Goal: Task Accomplishment & Management: Manage account settings

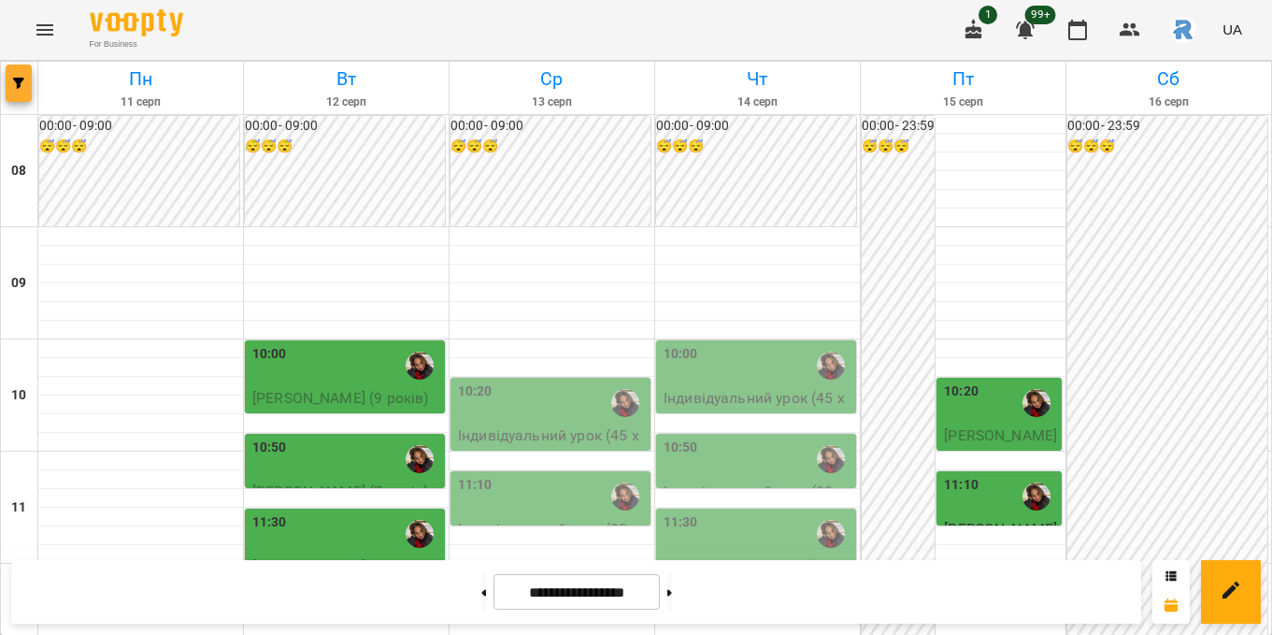
scroll to position [307, 0]
click at [17, 91] on button "button" at bounding box center [19, 82] width 26 height 37
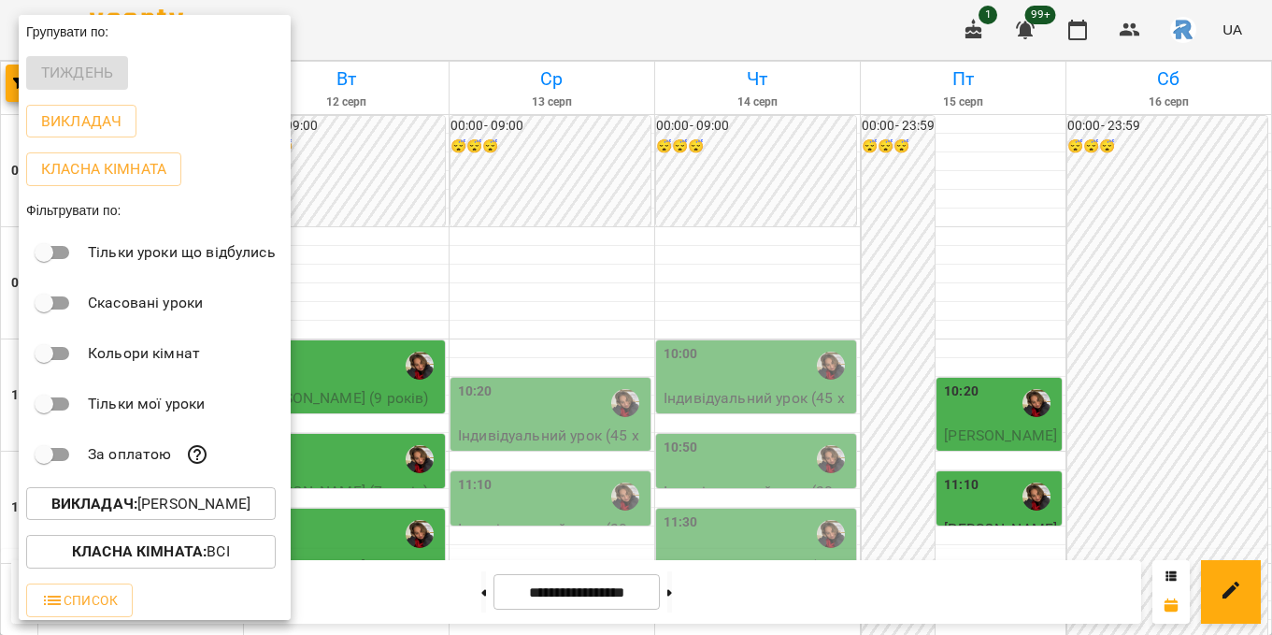
click at [163, 508] on p "Викладач : [PERSON_NAME]" at bounding box center [150, 504] width 199 height 22
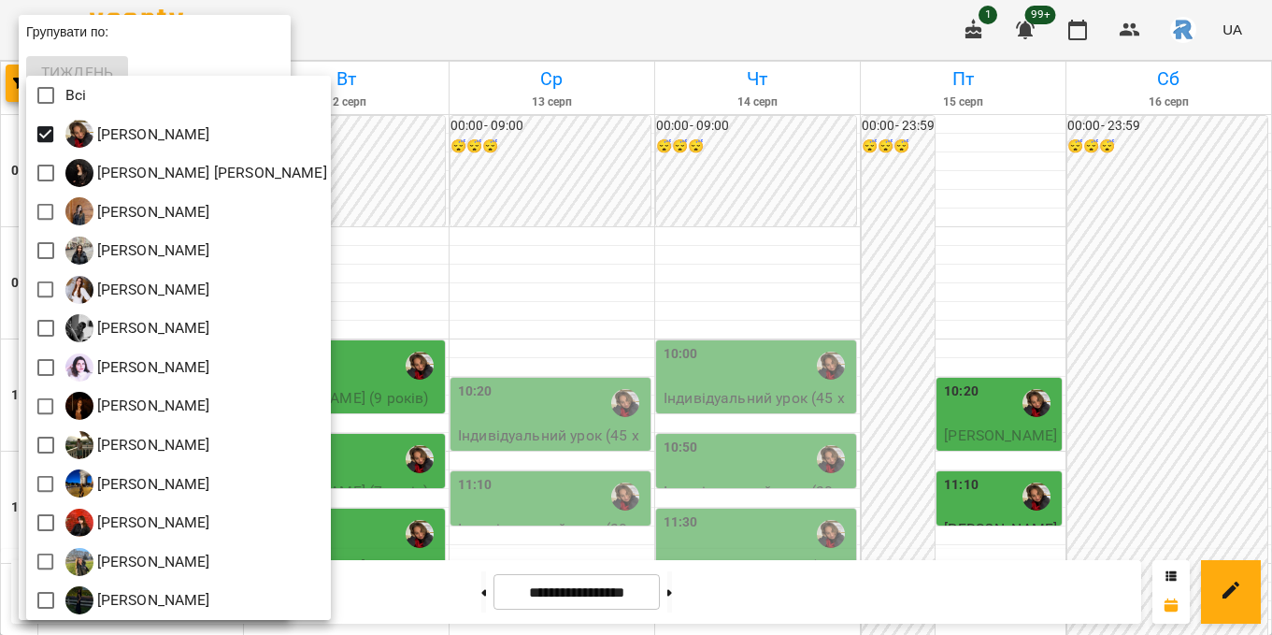
click at [562, 279] on div at bounding box center [636, 317] width 1272 height 635
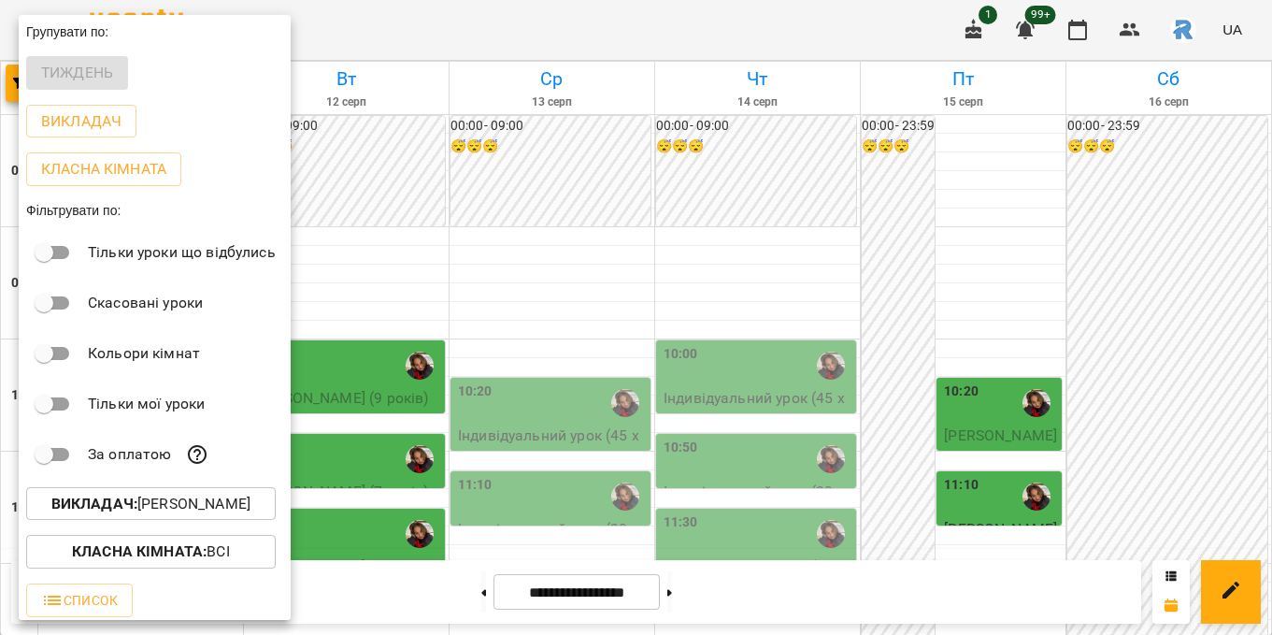
click at [562, 279] on div at bounding box center [636, 317] width 1272 height 635
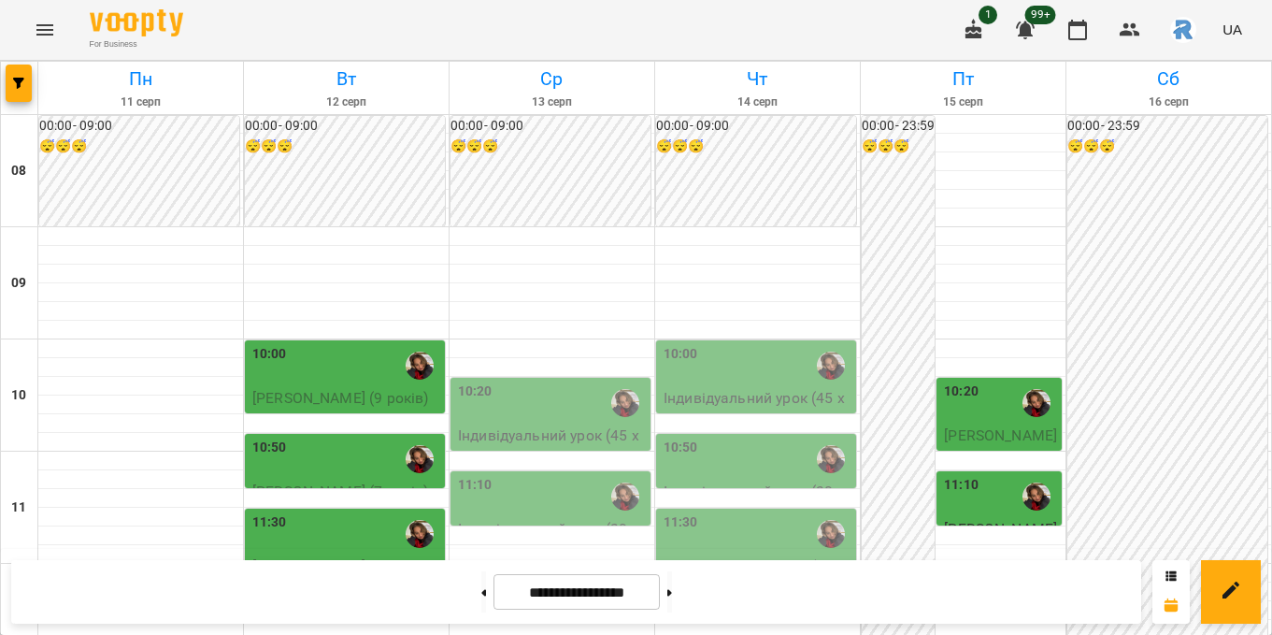
click at [389, 512] on div "11:30" at bounding box center [346, 533] width 189 height 43
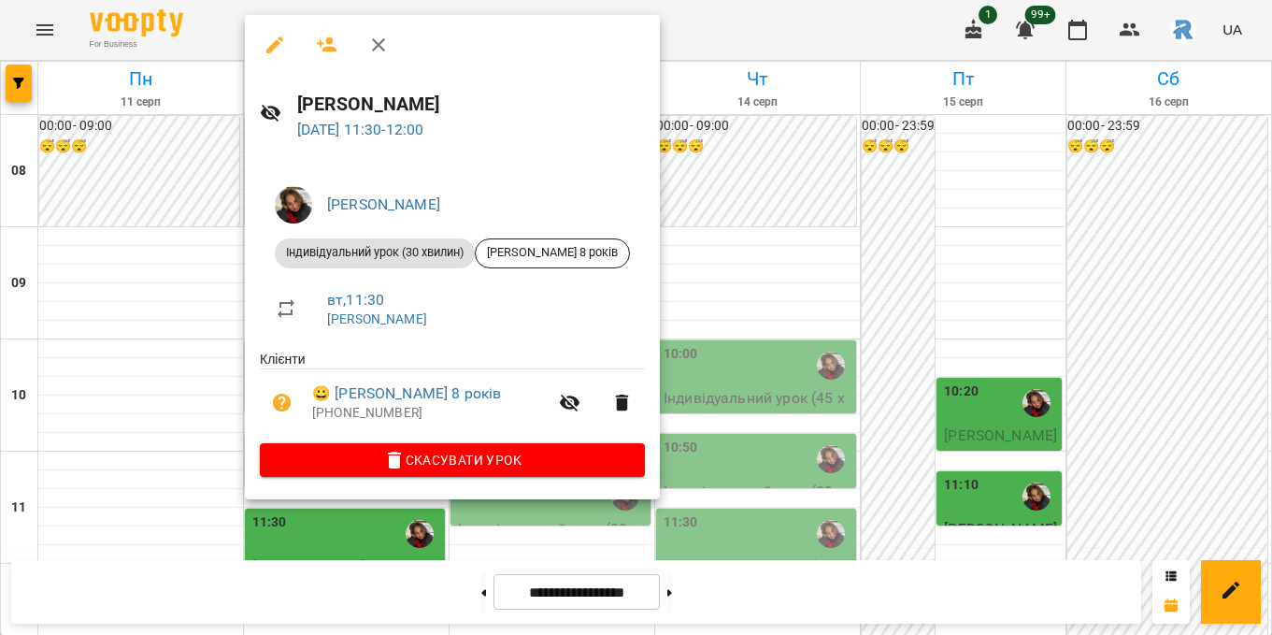
click at [207, 263] on div at bounding box center [636, 317] width 1272 height 635
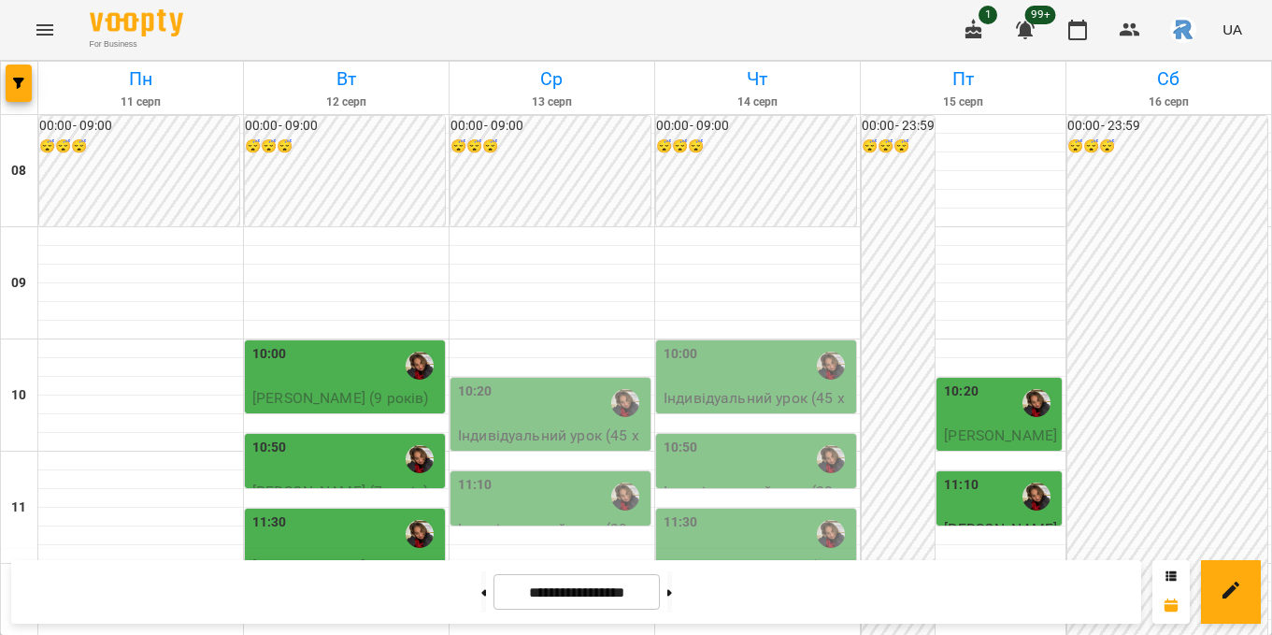
scroll to position [148, 0]
click at [364, 437] on div "10:50" at bounding box center [346, 458] width 189 height 43
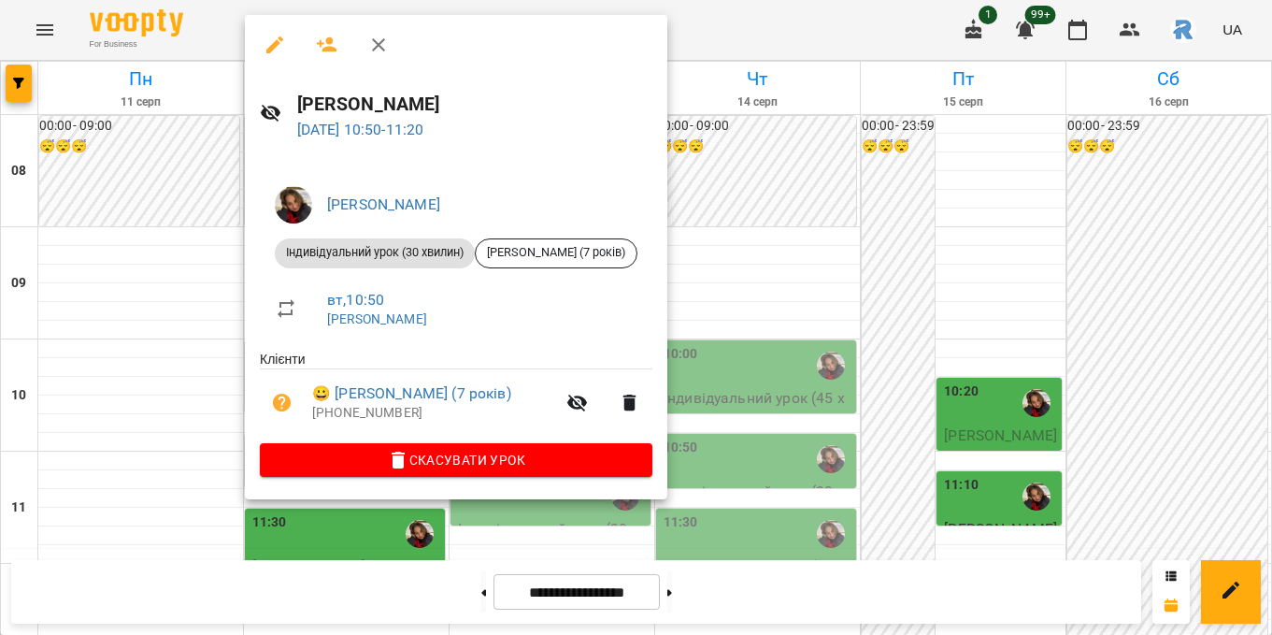
click at [757, 393] on div at bounding box center [636, 317] width 1272 height 635
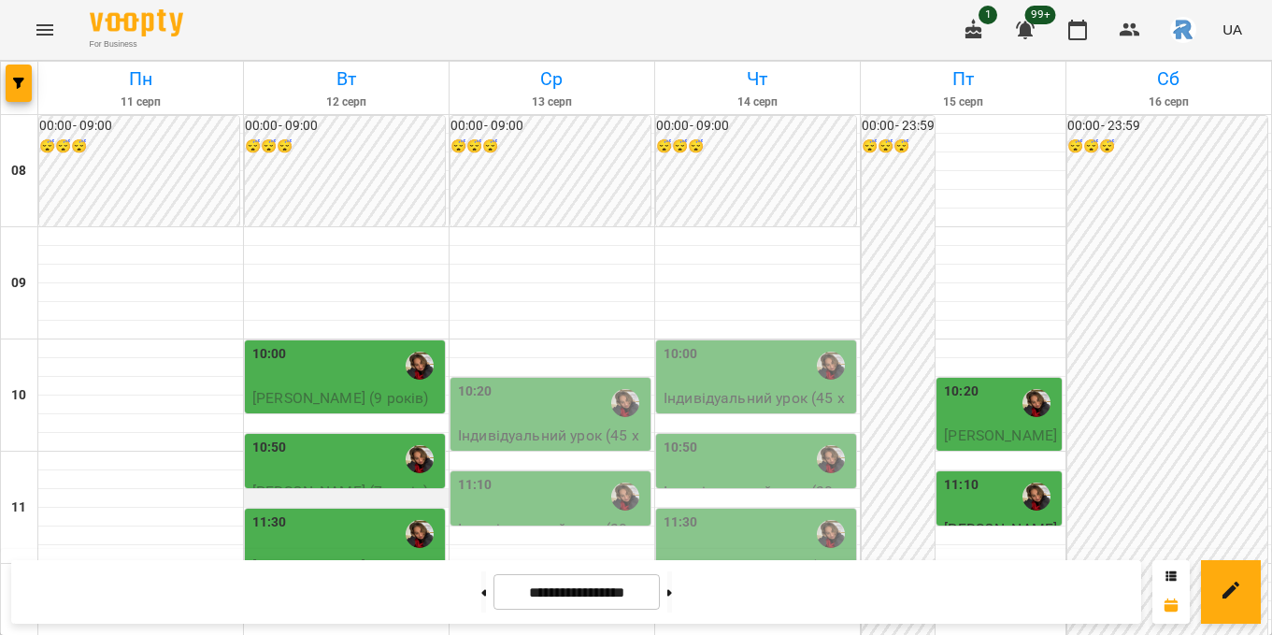
scroll to position [413, 0]
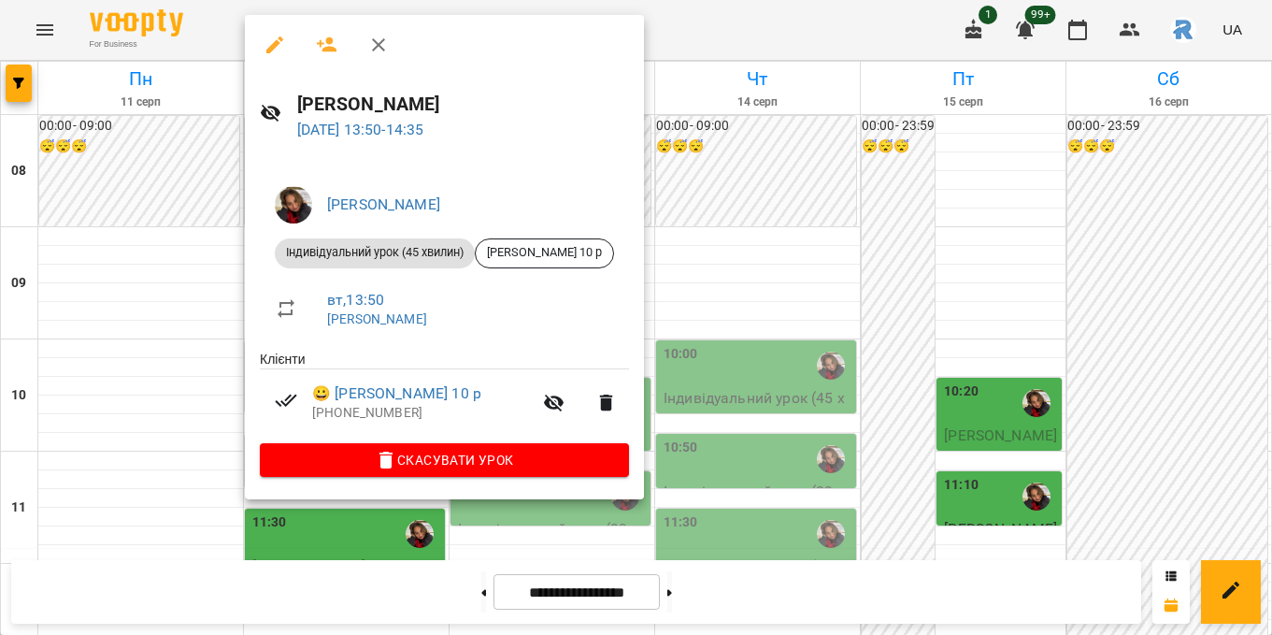
click at [827, 266] on div at bounding box center [636, 317] width 1272 height 635
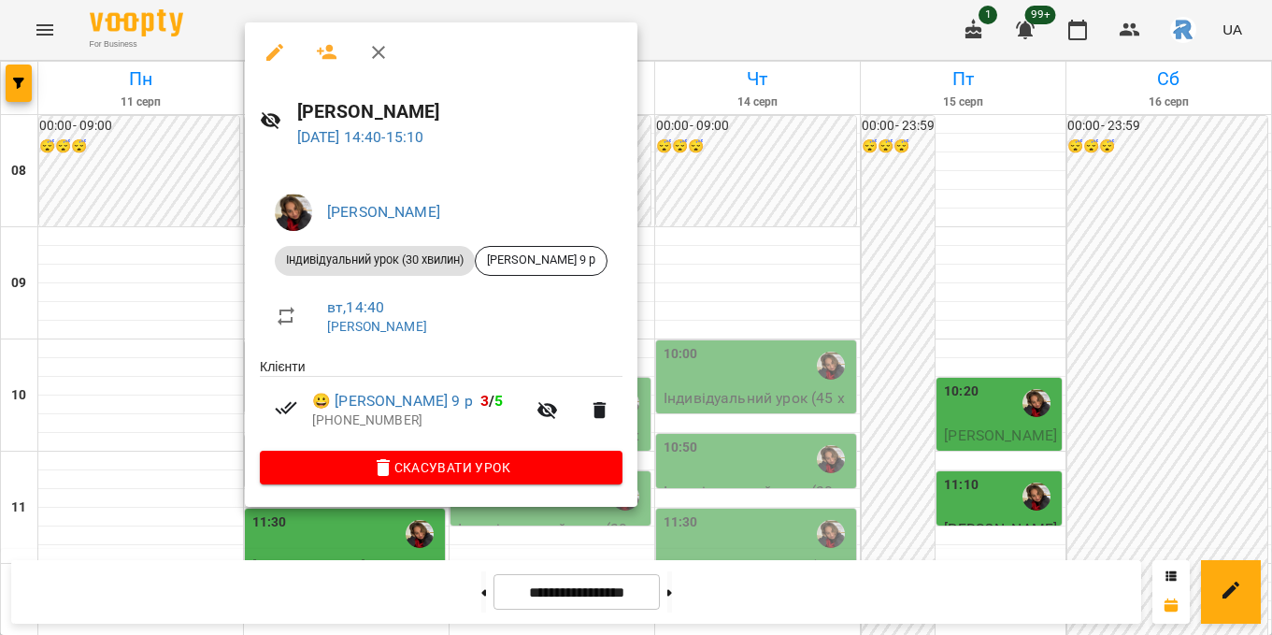
click at [770, 288] on div at bounding box center [636, 317] width 1272 height 635
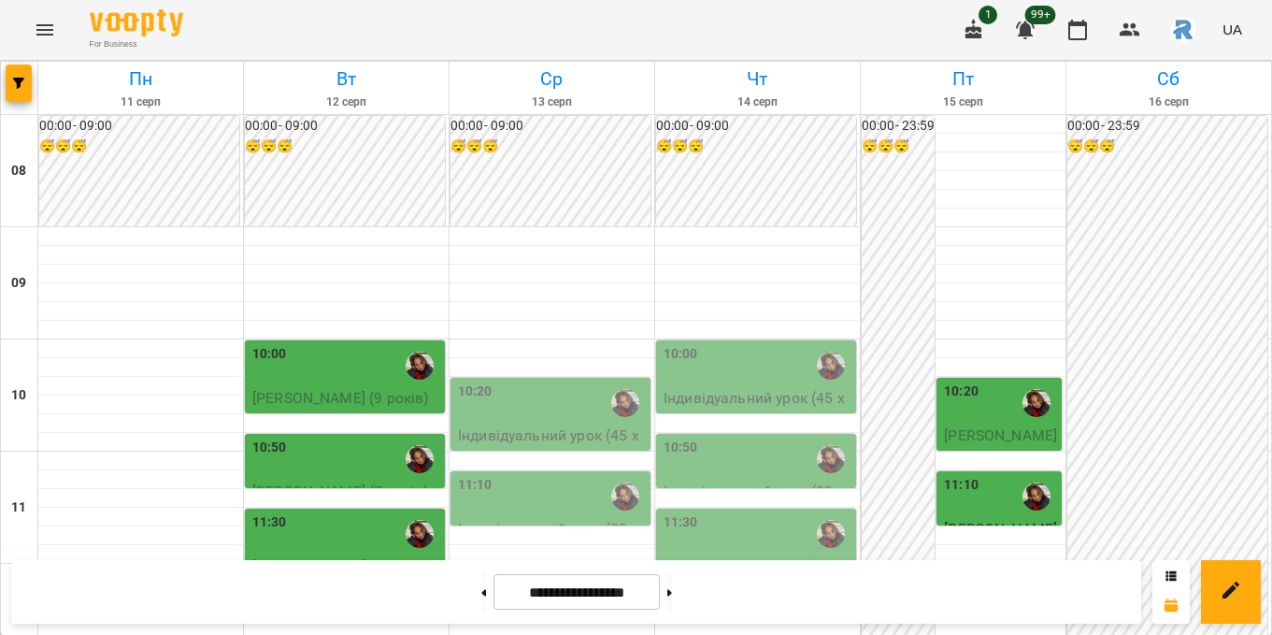
scroll to position [85, 0]
click at [374, 437] on div "10:50" at bounding box center [346, 458] width 189 height 43
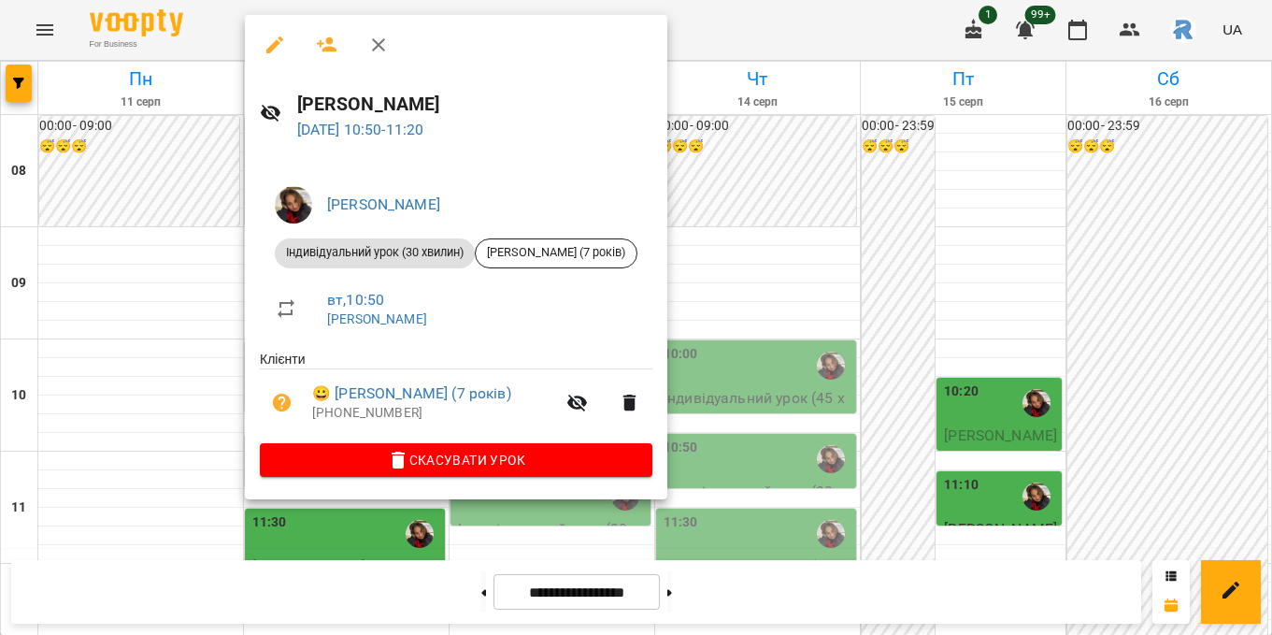
click at [134, 368] on div at bounding box center [636, 317] width 1272 height 635
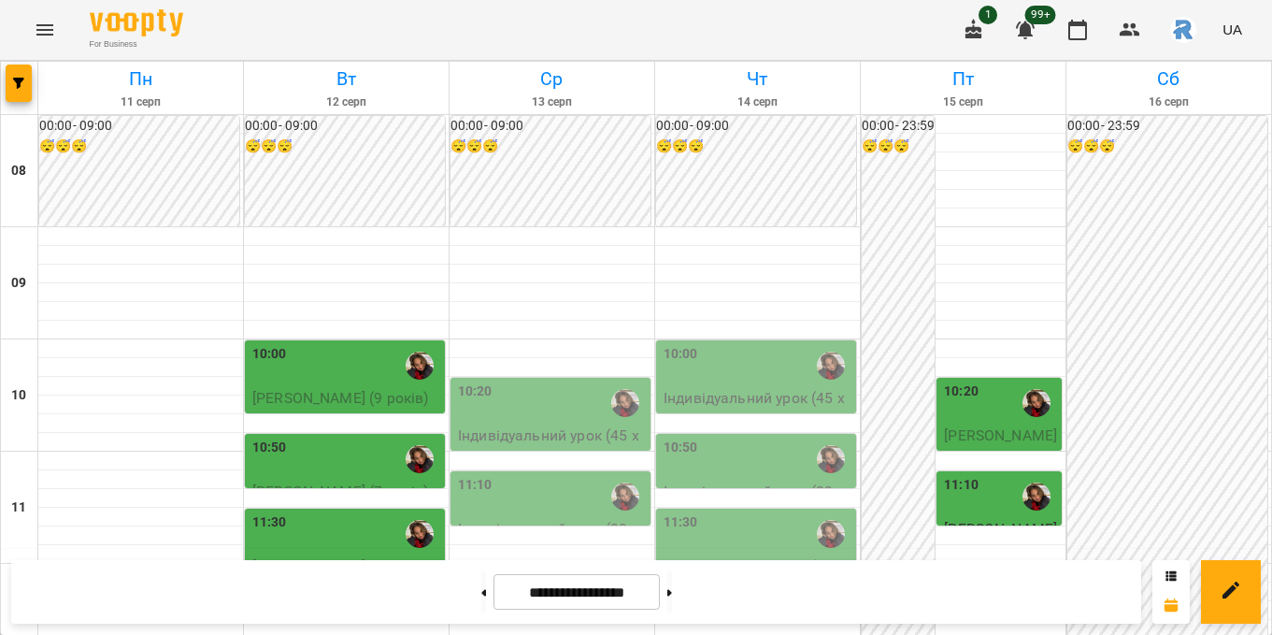
scroll to position [350, 0]
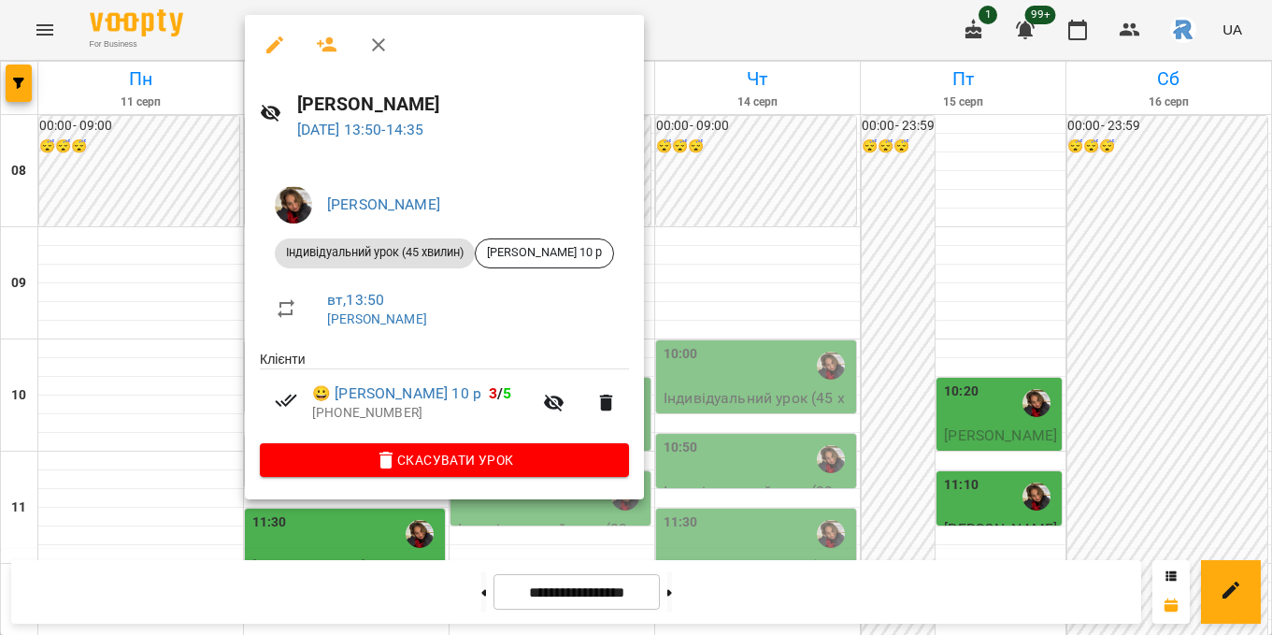
click at [0, 282] on div at bounding box center [636, 317] width 1272 height 635
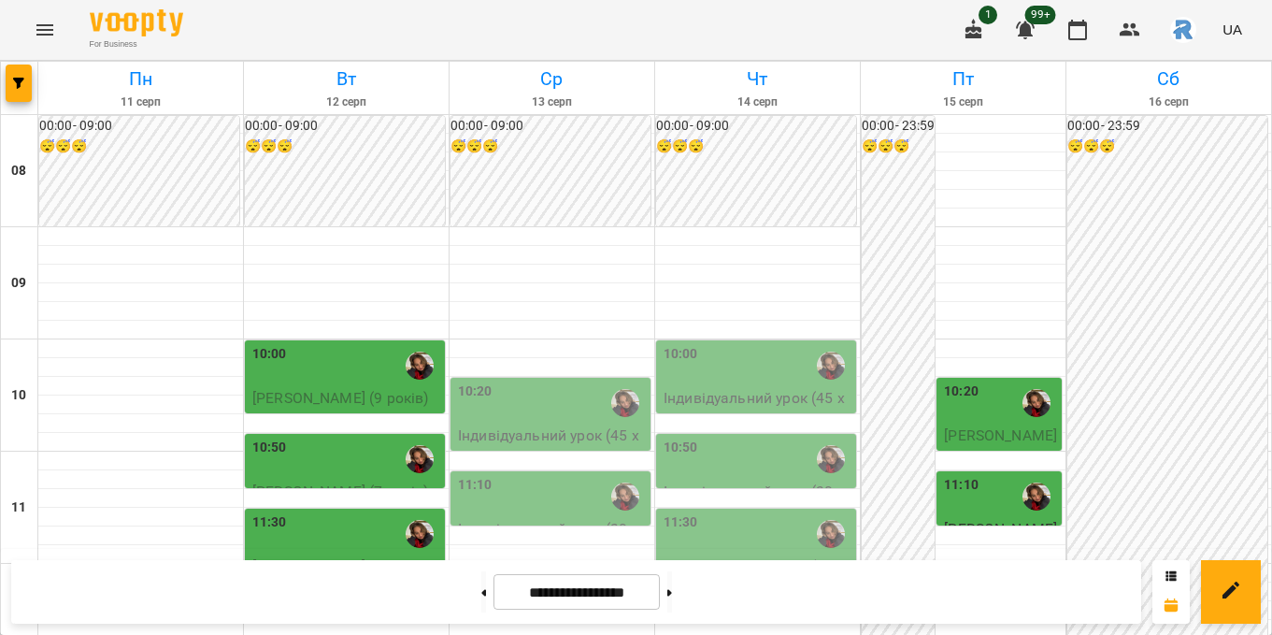
scroll to position [551, 0]
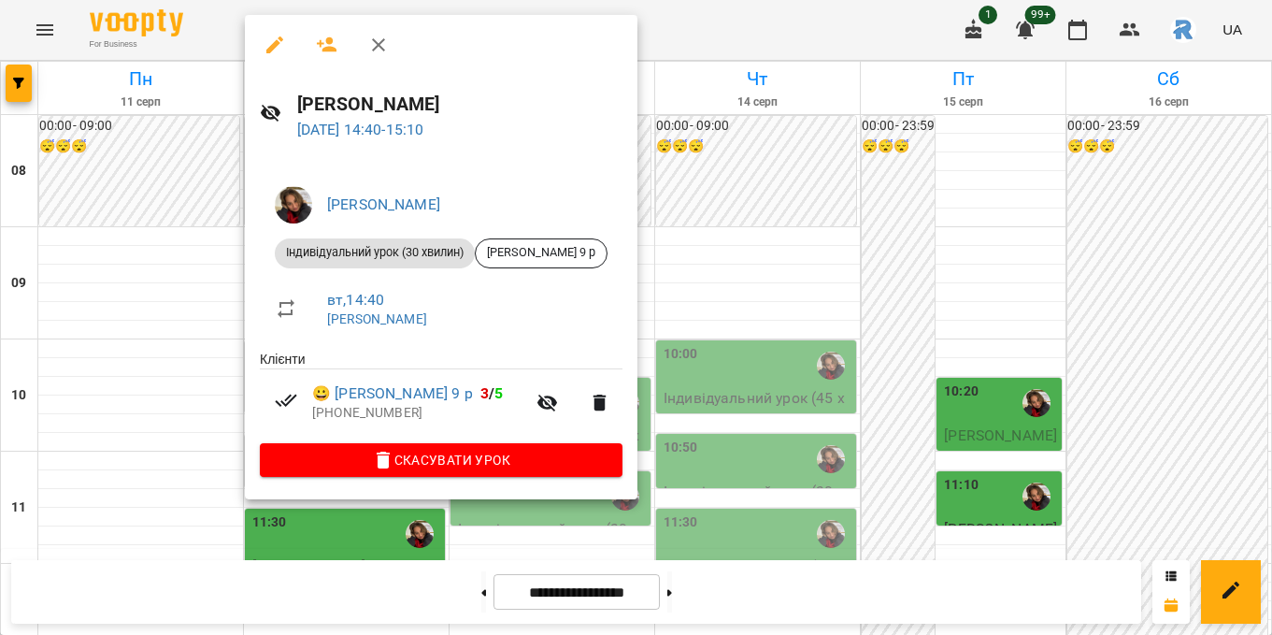
click at [105, 227] on div at bounding box center [636, 317] width 1272 height 635
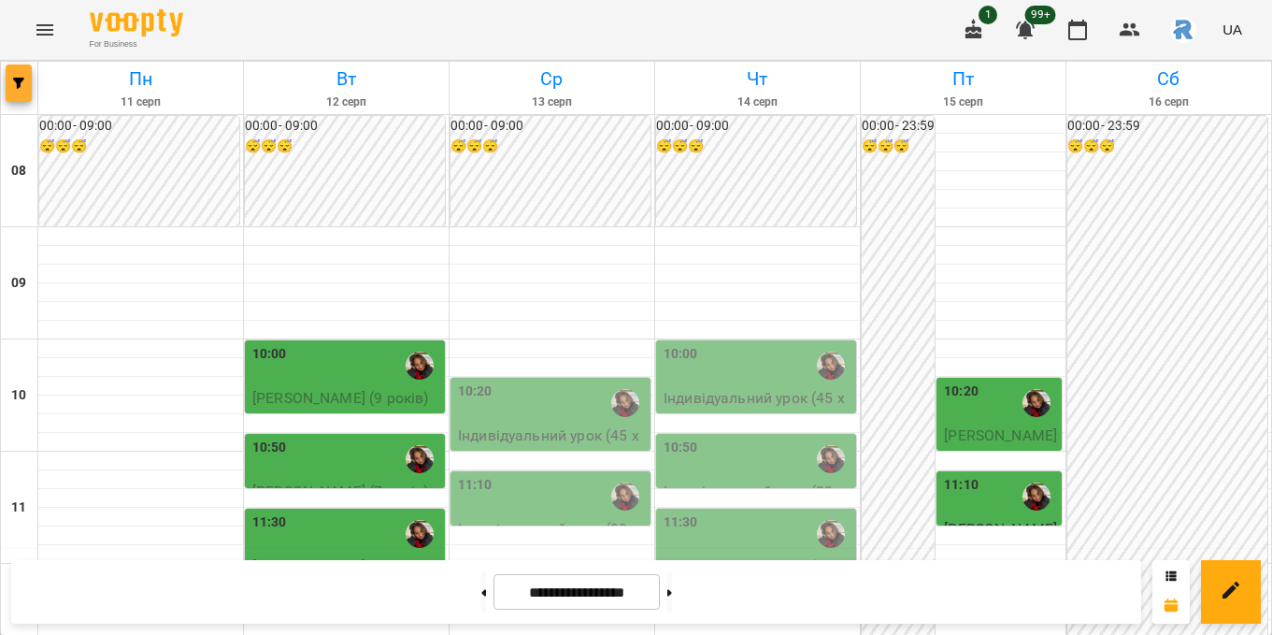
click at [21, 79] on icon "button" at bounding box center [18, 83] width 11 height 11
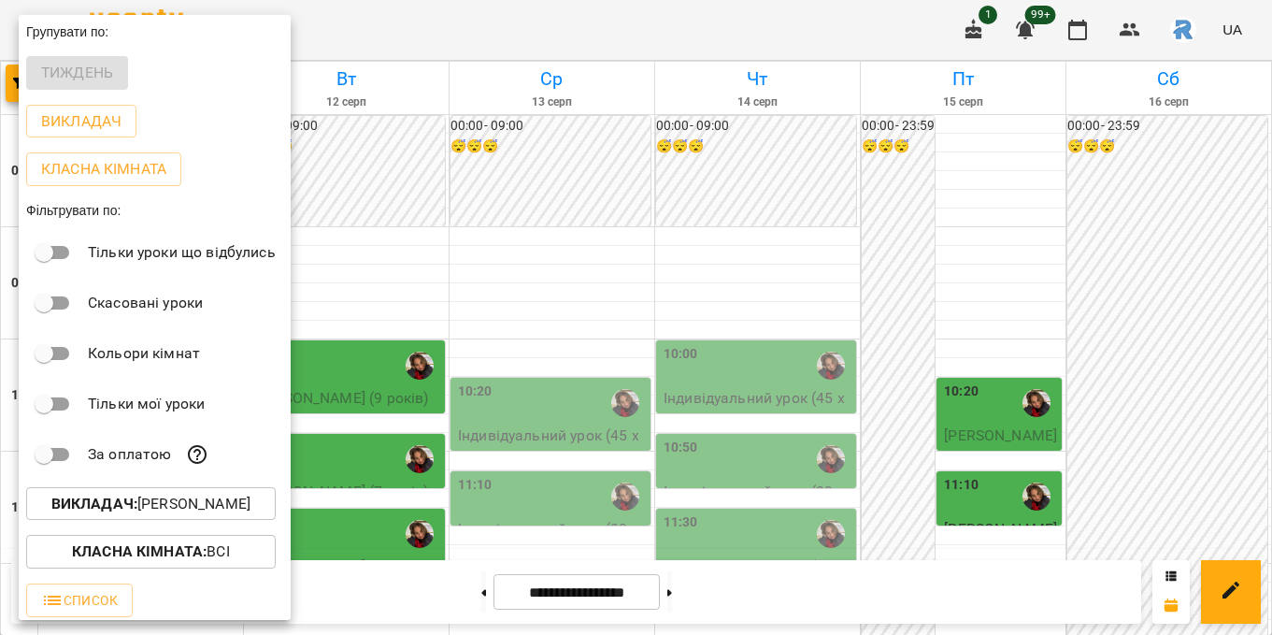
click at [182, 508] on p "Викладач : [PERSON_NAME]" at bounding box center [150, 504] width 199 height 22
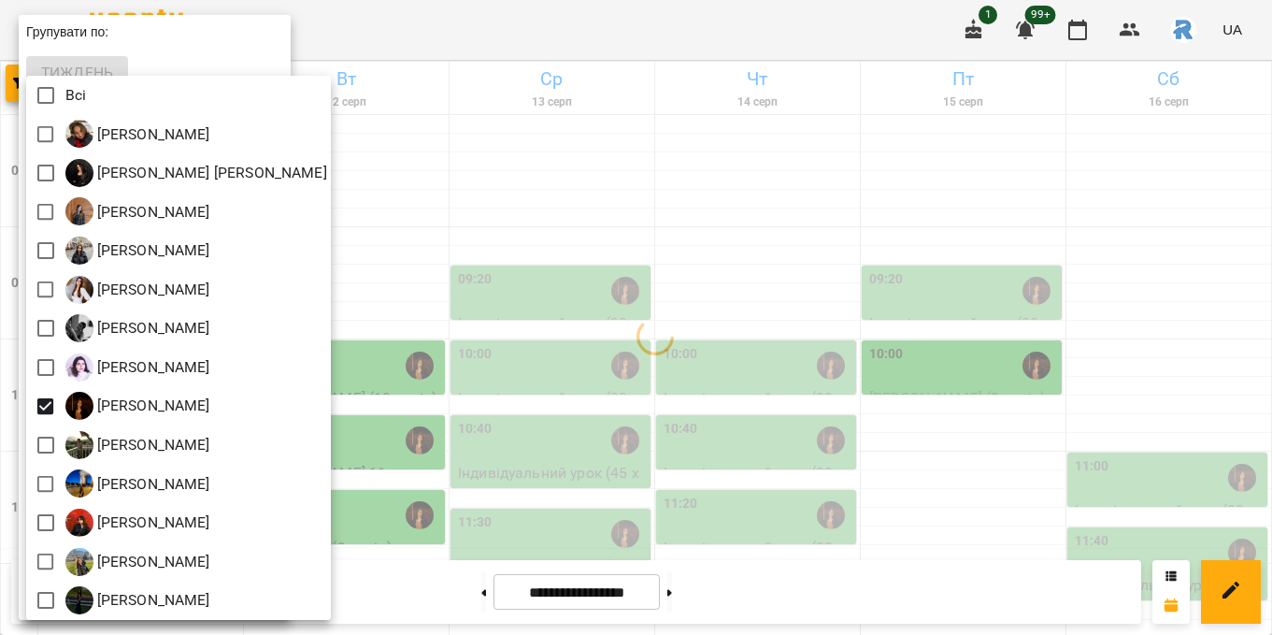
click at [556, 436] on div at bounding box center [636, 317] width 1272 height 635
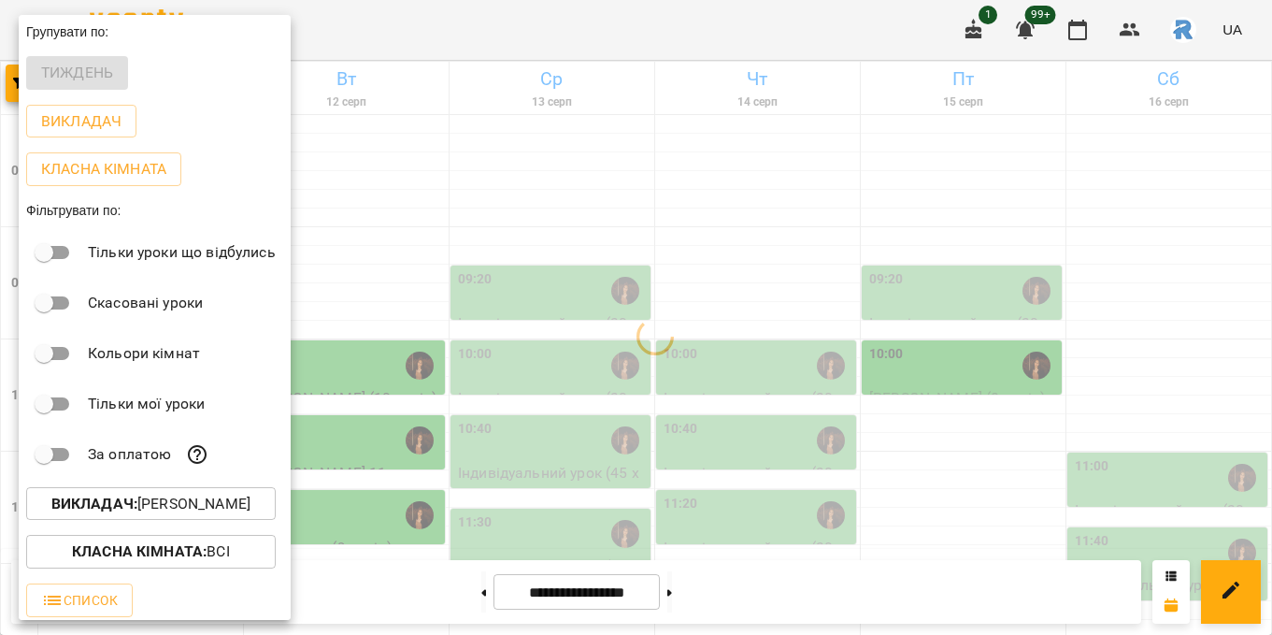
click at [556, 436] on div at bounding box center [636, 317] width 1272 height 635
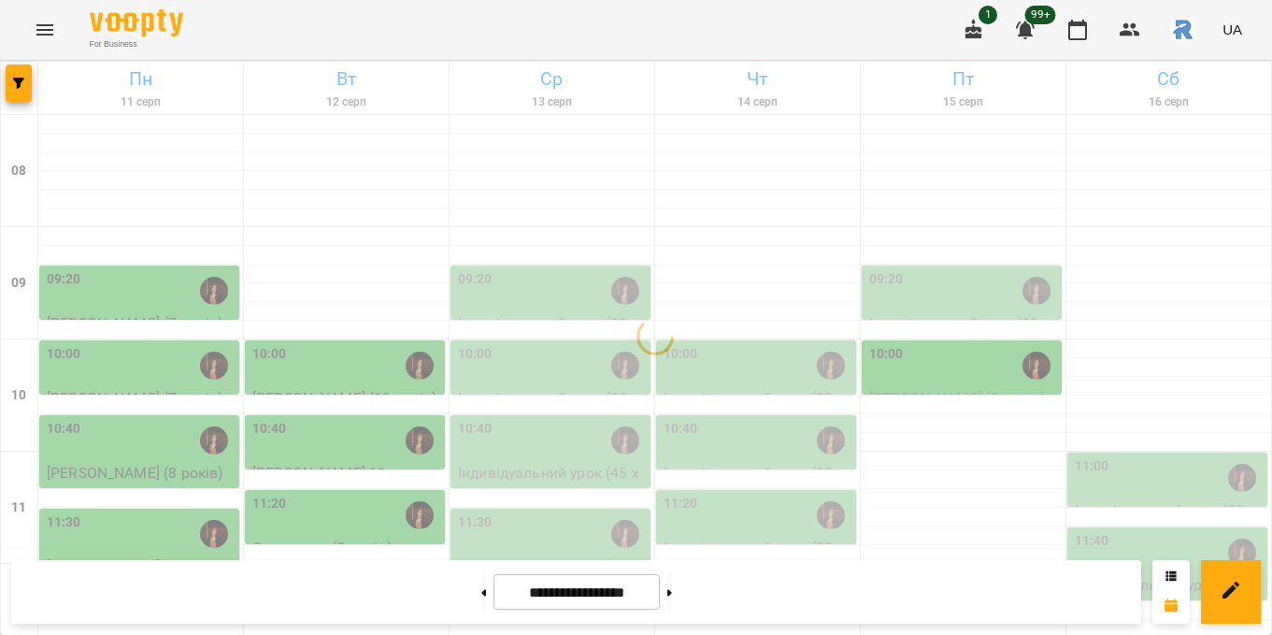
scroll to position [54, 0]
click at [167, 344] on div "10:00" at bounding box center [141, 365] width 189 height 43
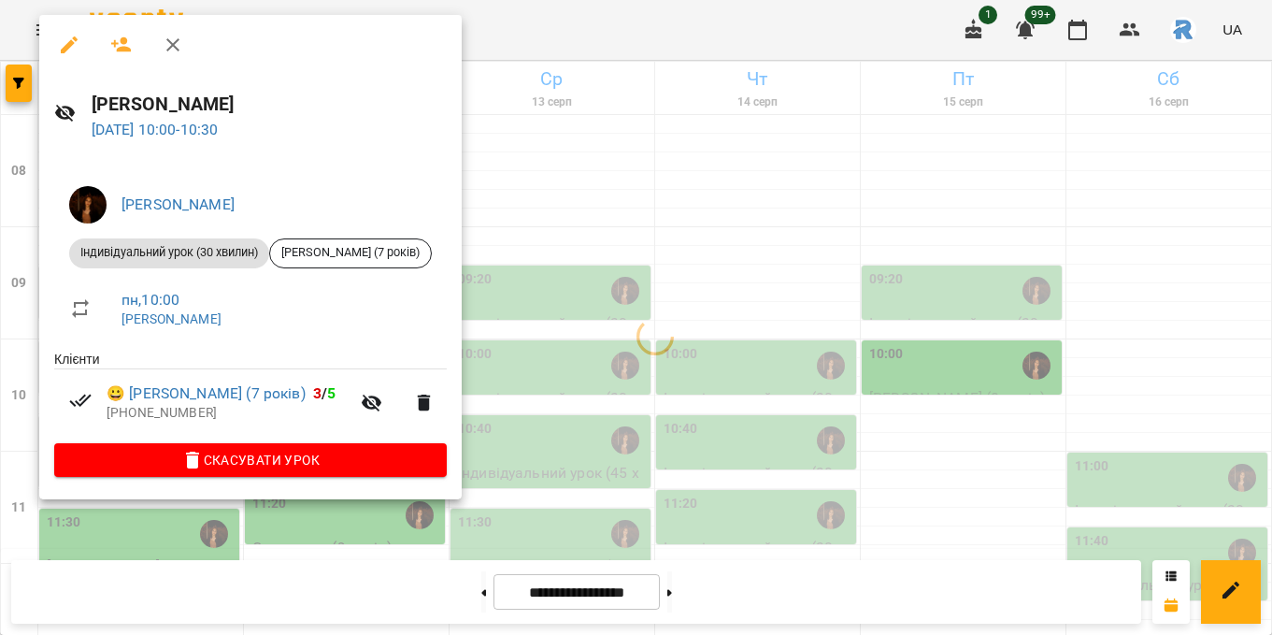
click at [657, 265] on div at bounding box center [636, 317] width 1272 height 635
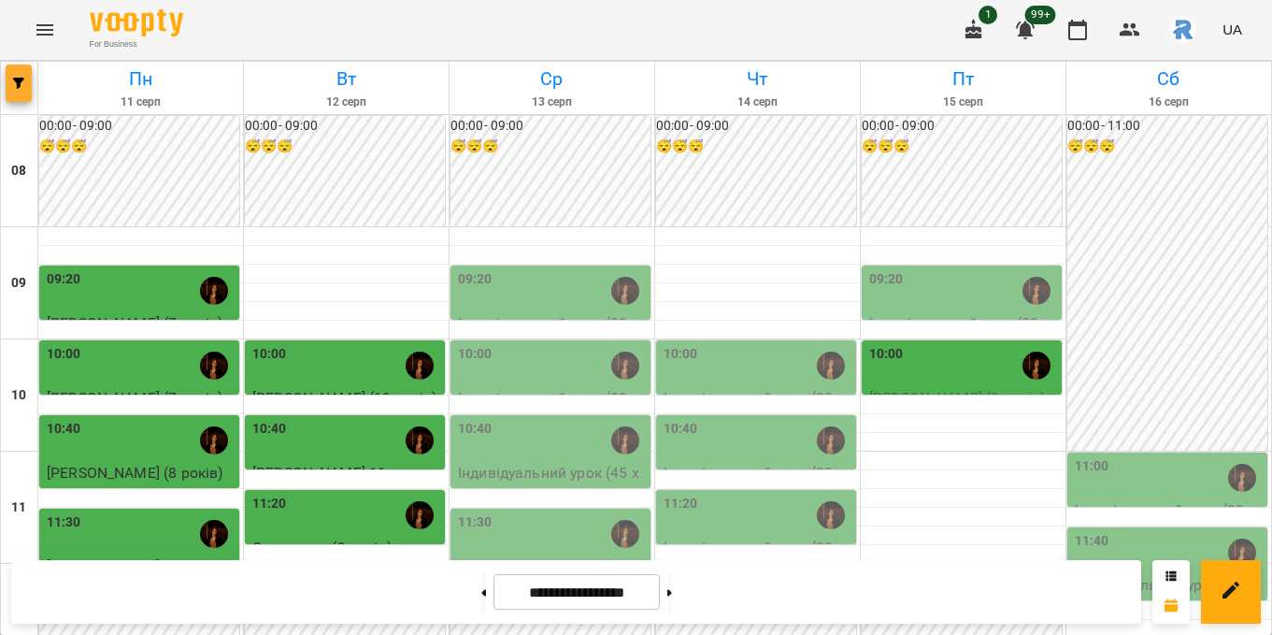
click at [27, 94] on button "button" at bounding box center [19, 82] width 26 height 37
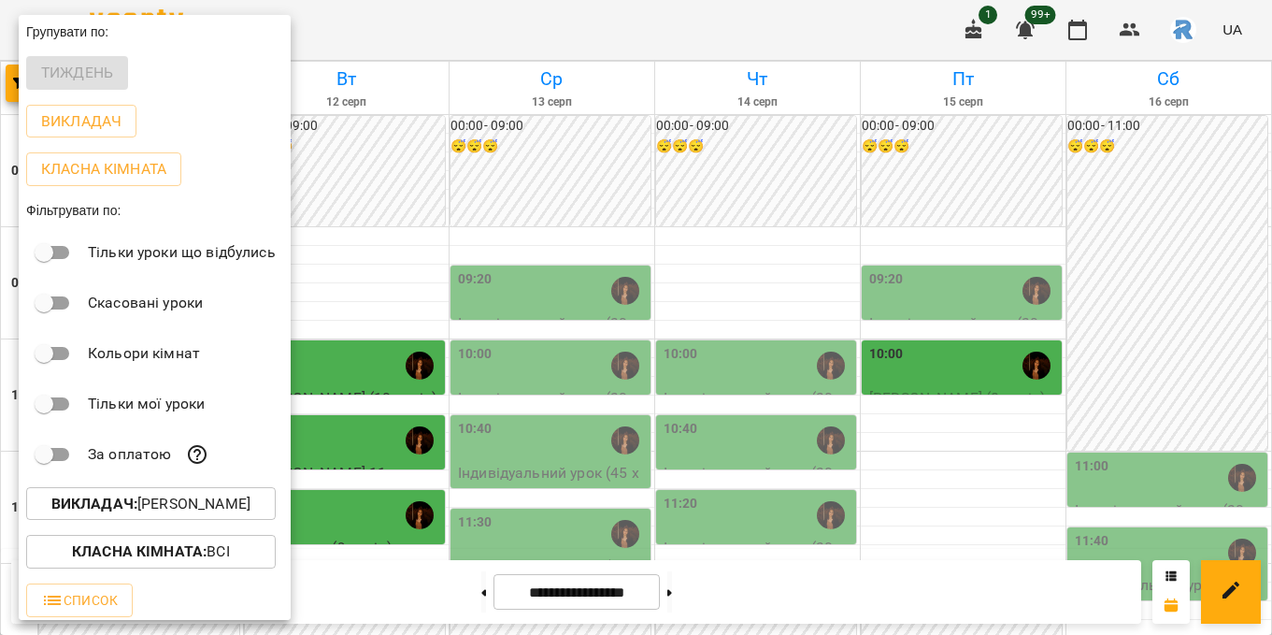
click at [133, 521] on button "Викладач : [PERSON_NAME]" at bounding box center [151, 504] width 250 height 34
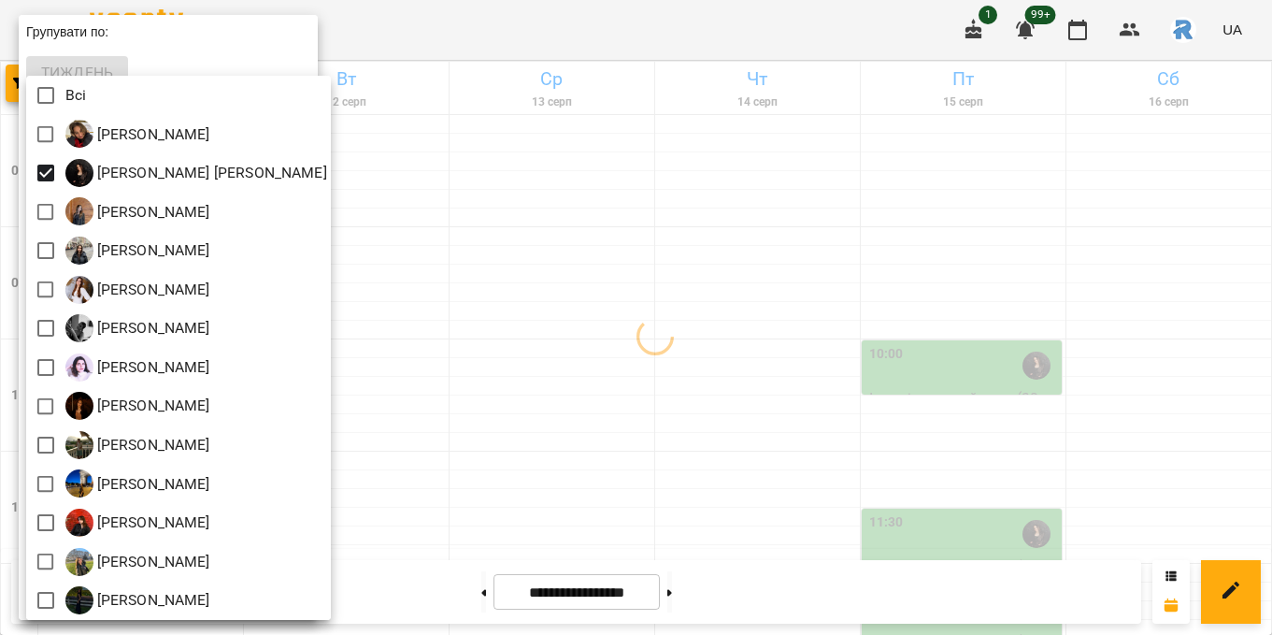
click at [831, 289] on div at bounding box center [636, 317] width 1272 height 635
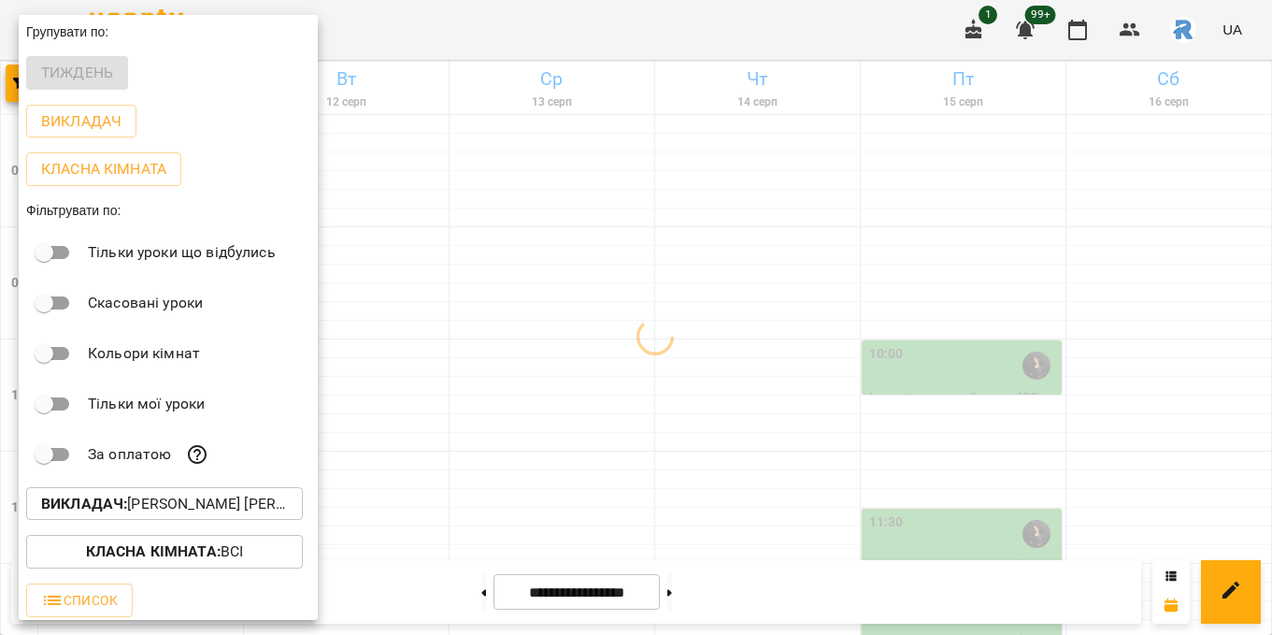
click at [832, 289] on div at bounding box center [636, 317] width 1272 height 635
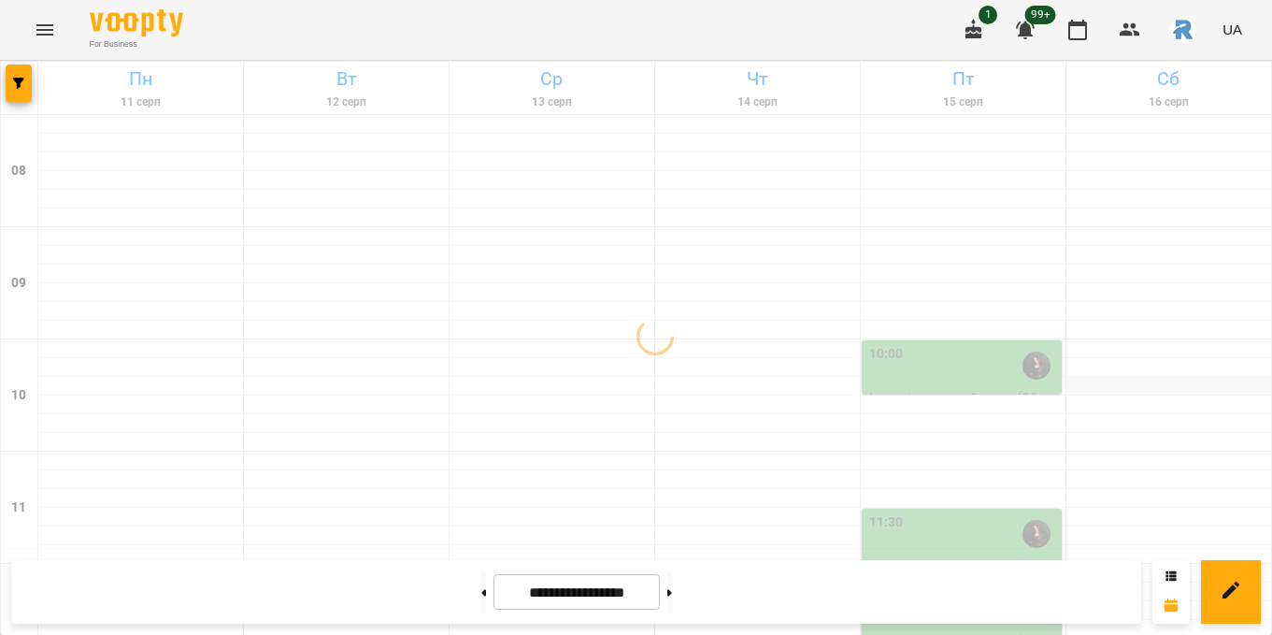
scroll to position [214, 0]
click at [996, 512] on div "11:30" at bounding box center [963, 533] width 189 height 43
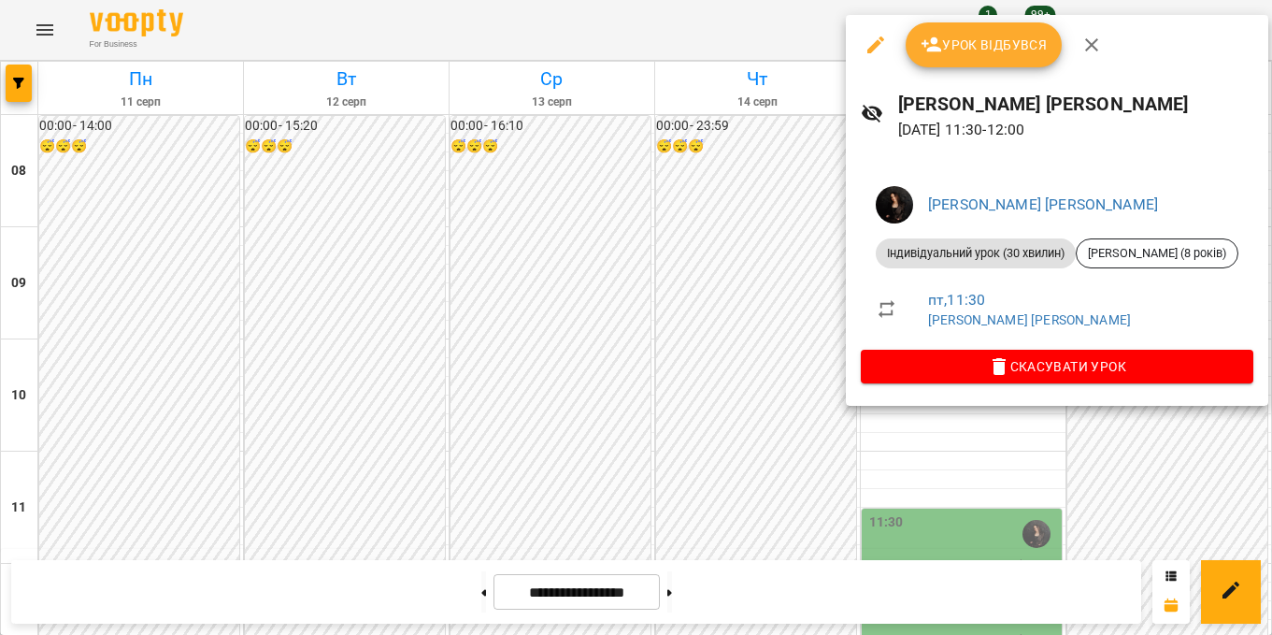
click at [731, 302] on div at bounding box center [636, 317] width 1272 height 635
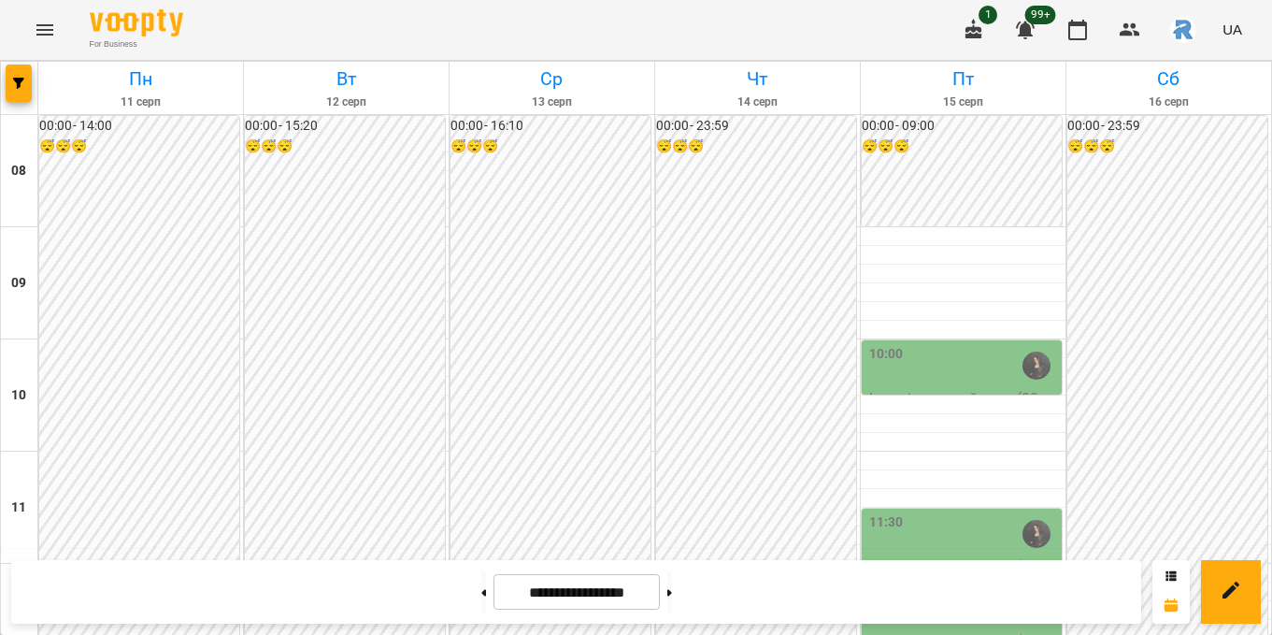
scroll to position [396, 0]
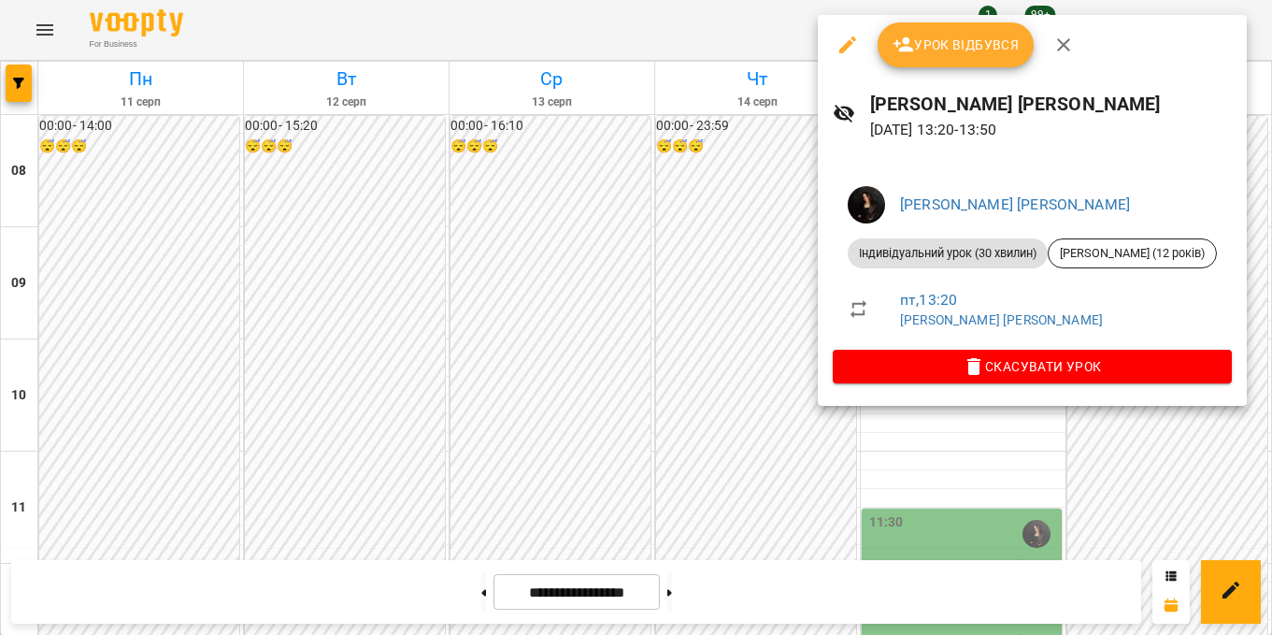
click at [754, 317] on div at bounding box center [636, 317] width 1272 height 635
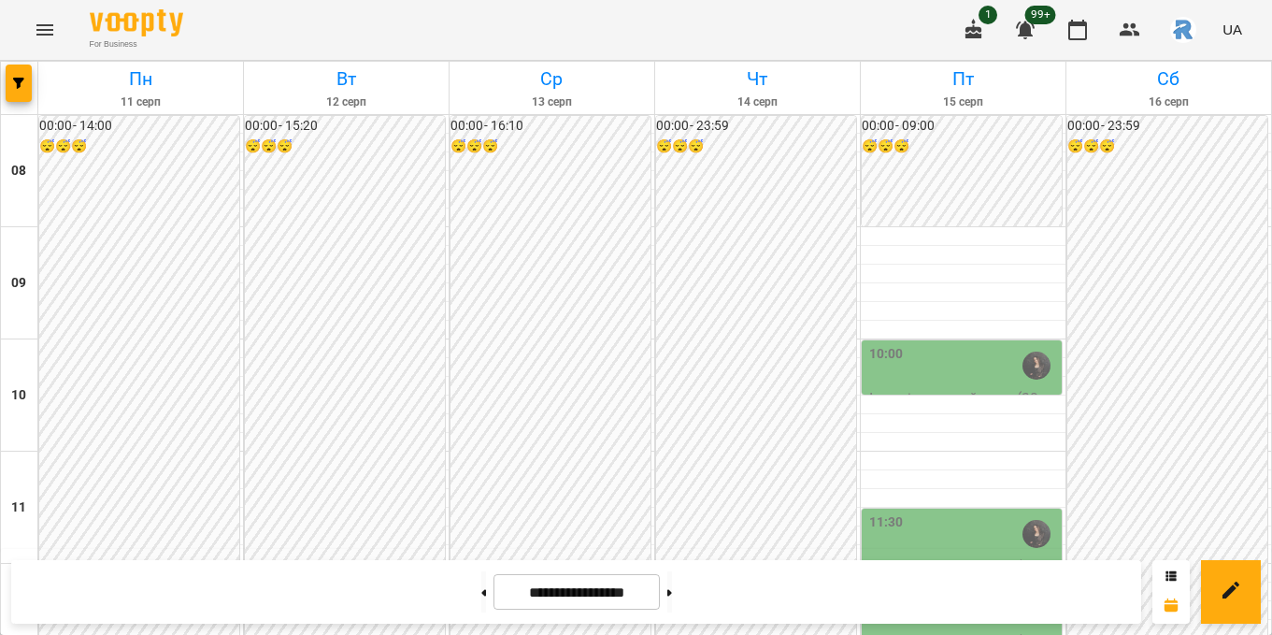
scroll to position [152, 0]
click at [921, 344] on div "10:00" at bounding box center [963, 365] width 189 height 43
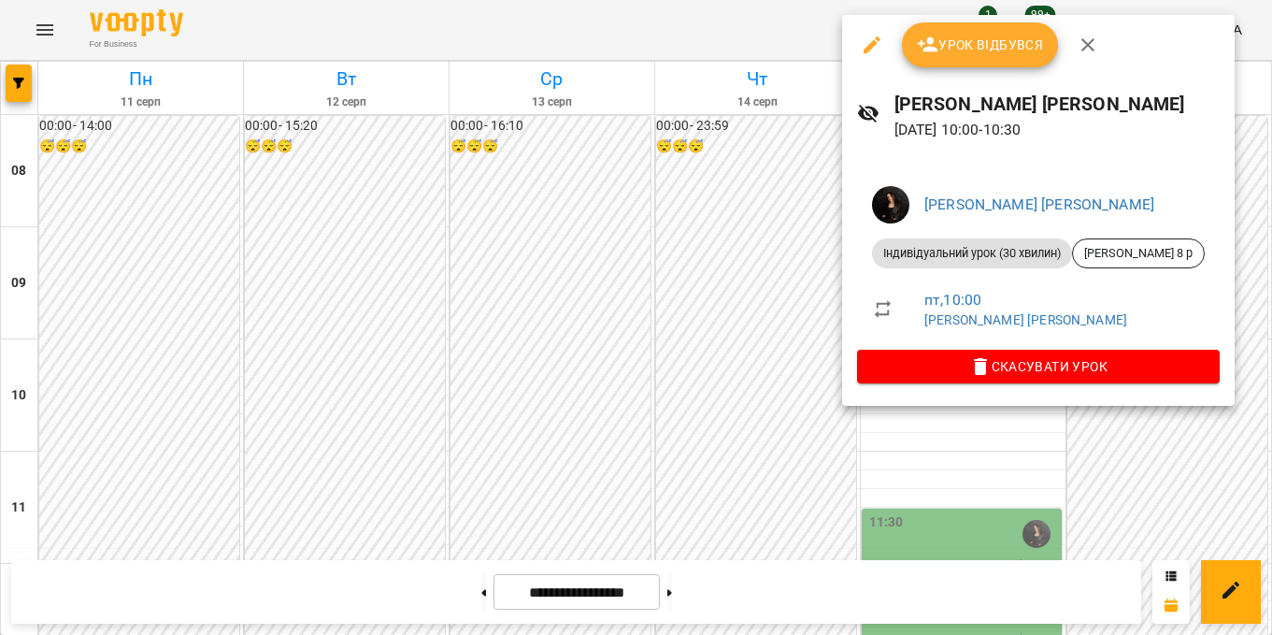
click at [697, 239] on div at bounding box center [636, 317] width 1272 height 635
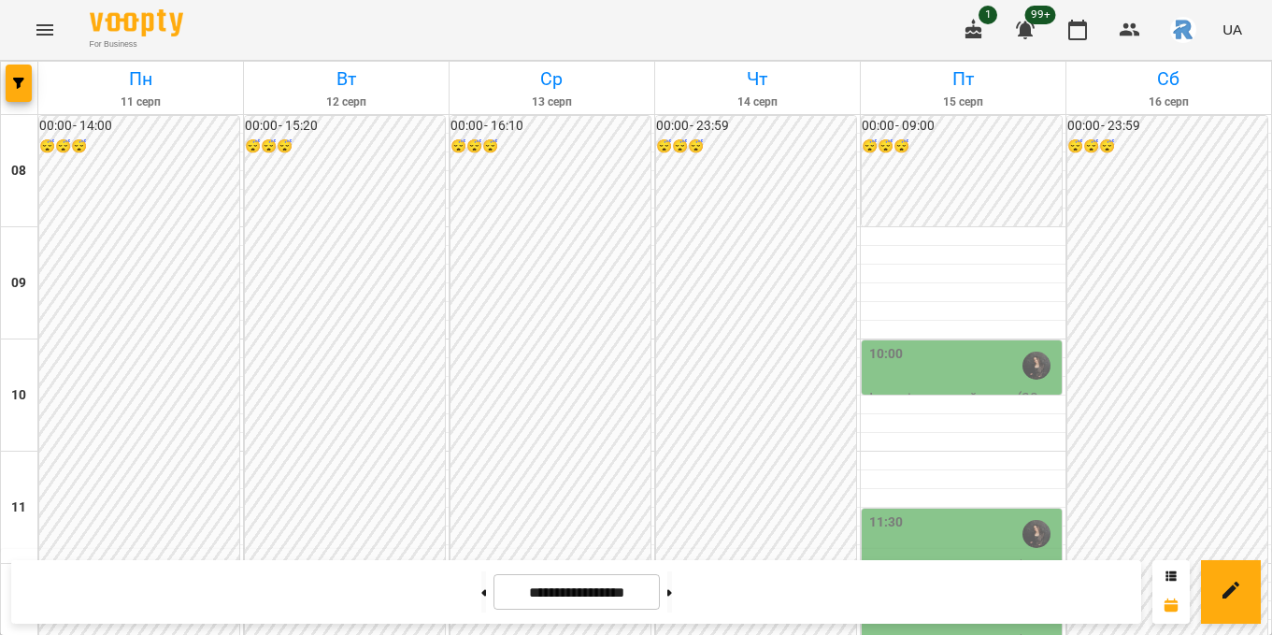
scroll to position [280, 0]
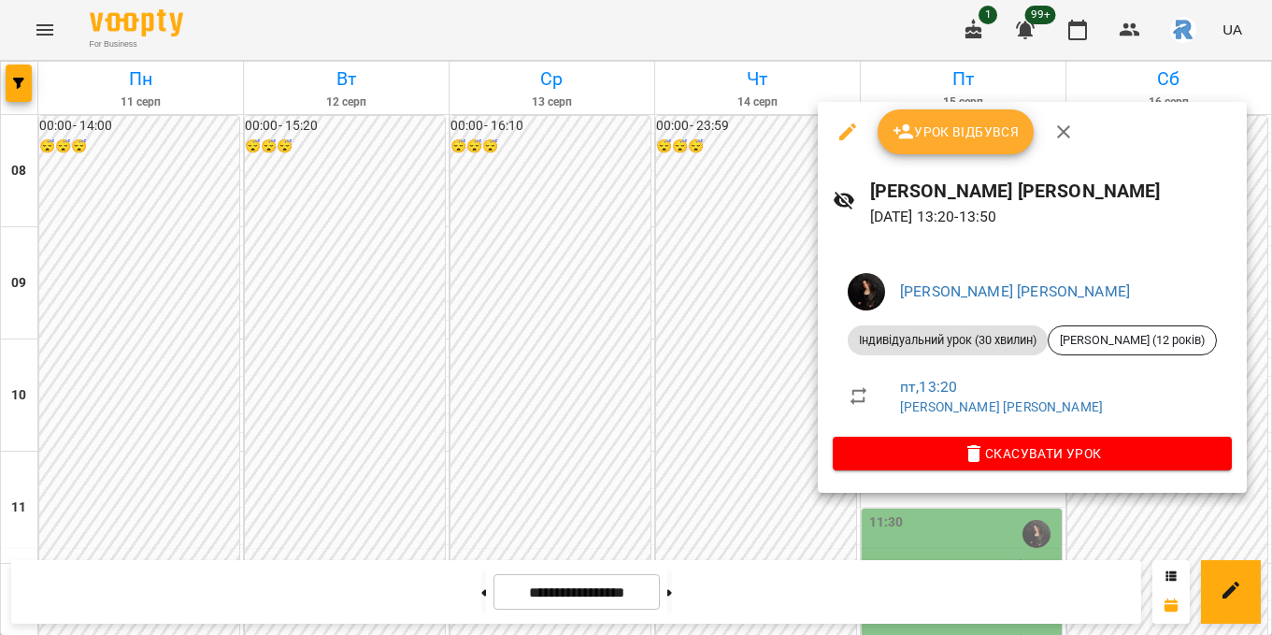
click at [842, 140] on icon "button" at bounding box center [848, 132] width 22 height 22
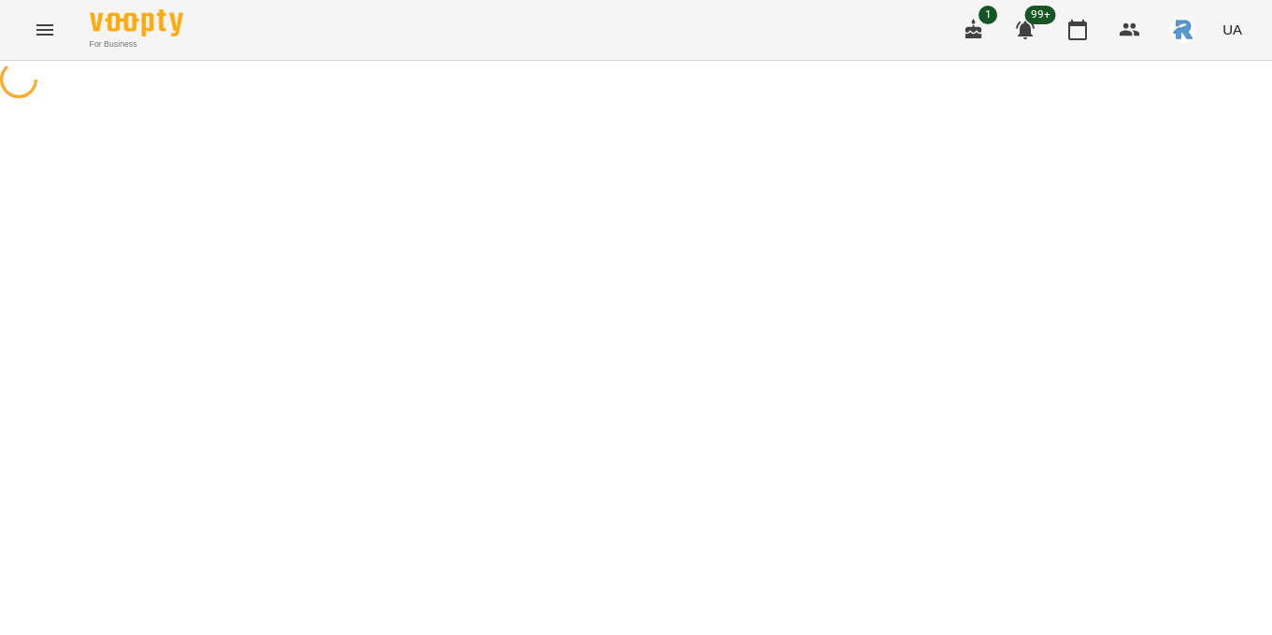
select select "**********"
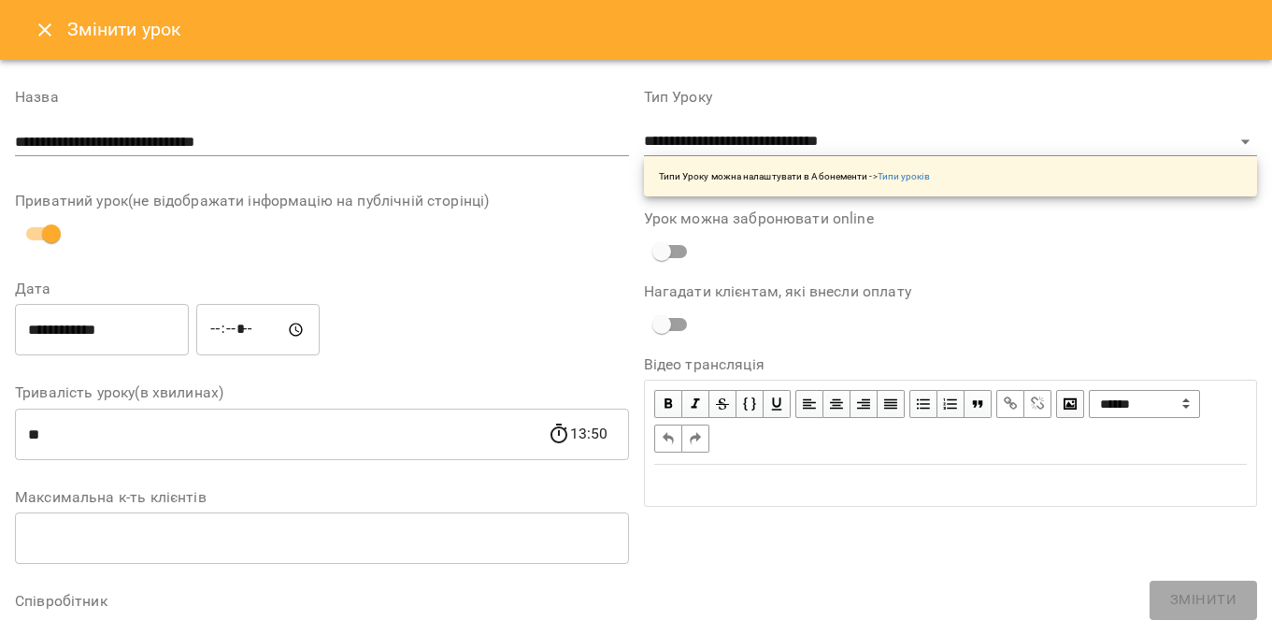
click at [214, 338] on input "*****" at bounding box center [257, 330] width 123 height 52
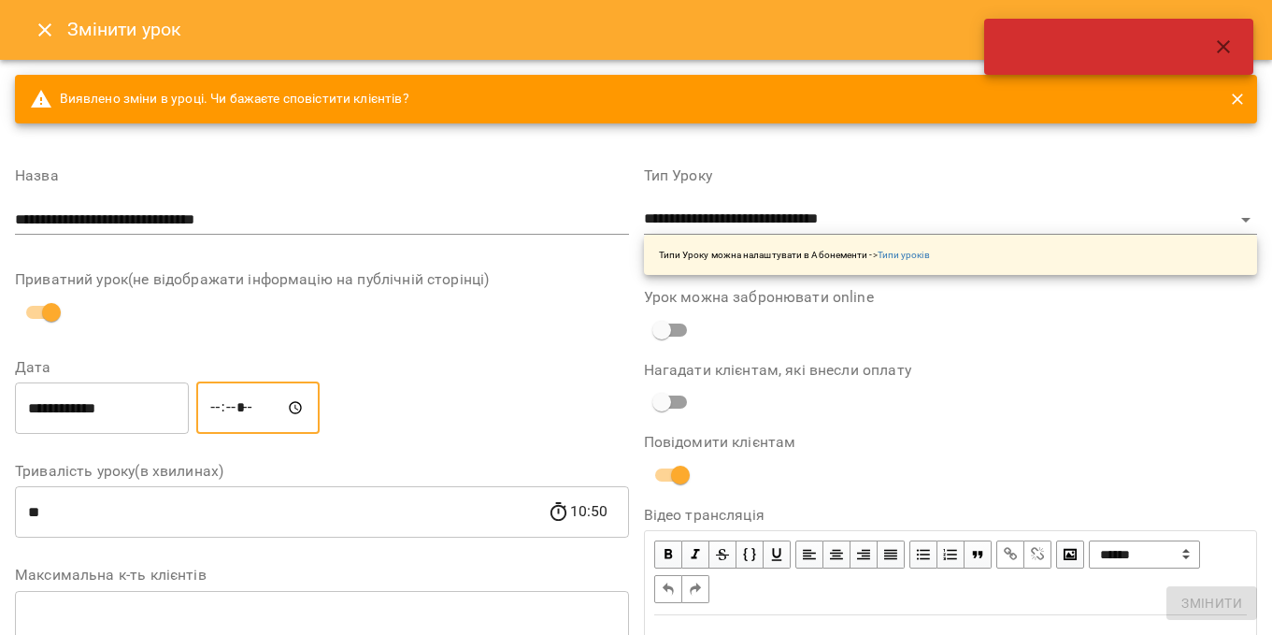
type input "*****"
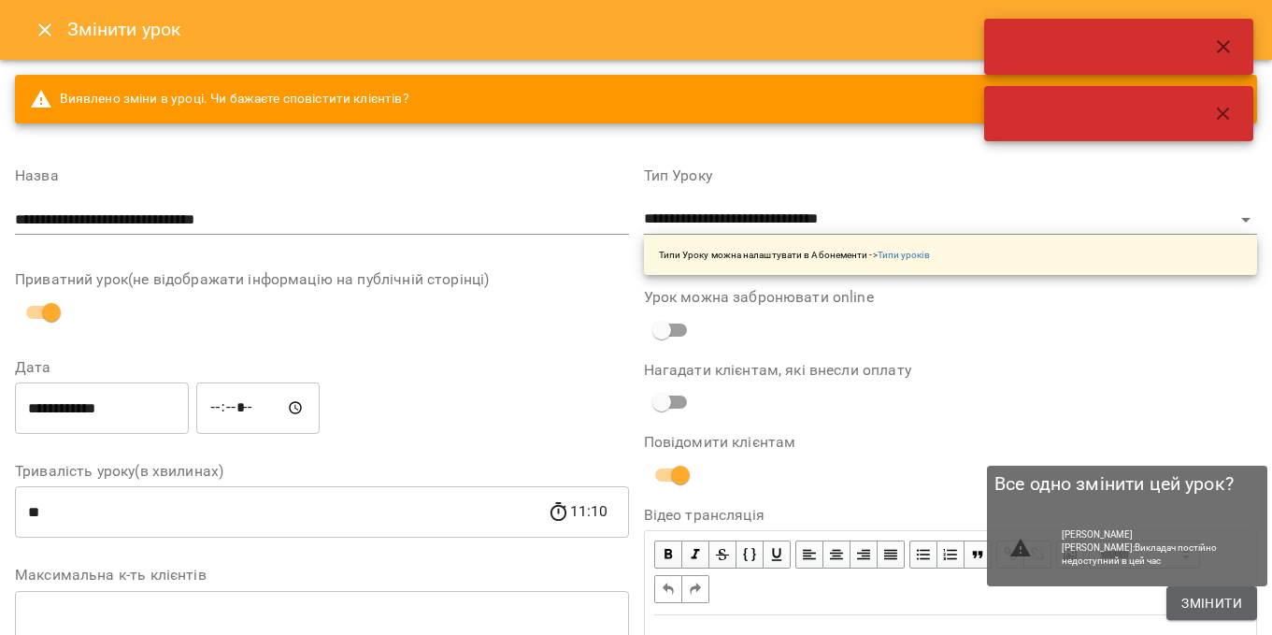
click at [1200, 604] on span "Змінити" at bounding box center [1211, 603] width 61 height 22
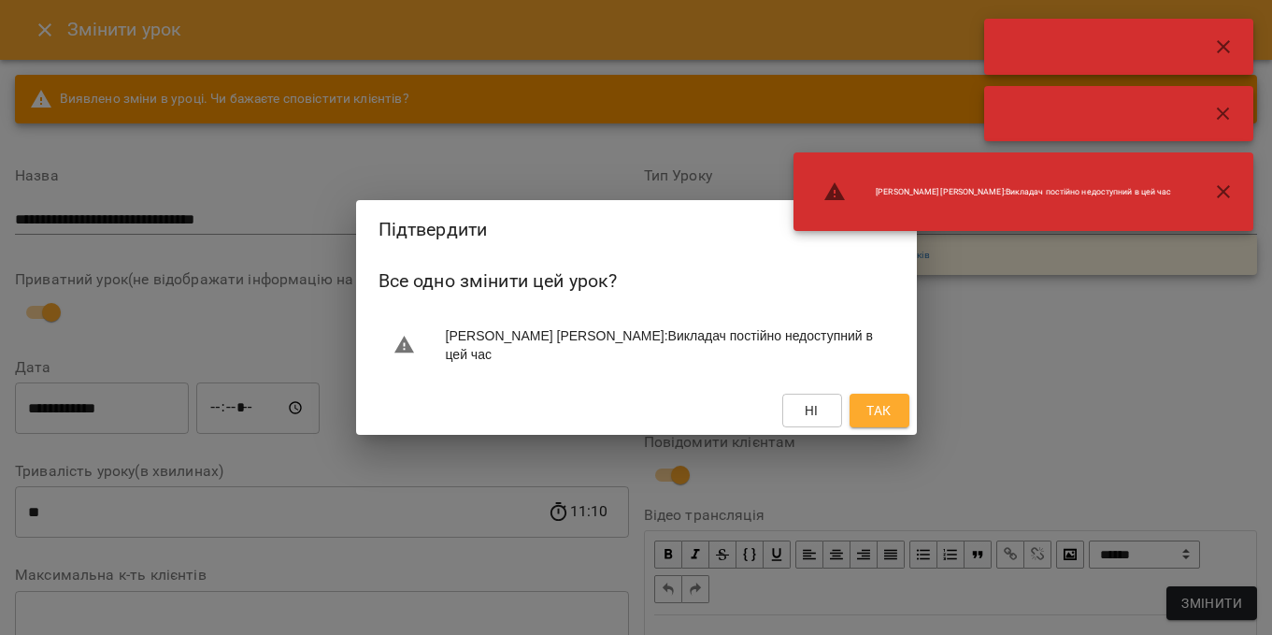
click at [878, 418] on span "Так" at bounding box center [878, 410] width 24 height 22
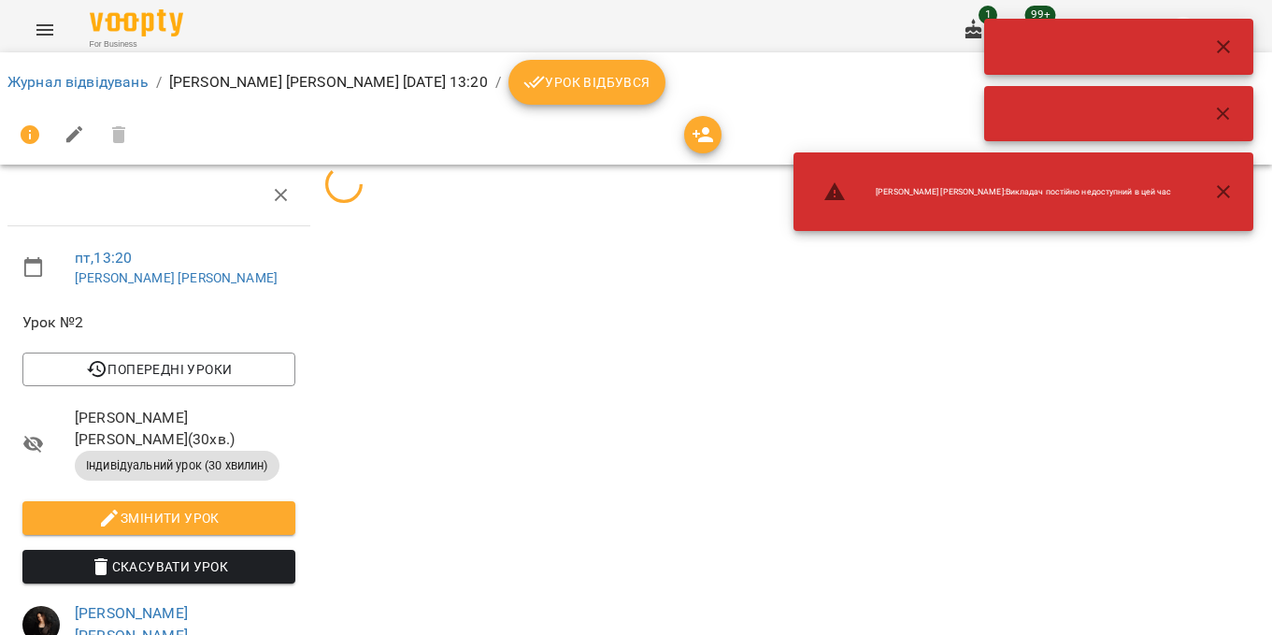
click at [1237, 189] on button "button" at bounding box center [1223, 191] width 45 height 45
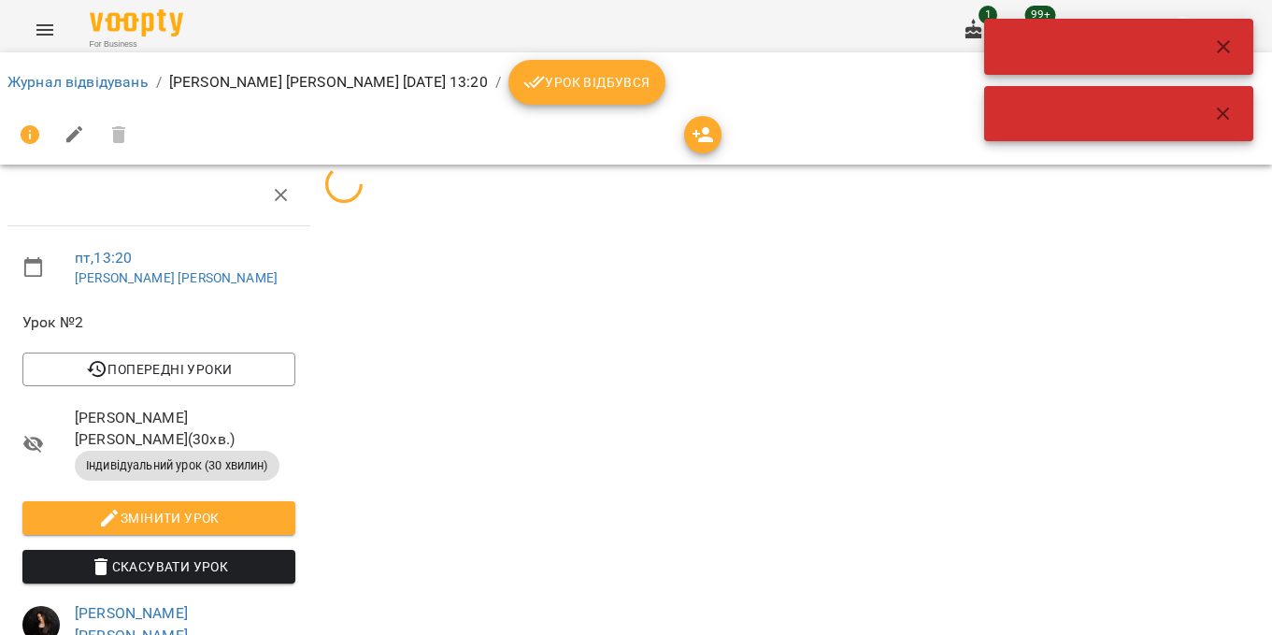
click at [1234, 100] on button "button" at bounding box center [1223, 114] width 45 height 45
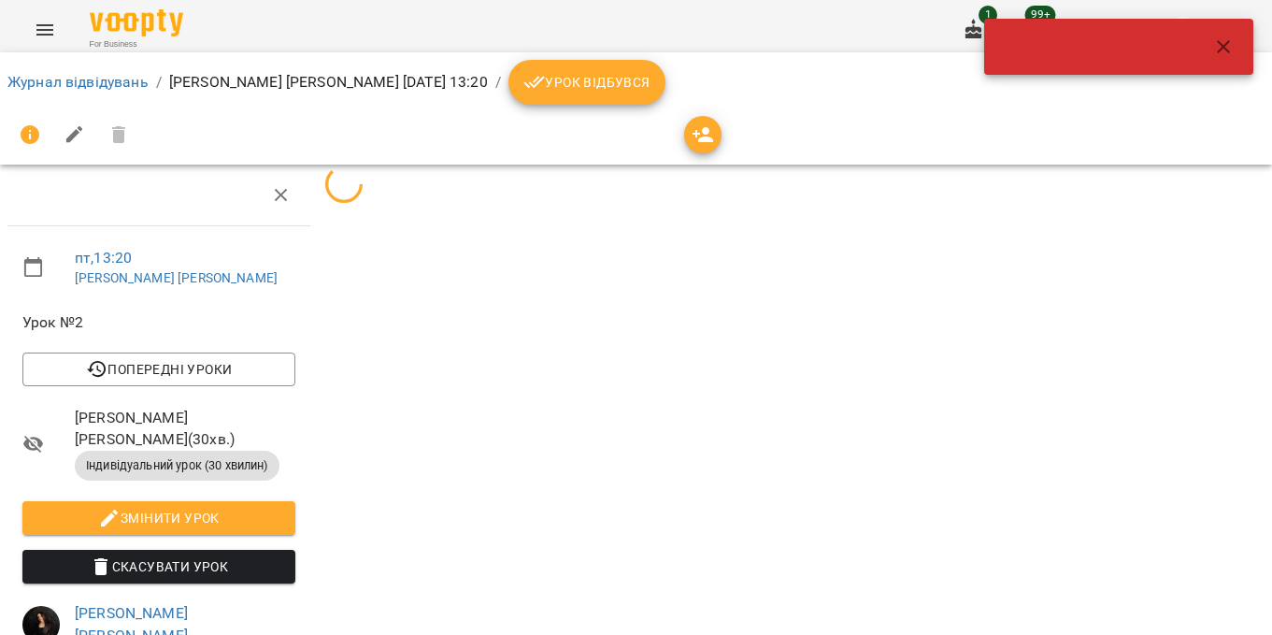
click at [1223, 57] on icon "button" at bounding box center [1223, 47] width 22 height 22
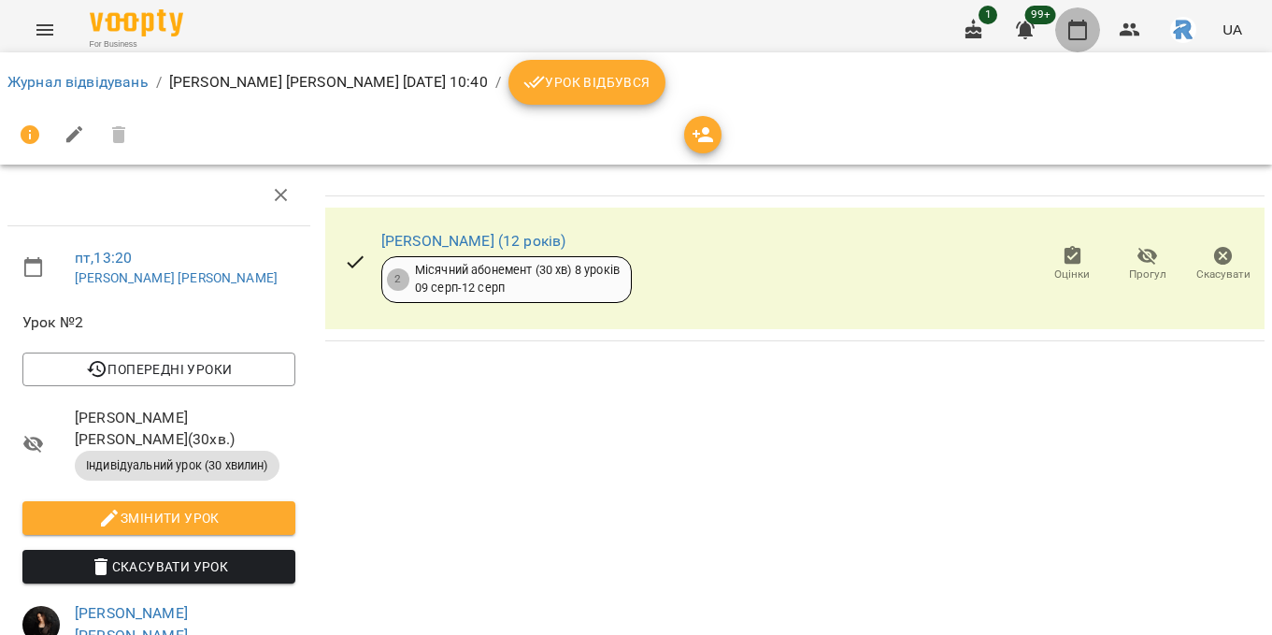
click at [1082, 17] on button "button" at bounding box center [1077, 29] width 45 height 45
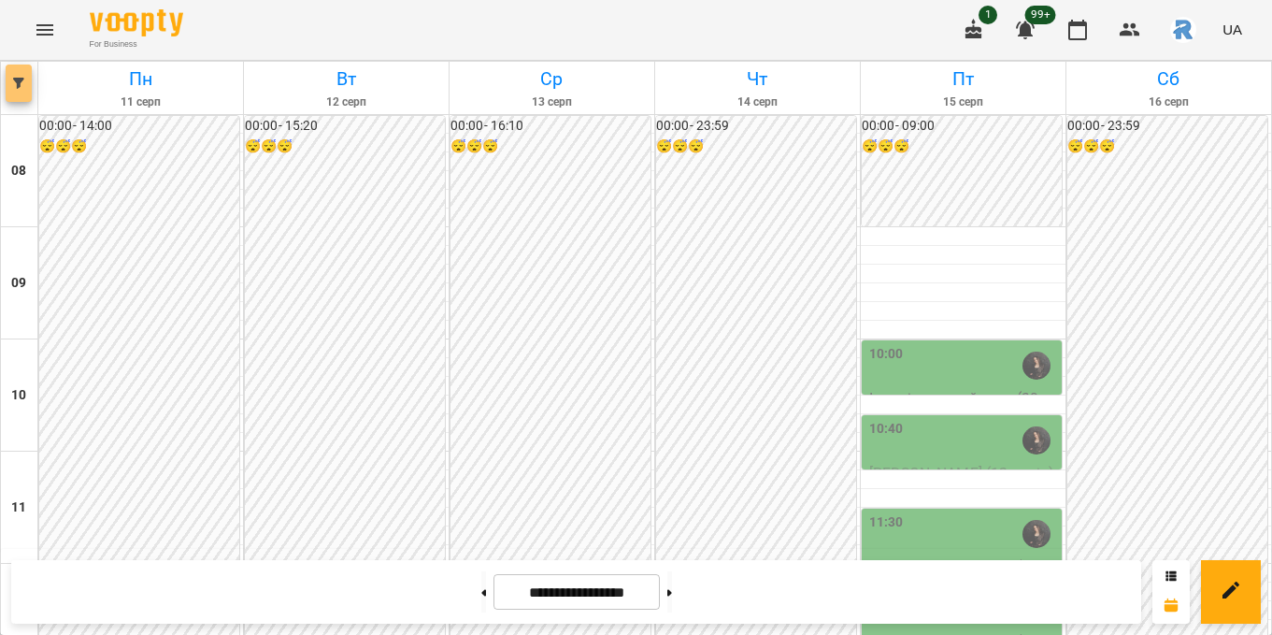
click at [25, 86] on span "button" at bounding box center [19, 83] width 26 height 11
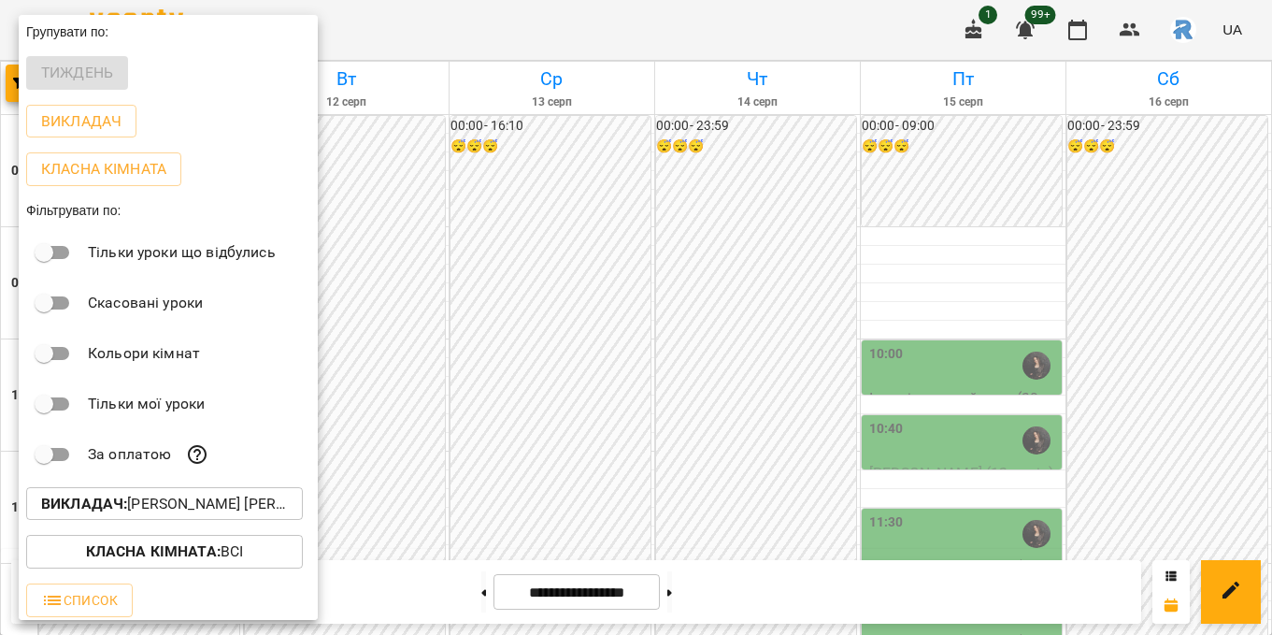
click at [255, 511] on p "Викладач : [PERSON_NAME] [PERSON_NAME]" at bounding box center [164, 504] width 247 height 22
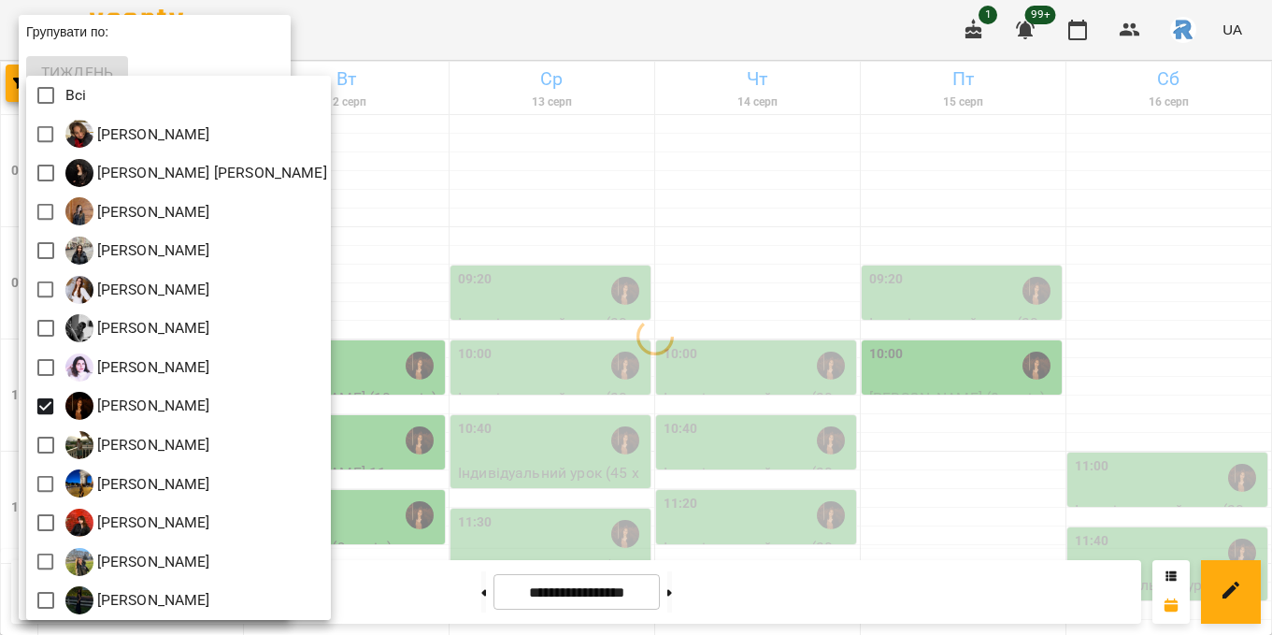
click at [554, 397] on div at bounding box center [636, 317] width 1272 height 635
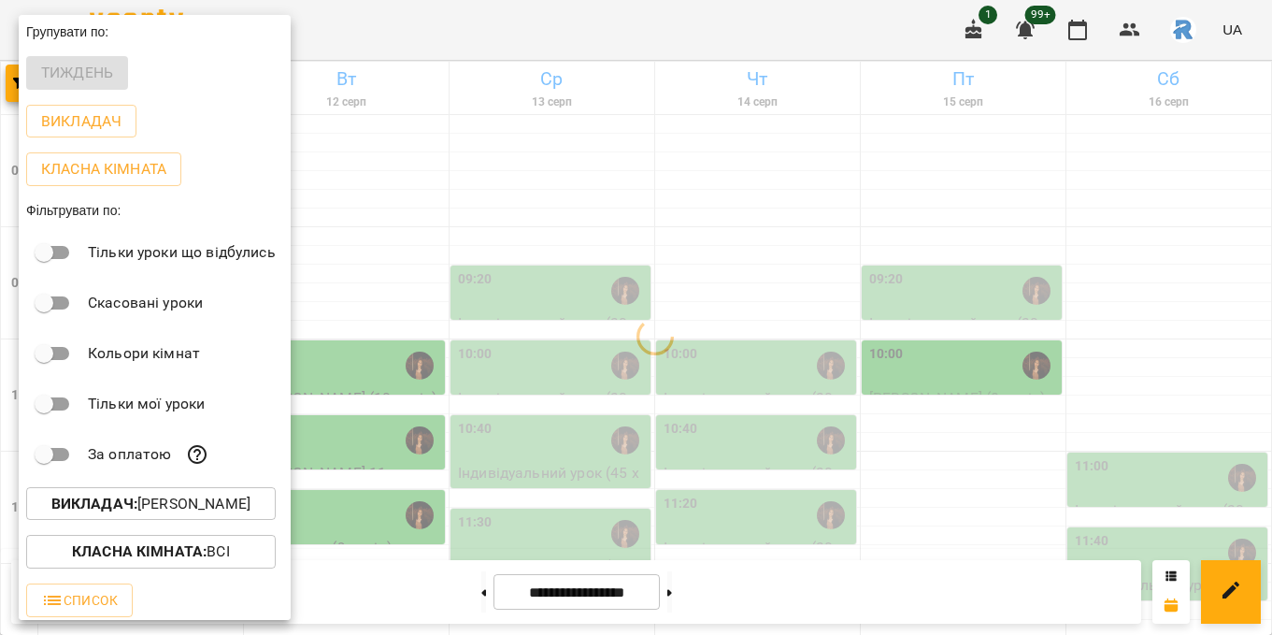
click at [554, 397] on div at bounding box center [636, 317] width 1272 height 635
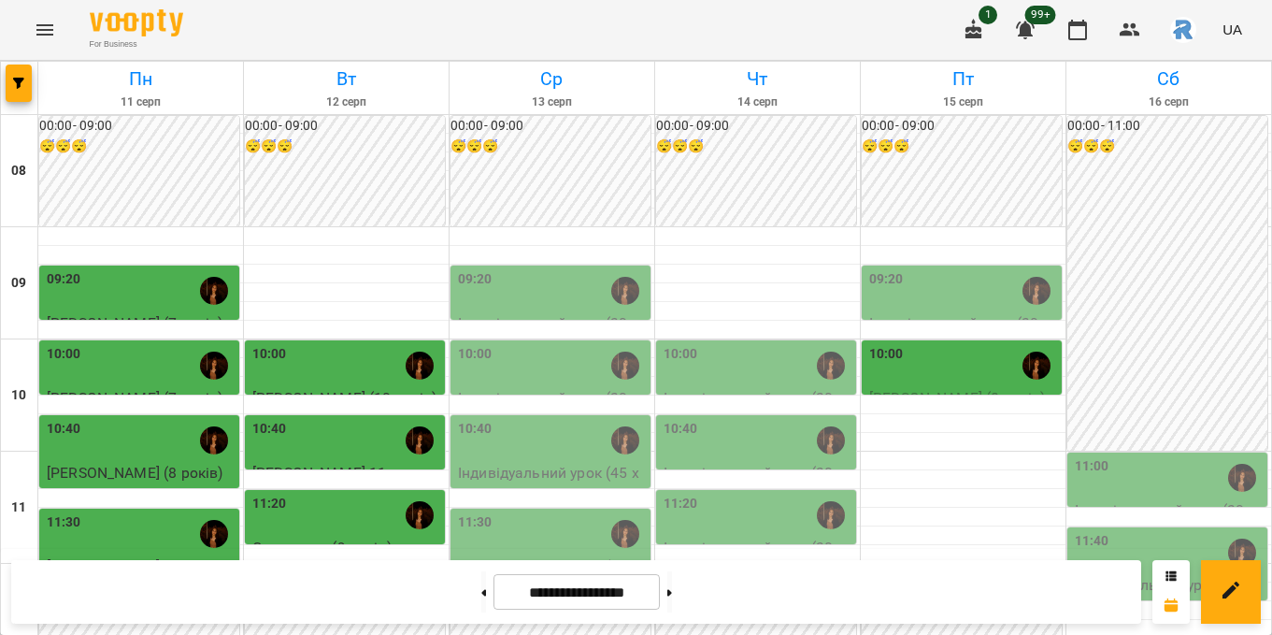
click at [178, 379] on div "10:00" at bounding box center [141, 365] width 189 height 43
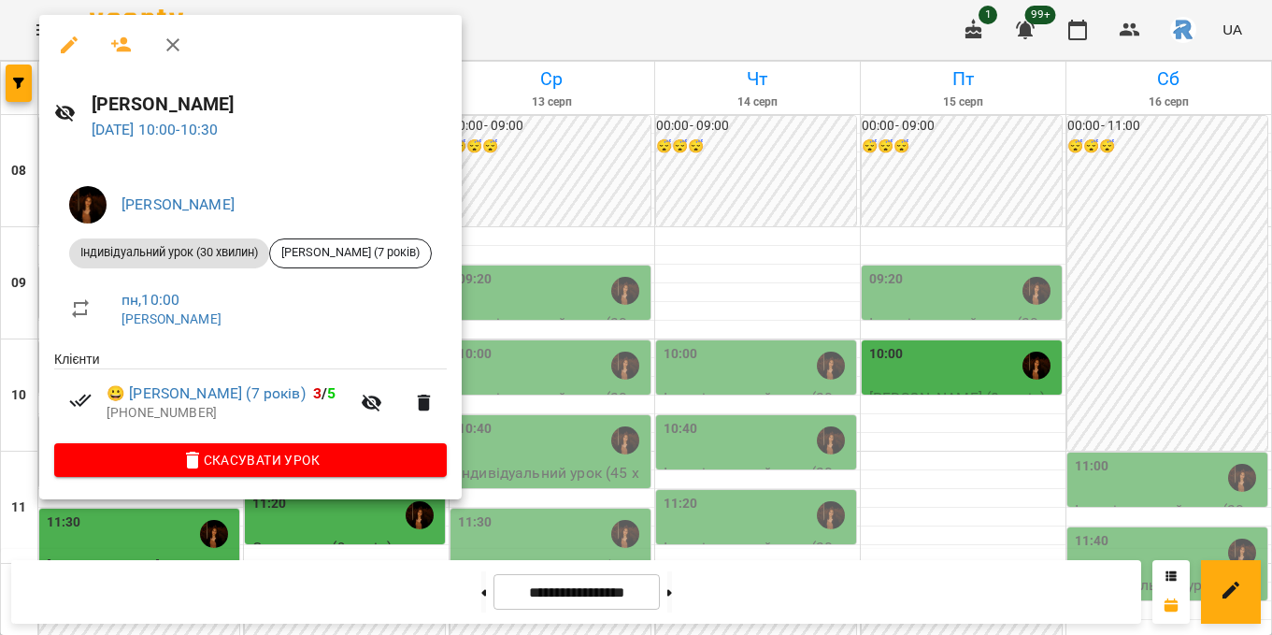
click at [600, 322] on div at bounding box center [636, 317] width 1272 height 635
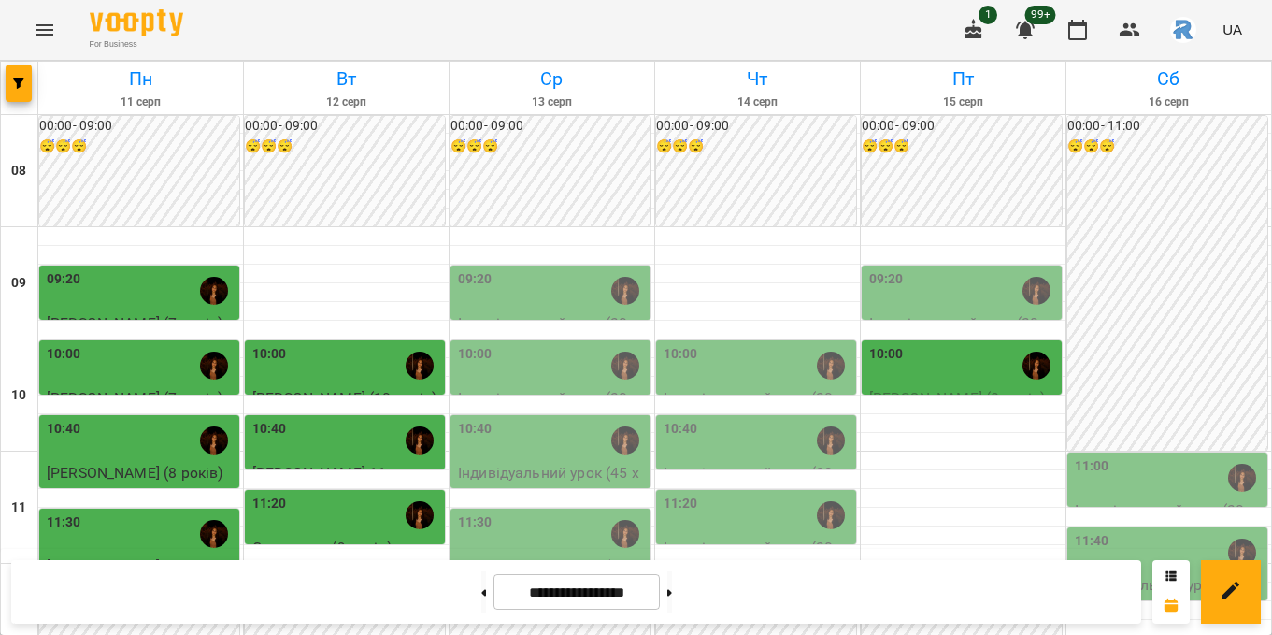
click at [298, 370] on div "10:00" at bounding box center [346, 365] width 189 height 43
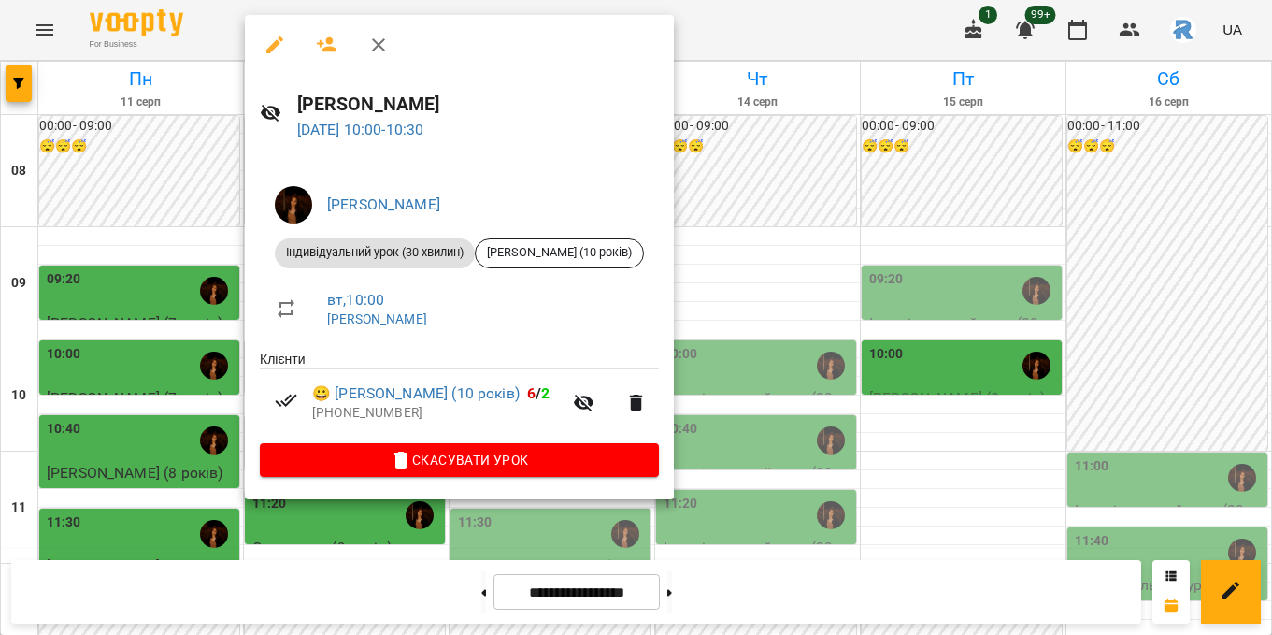
click at [935, 335] on div at bounding box center [636, 317] width 1272 height 635
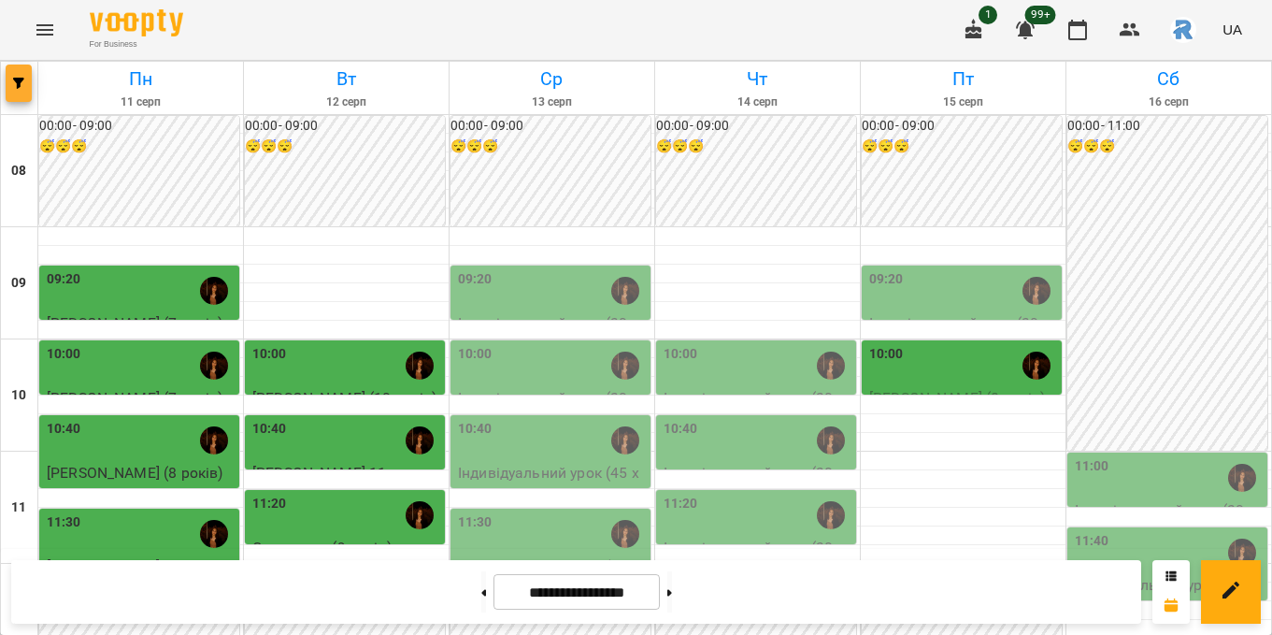
click at [12, 76] on button "button" at bounding box center [19, 82] width 26 height 37
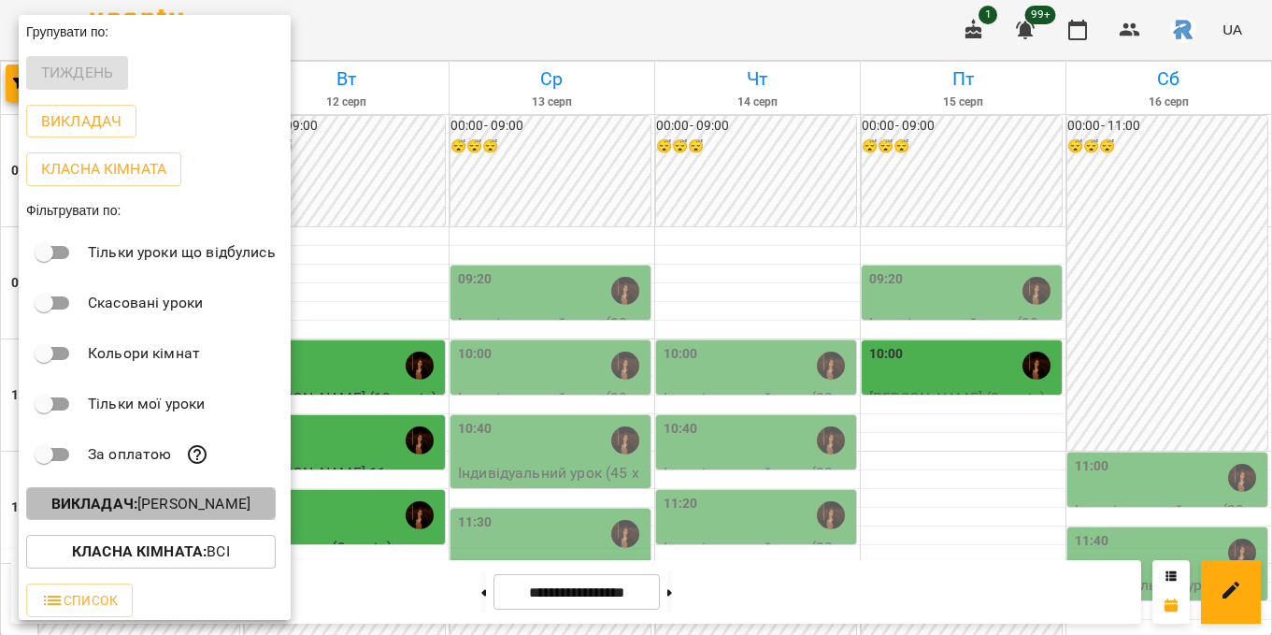
click at [186, 497] on p "Викладач : [PERSON_NAME]" at bounding box center [150, 504] width 199 height 22
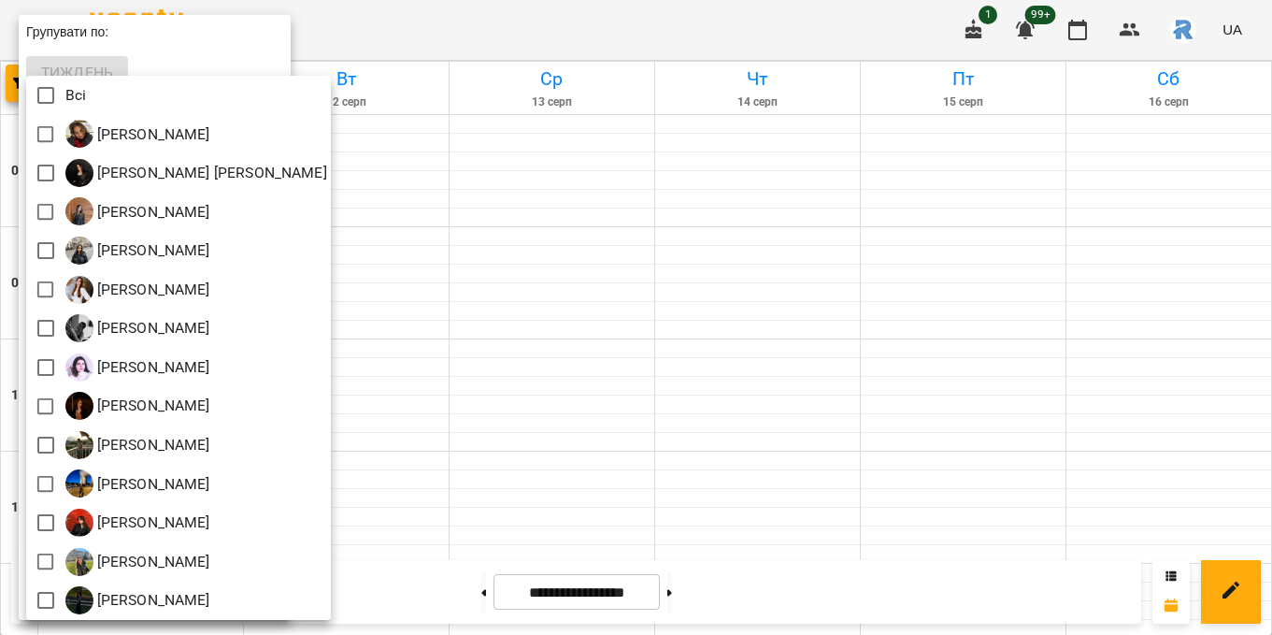
click at [569, 268] on div at bounding box center [636, 317] width 1272 height 635
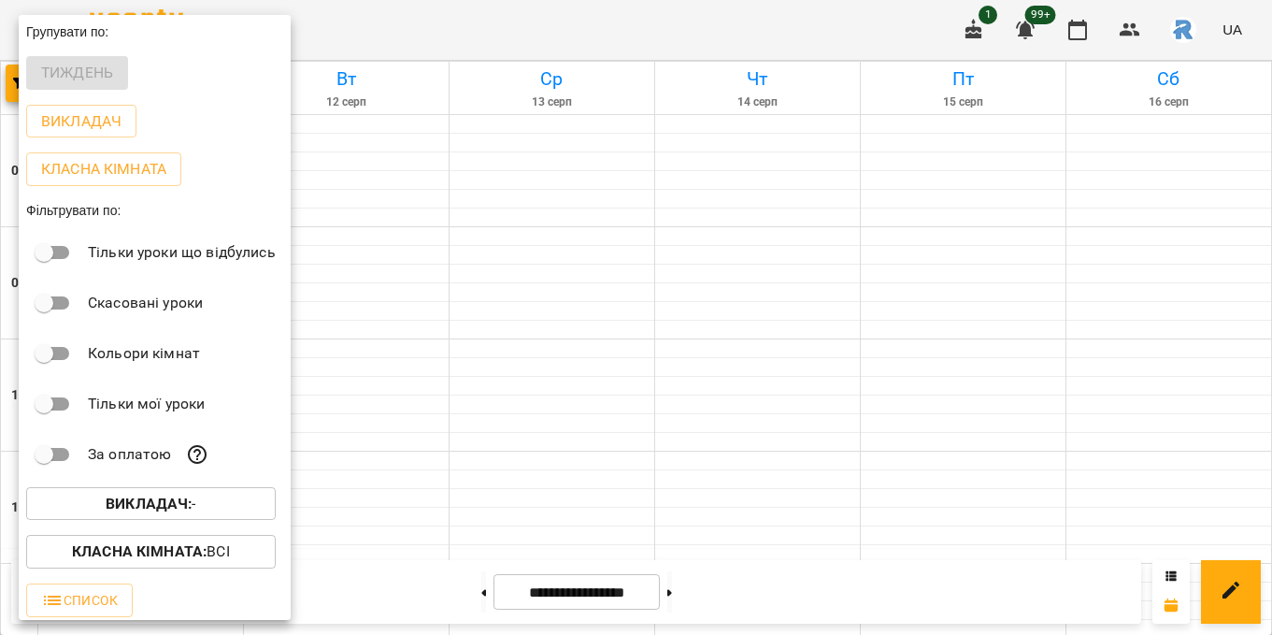
click at [504, 105] on div at bounding box center [636, 317] width 1272 height 635
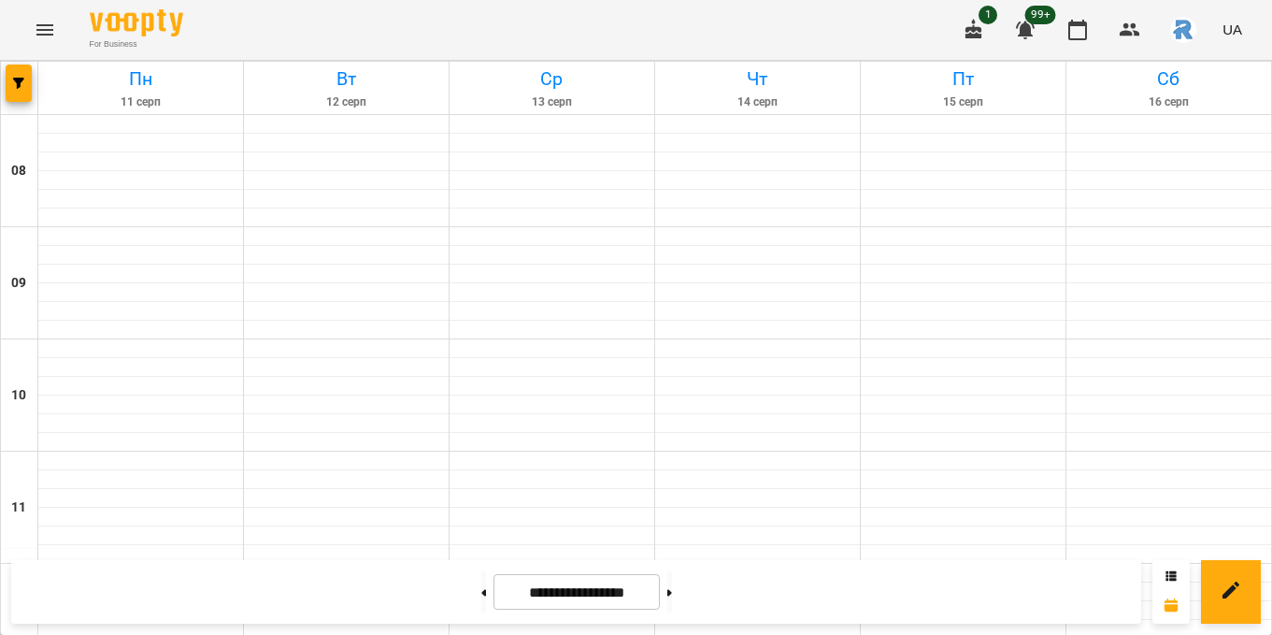
click at [36, 5] on div "For Business 1 99+ UA" at bounding box center [636, 30] width 1272 height 60
click at [37, 22] on icon "Menu" at bounding box center [45, 30] width 22 height 22
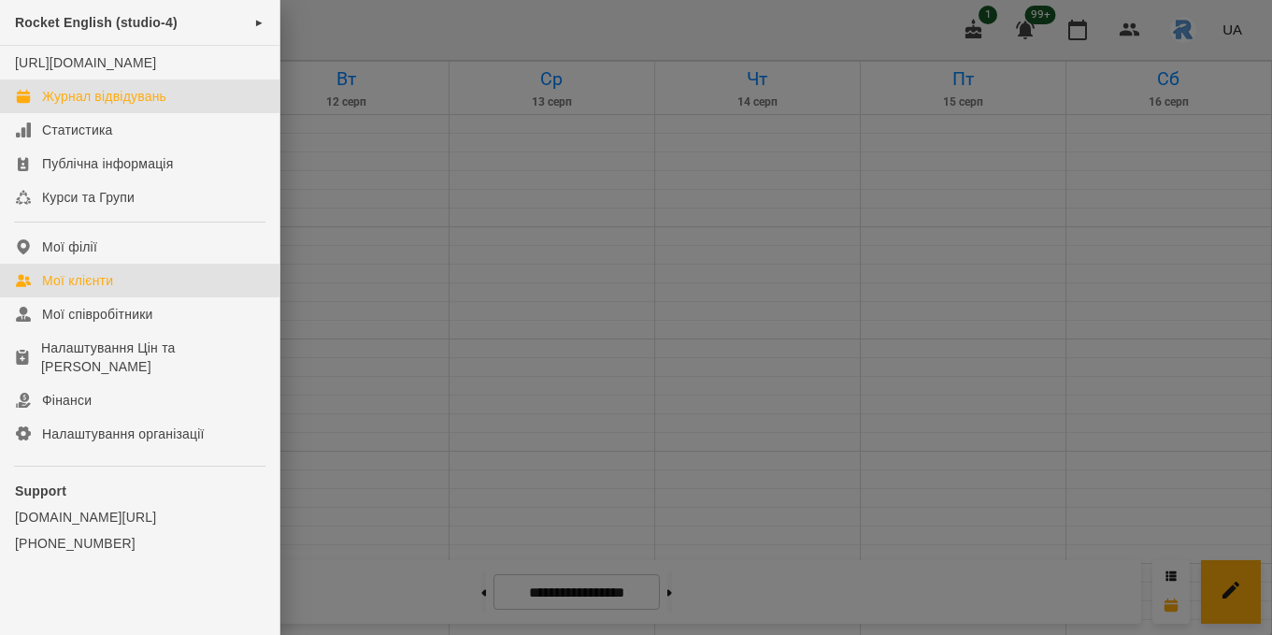
click at [94, 297] on link "Мої клієнти" at bounding box center [139, 281] width 279 height 34
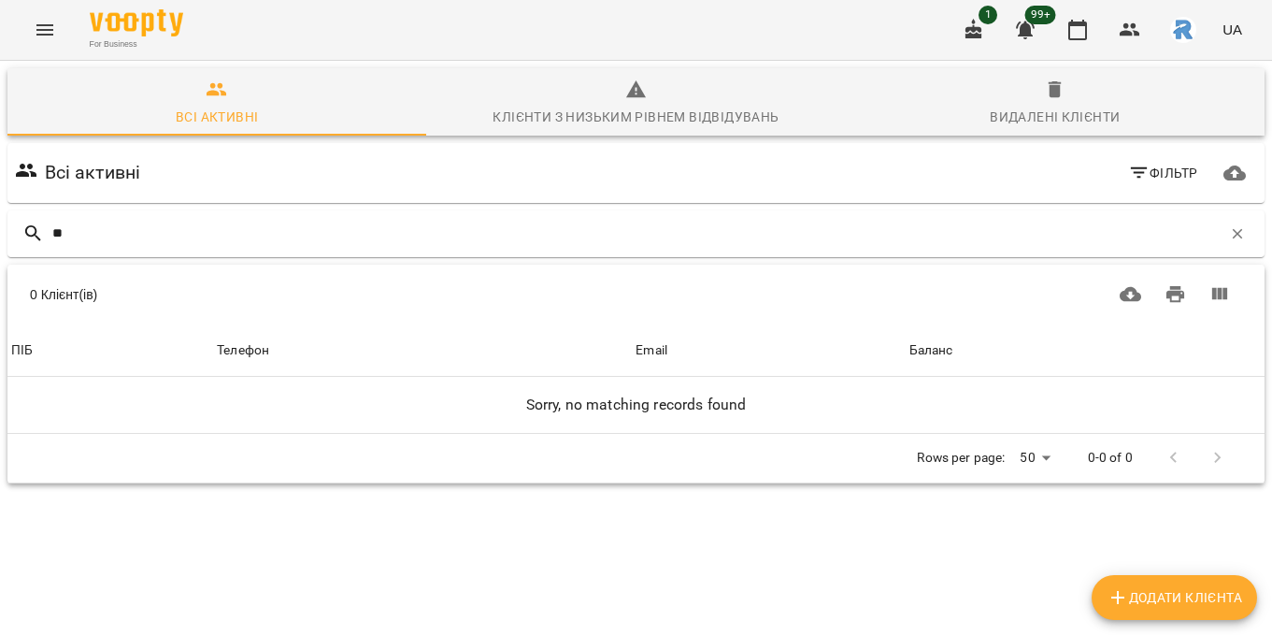
type input "*"
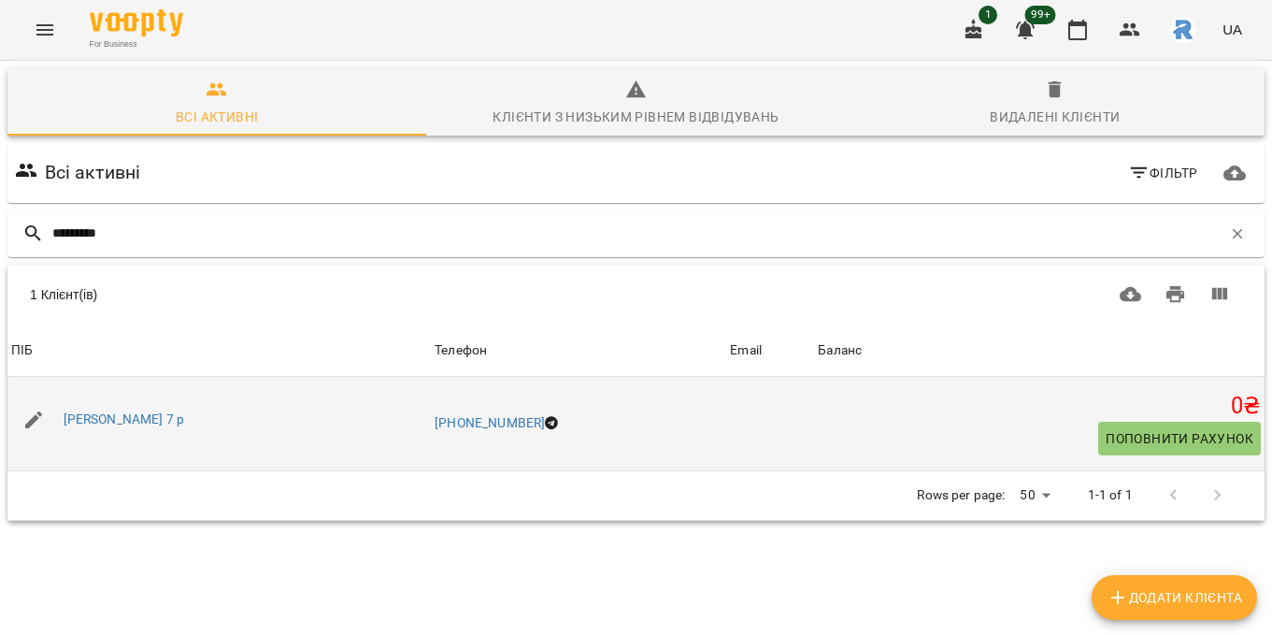
type input "*********"
click at [131, 431] on div "[PERSON_NAME] 7 р" at bounding box center [124, 420] width 129 height 26
click at [130, 414] on link "[PERSON_NAME] 7 р" at bounding box center [125, 418] width 122 height 15
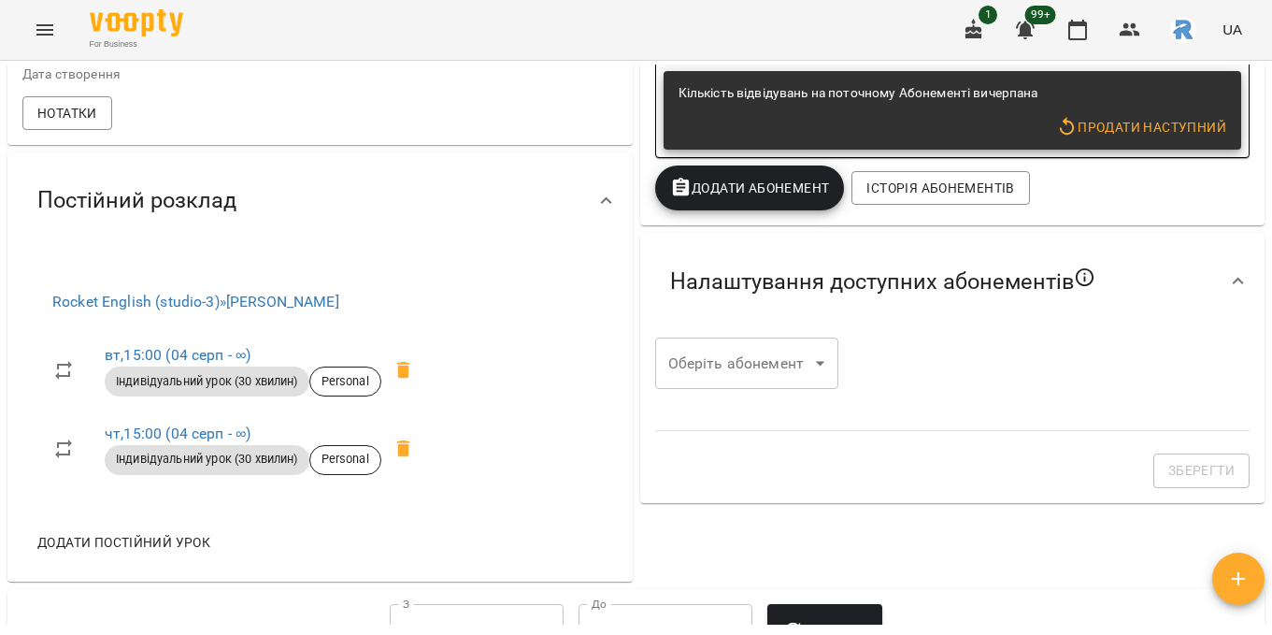
scroll to position [503, 0]
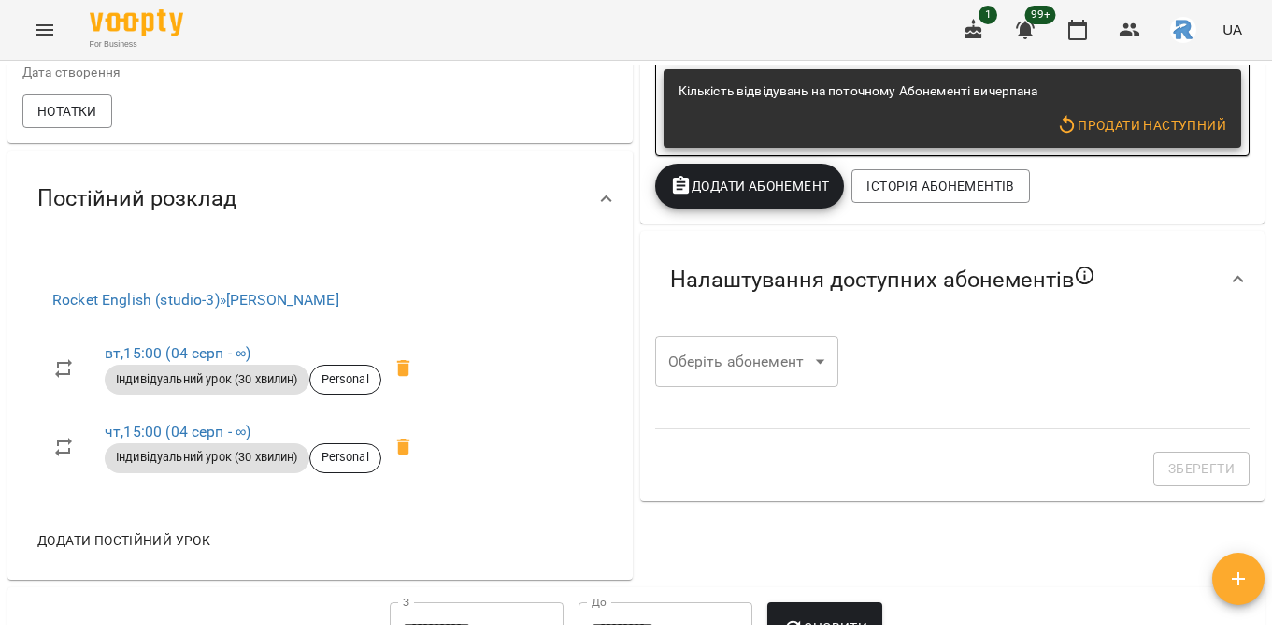
click at [45, 34] on icon "Menu" at bounding box center [44, 29] width 17 height 11
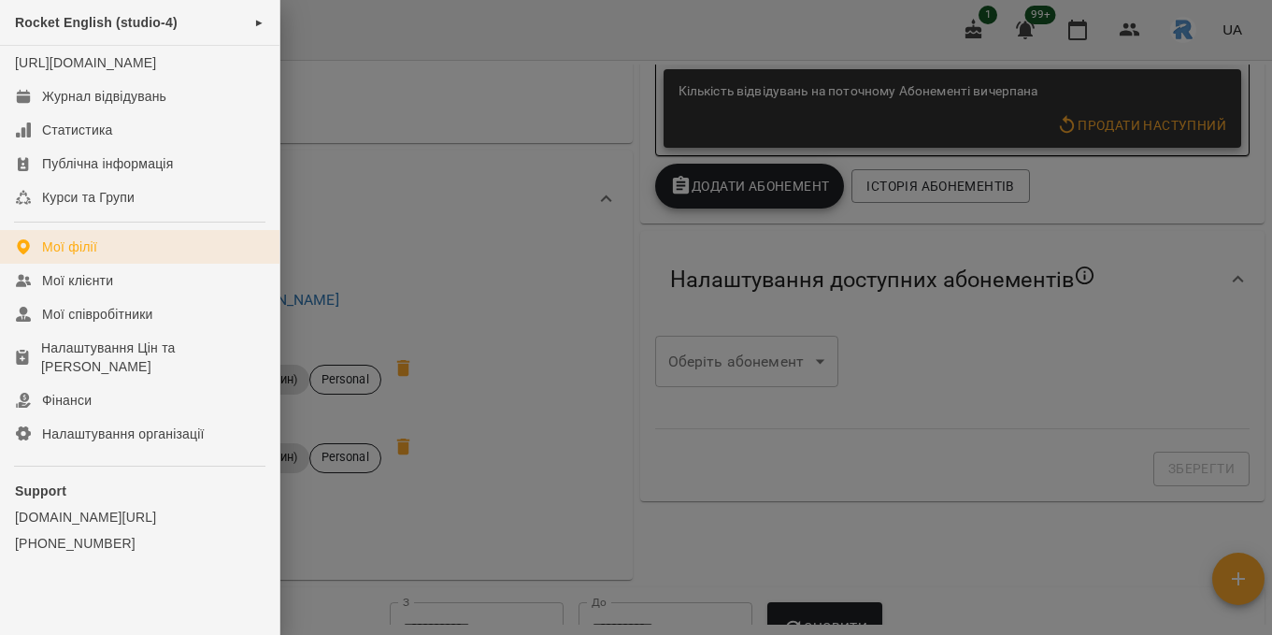
click at [92, 256] on div "Мої філії" at bounding box center [69, 246] width 55 height 19
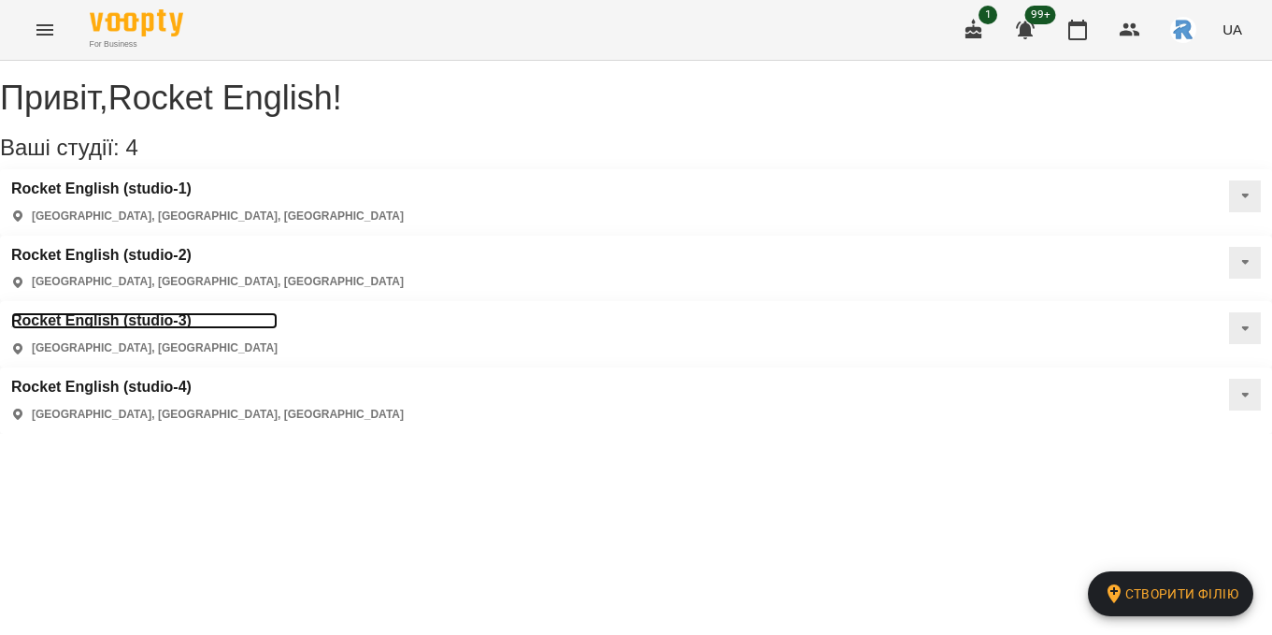
click at [278, 312] on h3 "Rocket English (studio-3)" at bounding box center [144, 320] width 266 height 17
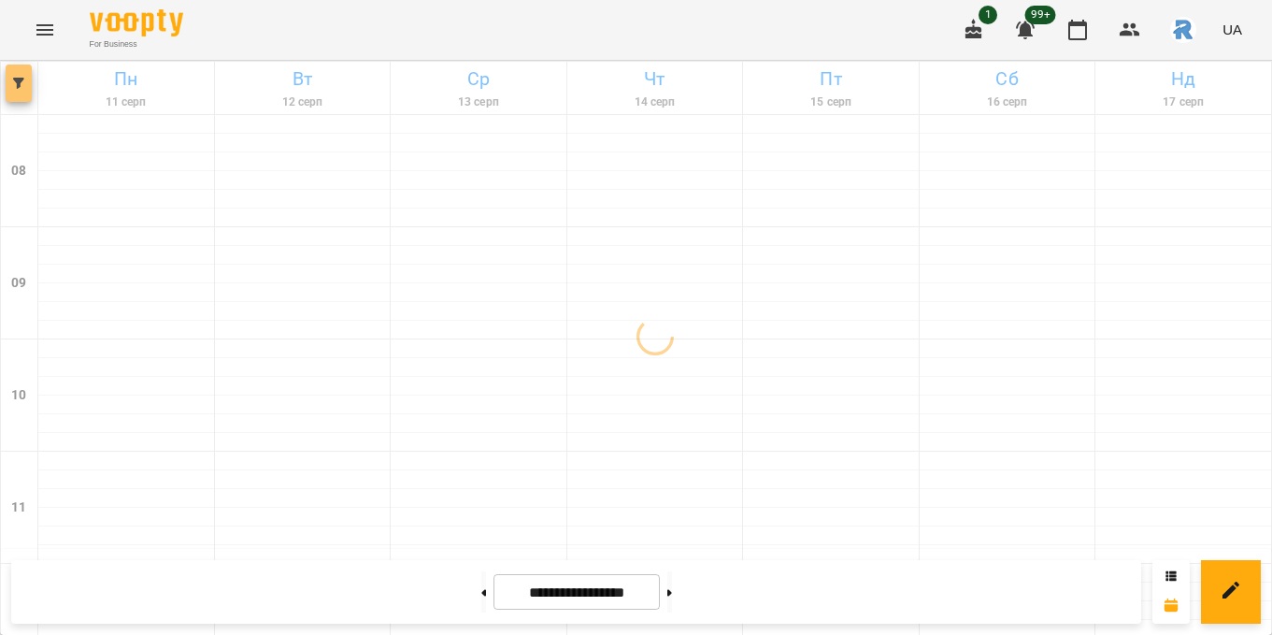
click at [10, 78] on span "button" at bounding box center [19, 83] width 26 height 11
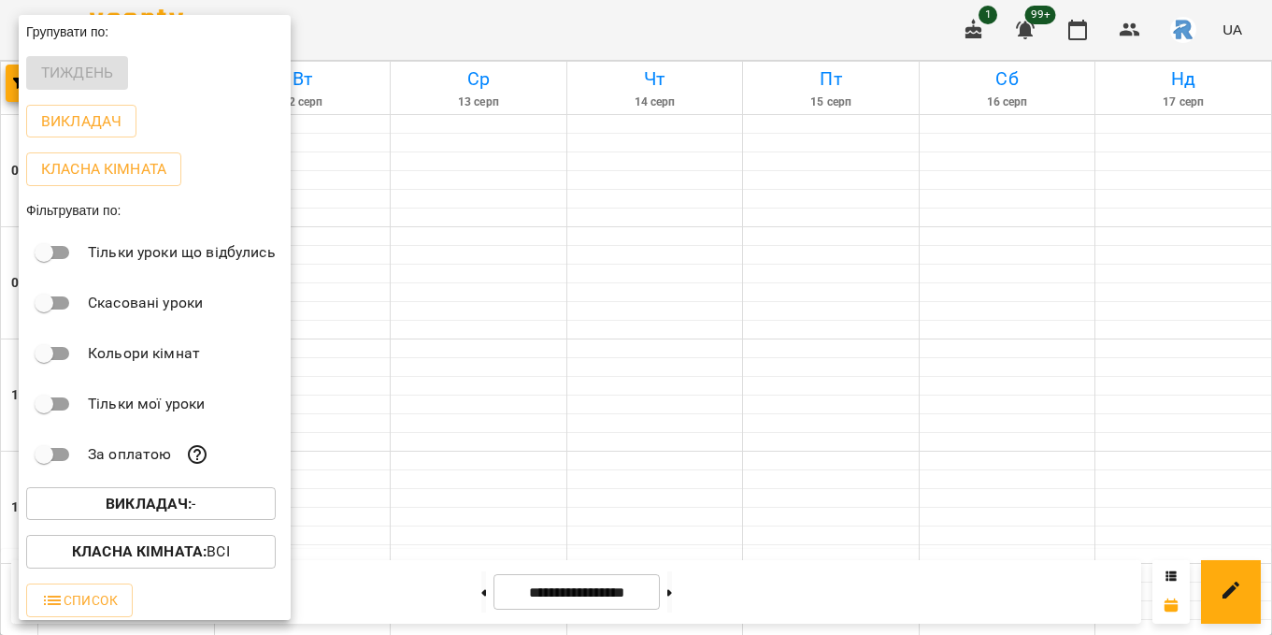
click at [154, 509] on b "Викладач :" at bounding box center [149, 503] width 86 height 18
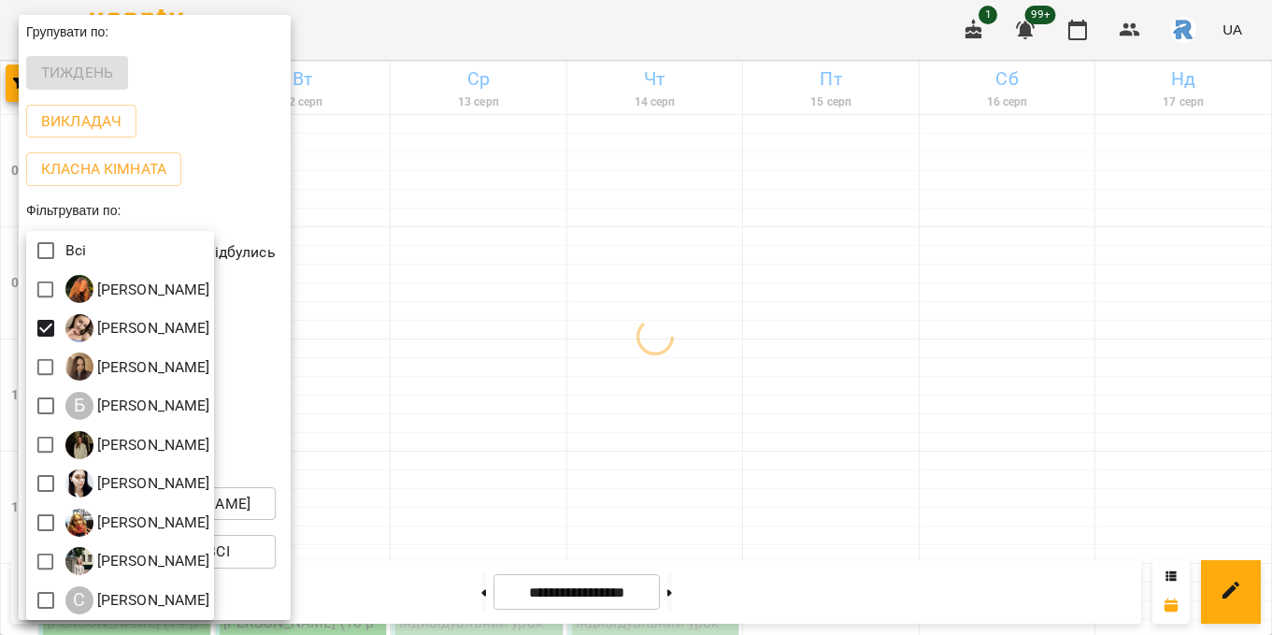
click at [561, 342] on div at bounding box center [636, 317] width 1272 height 635
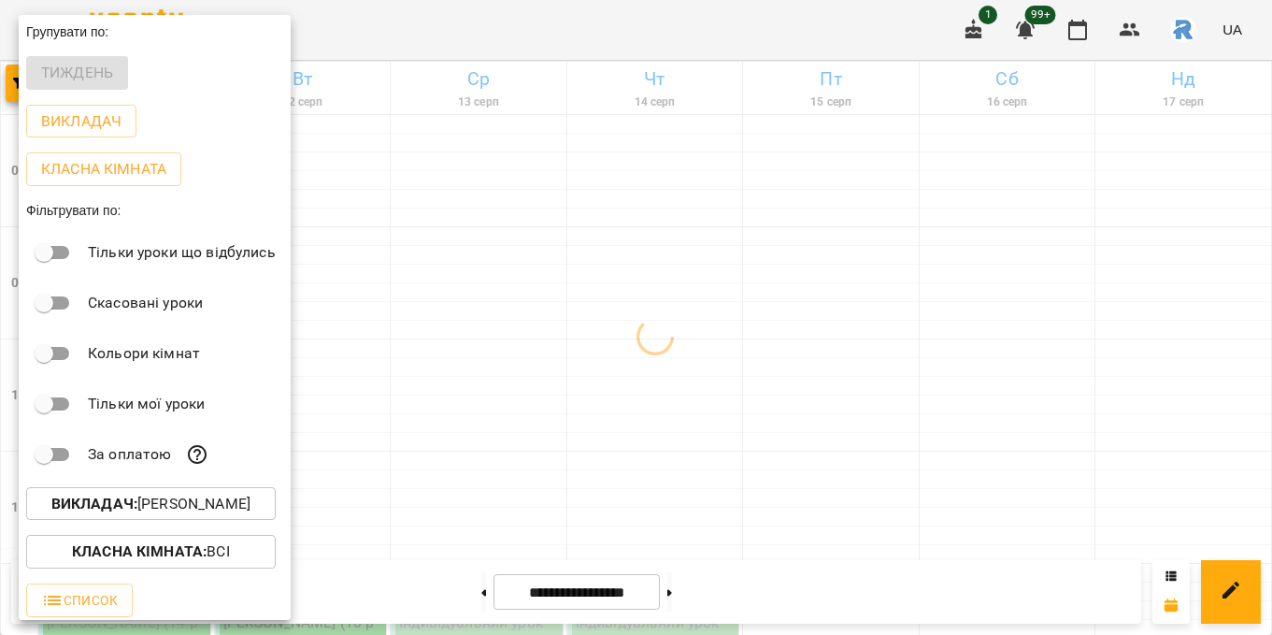
click at [561, 342] on div at bounding box center [636, 317] width 1272 height 635
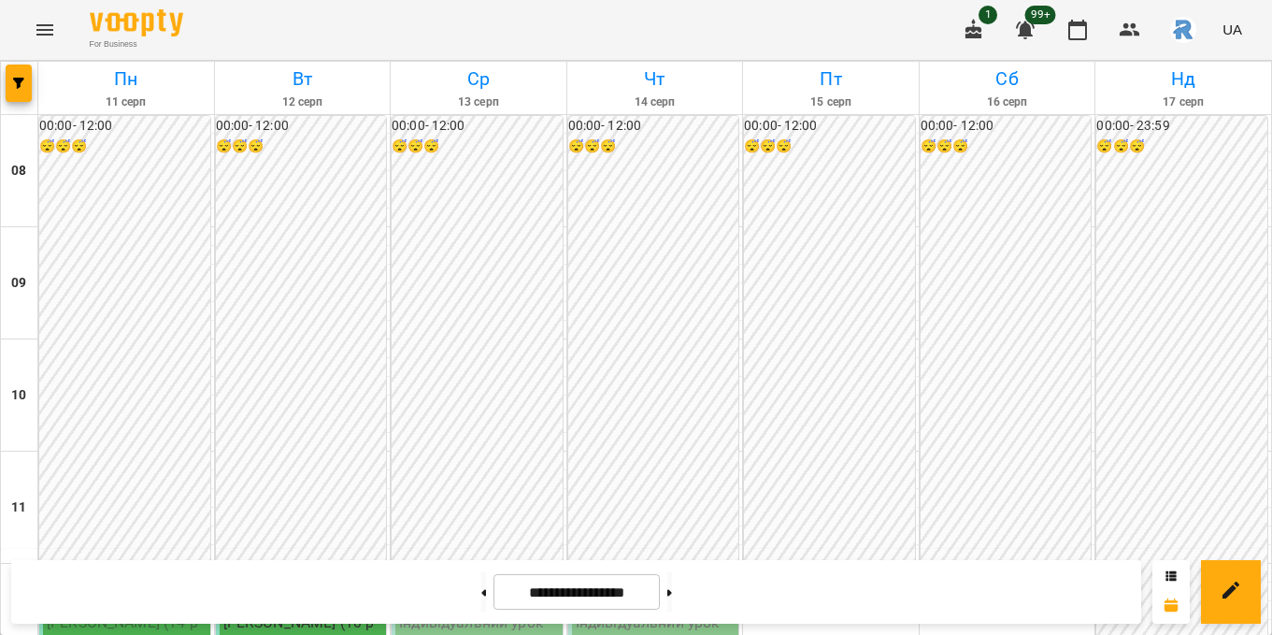
scroll to position [618, 0]
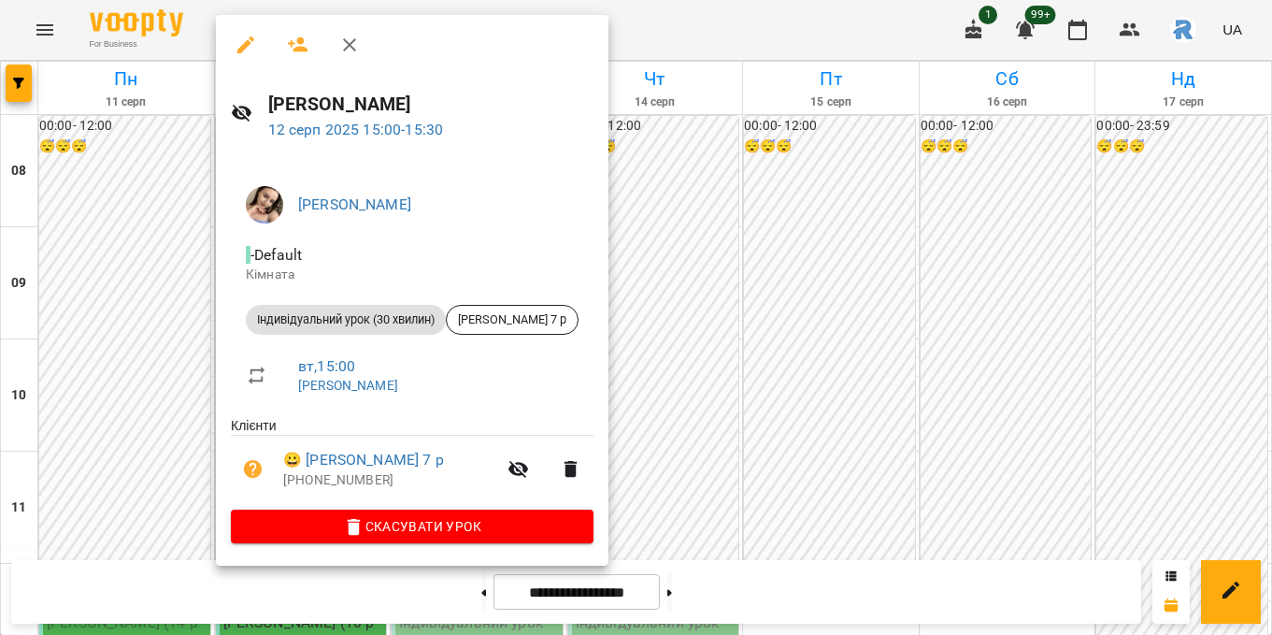
click at [247, 40] on icon "button" at bounding box center [245, 44] width 17 height 17
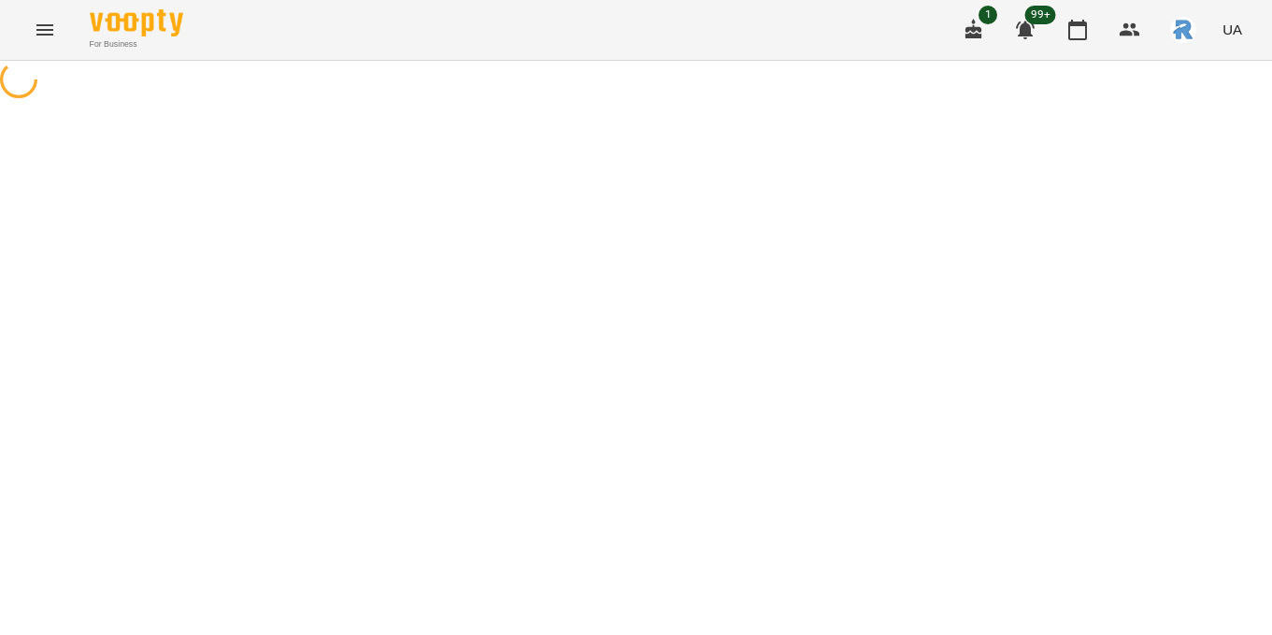
select select "**********"
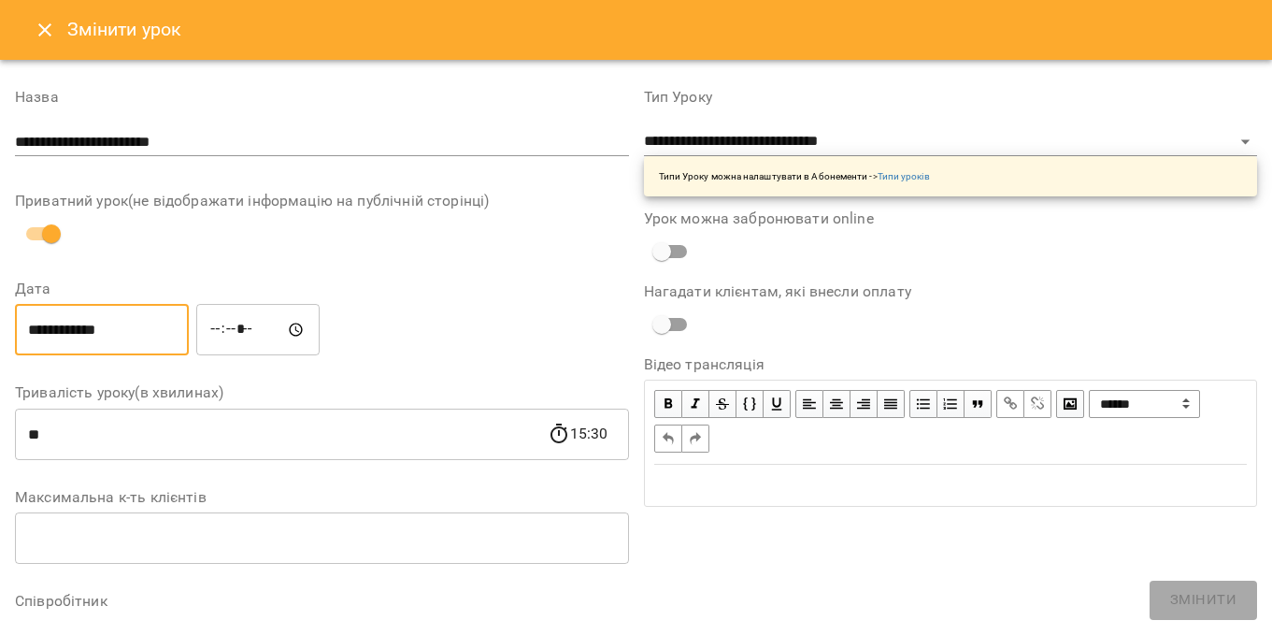
click at [99, 323] on input "**********" at bounding box center [102, 330] width 174 height 52
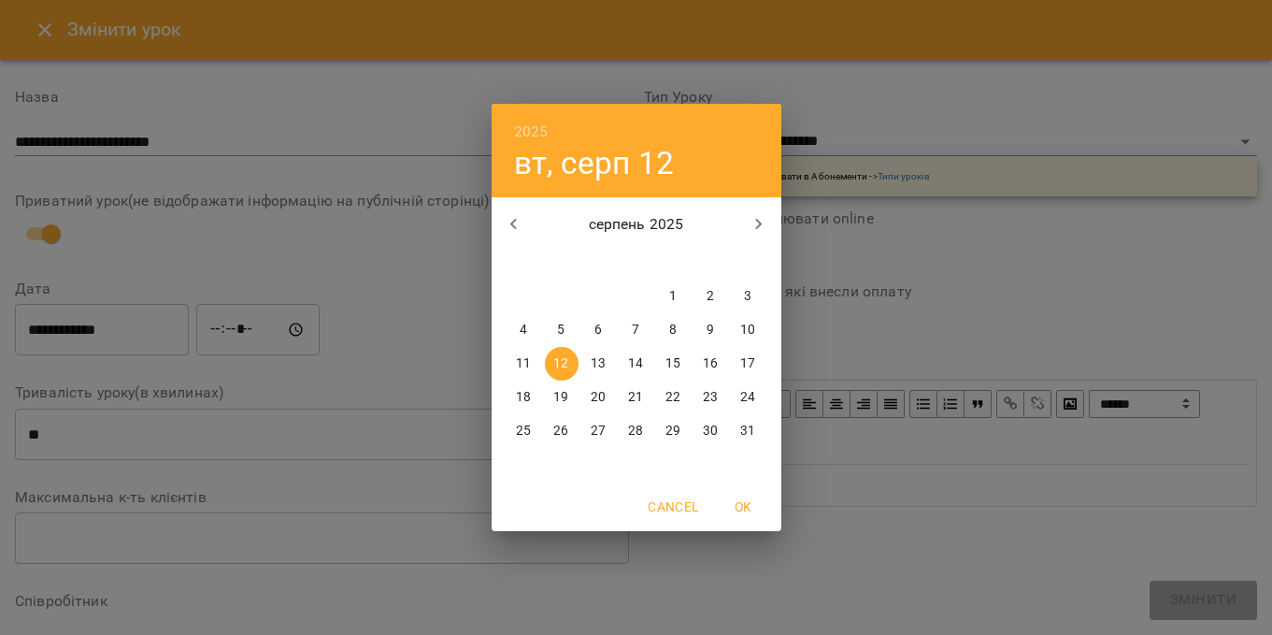
click at [600, 349] on button "13" at bounding box center [599, 364] width 34 height 34
type input "**********"
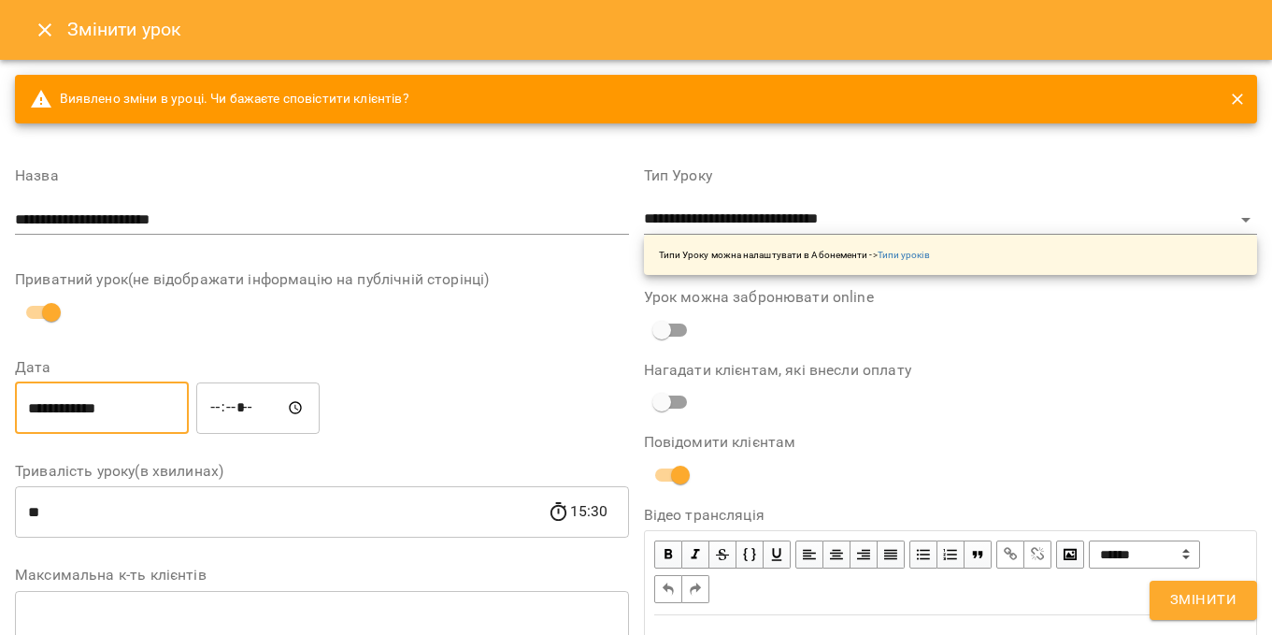
click at [1185, 590] on span "Змінити" at bounding box center [1203, 600] width 66 height 24
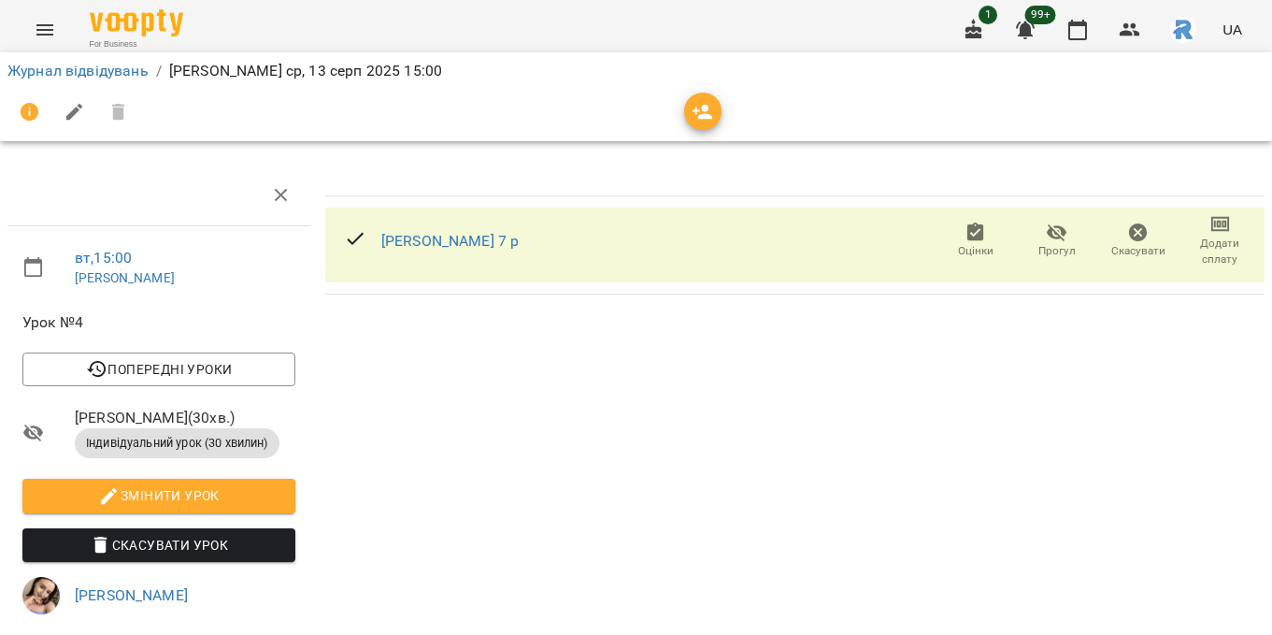
click at [45, 32] on icon "Menu" at bounding box center [45, 30] width 22 height 22
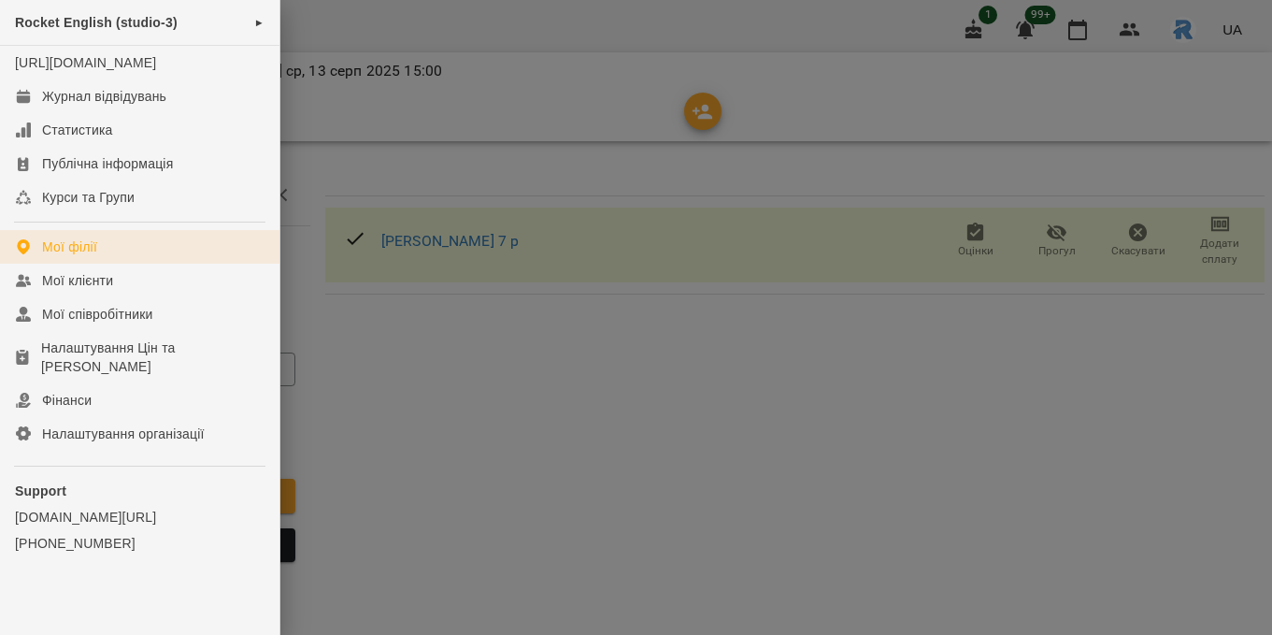
click at [95, 256] on div "Мої філії" at bounding box center [69, 246] width 55 height 19
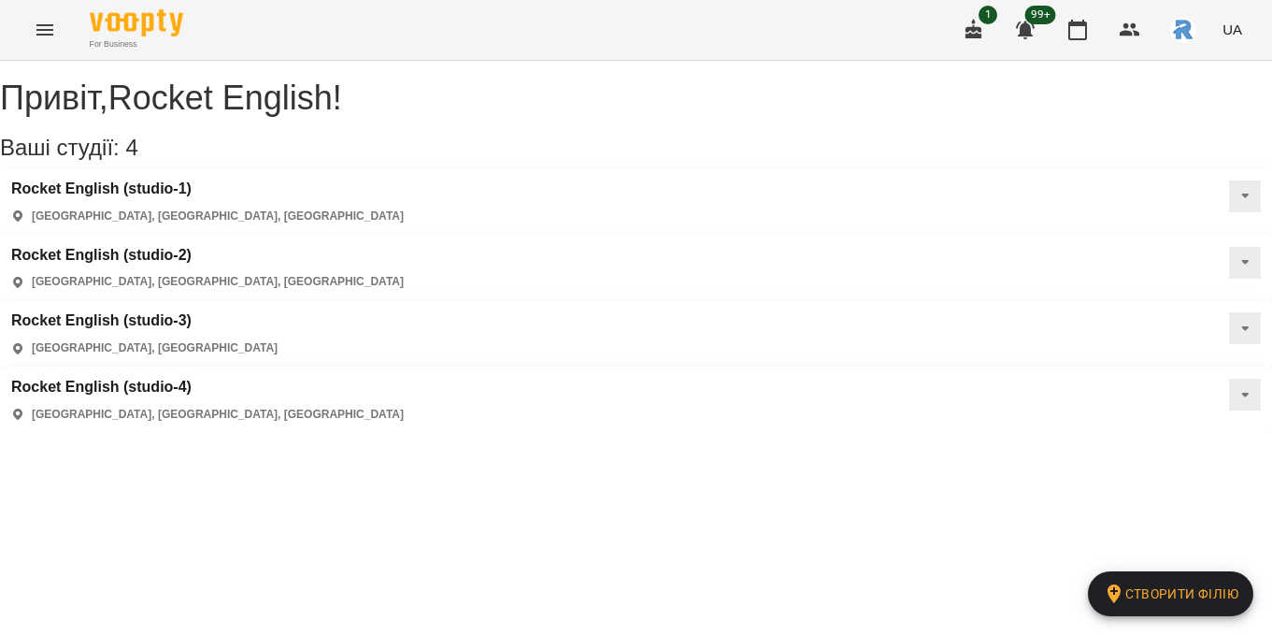
click at [139, 222] on div "Rocket English (studio-1) [GEOGRAPHIC_DATA], [GEOGRAPHIC_DATA], [GEOGRAPHIC_DAT…" at bounding box center [207, 202] width 393 height 44
click at [127, 197] on h3 "Rocket English (studio-1)" at bounding box center [207, 188] width 393 height 17
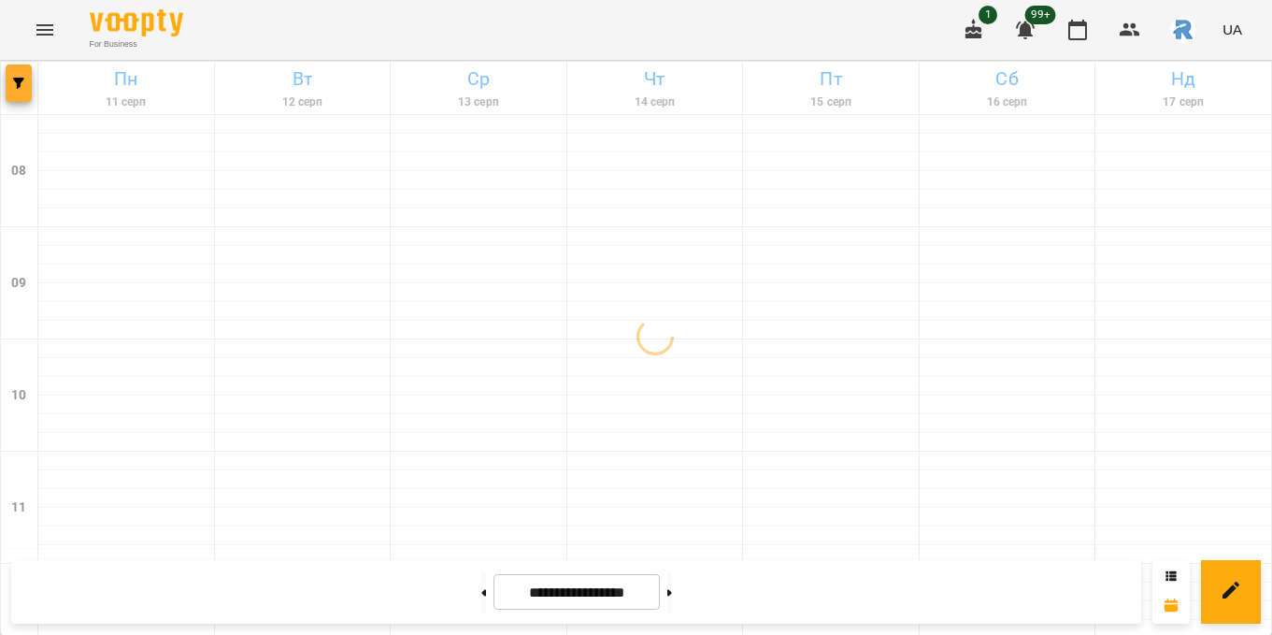
click at [28, 86] on span "button" at bounding box center [19, 83] width 26 height 11
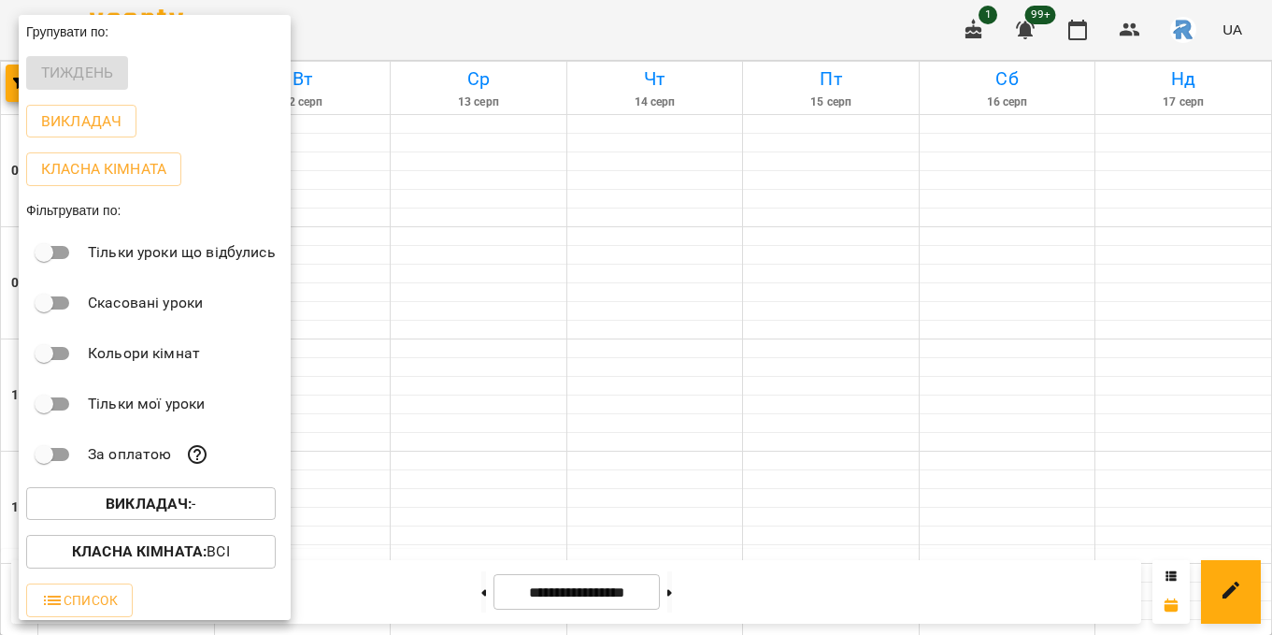
click at [156, 512] on b "Викладач :" at bounding box center [149, 503] width 86 height 18
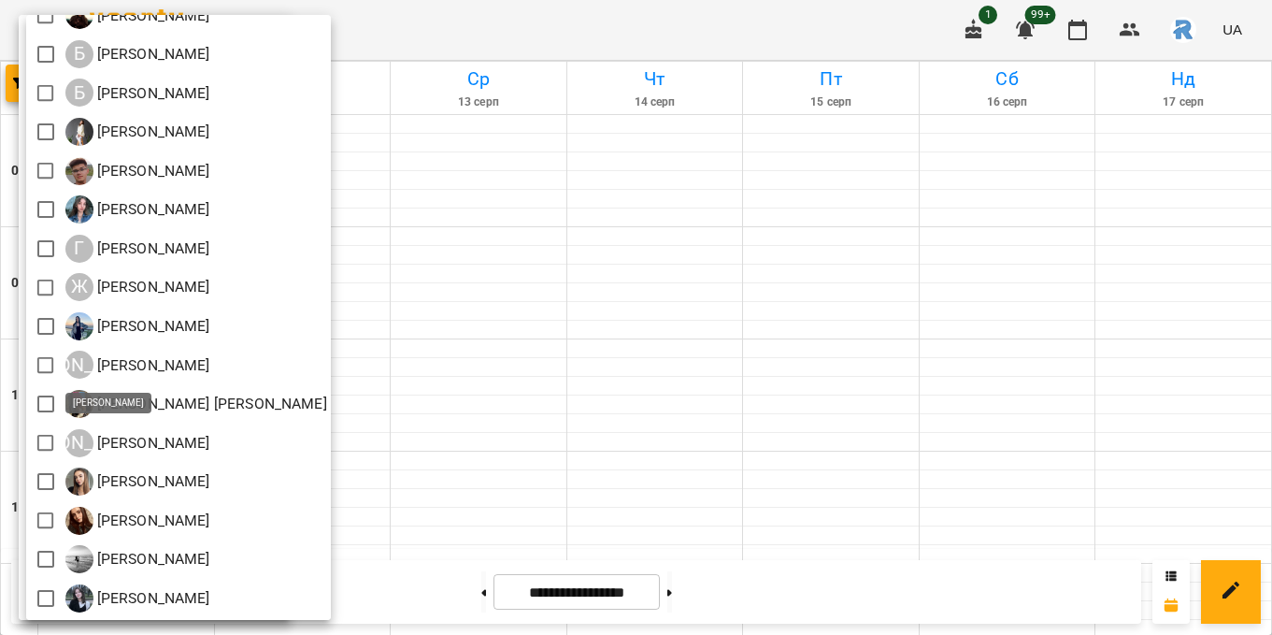
scroll to position [61, 0]
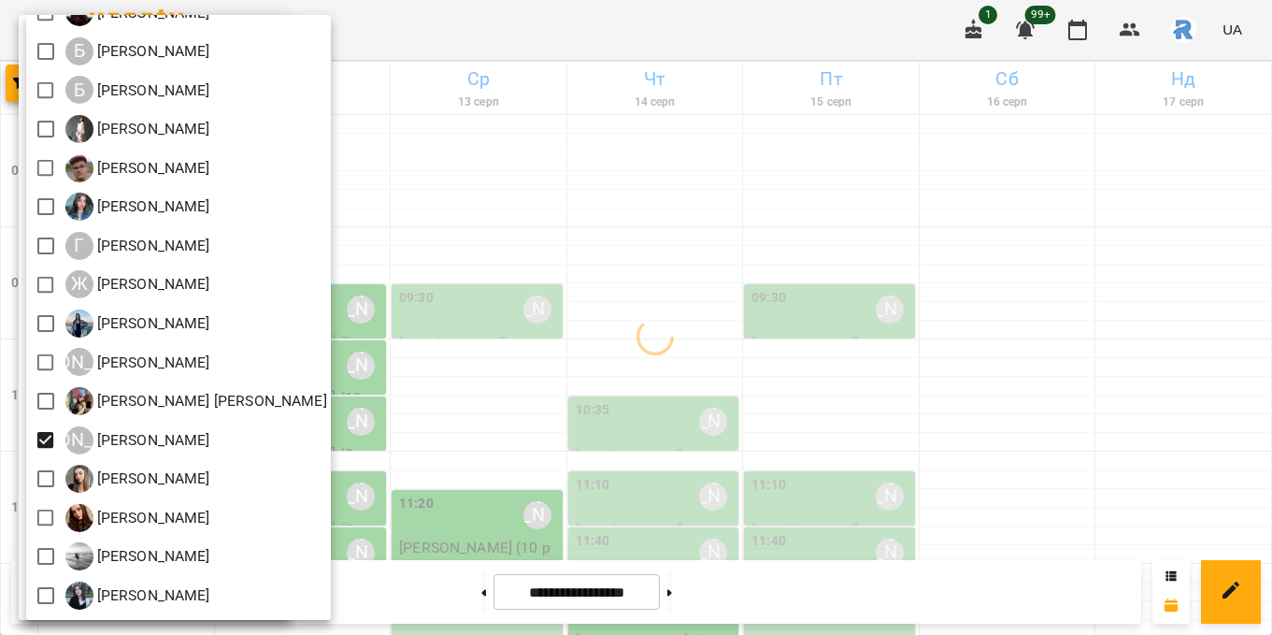
click at [690, 338] on div at bounding box center [636, 317] width 1272 height 635
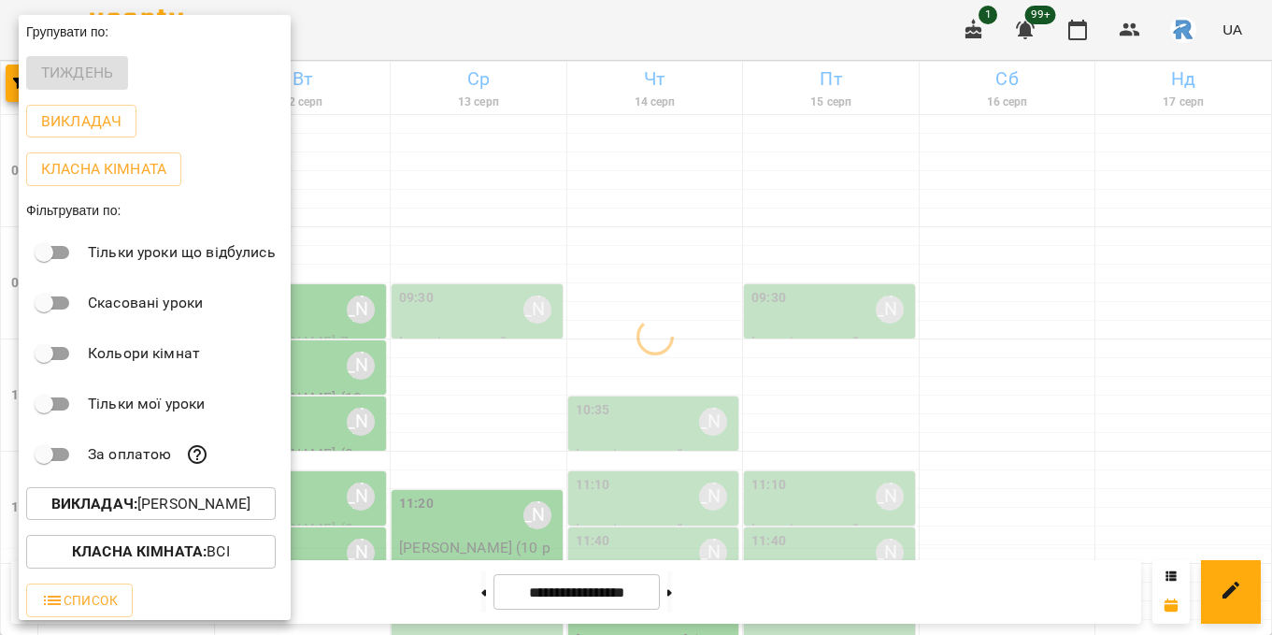
click at [452, 352] on div at bounding box center [636, 317] width 1272 height 635
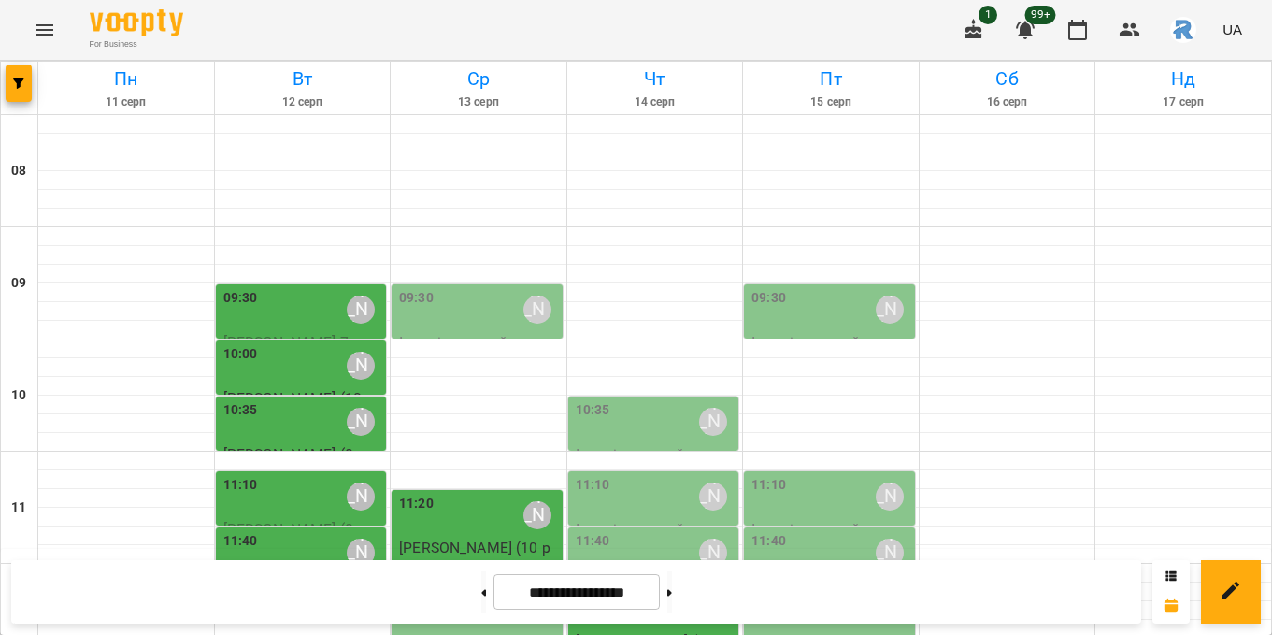
click at [285, 366] on div "10:00 [PERSON_NAME]" at bounding box center [303, 365] width 160 height 43
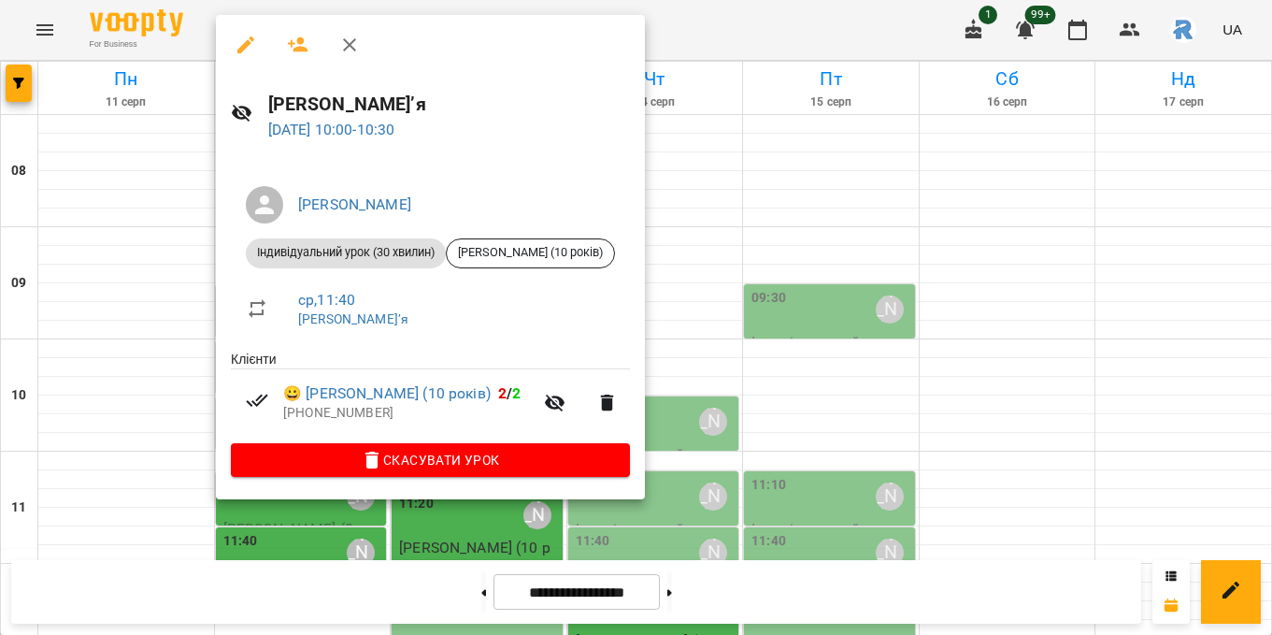
click at [164, 408] on div at bounding box center [636, 317] width 1272 height 635
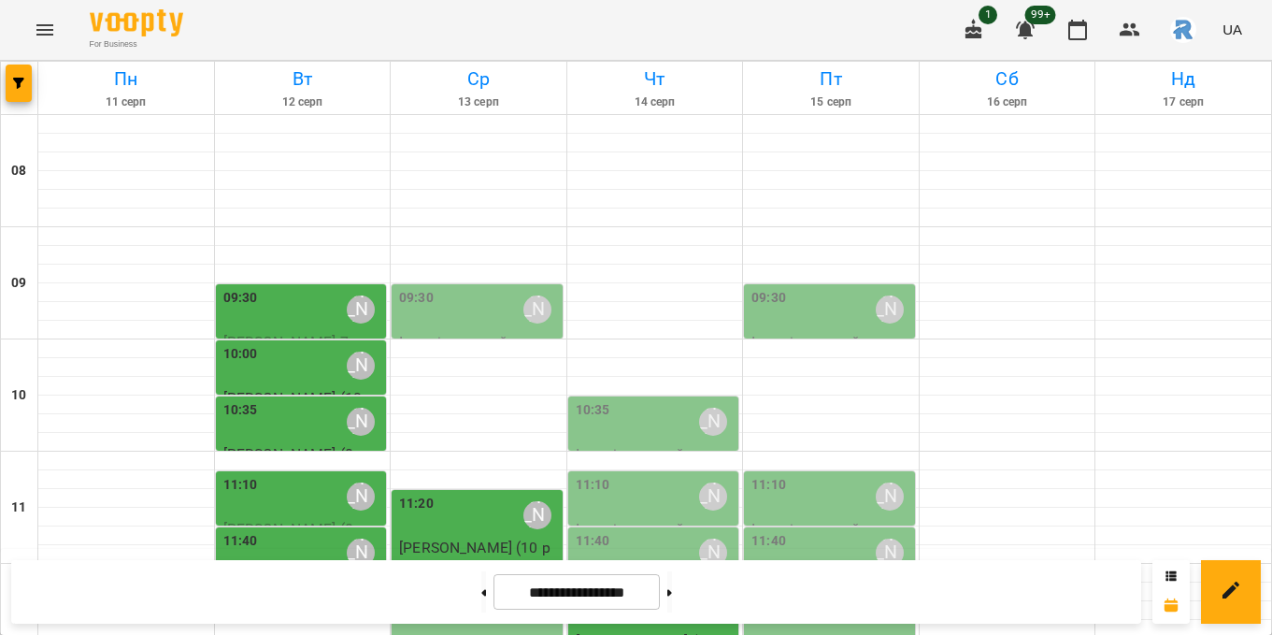
click at [260, 439] on div "10:35 [PERSON_NAME]" at bounding box center [303, 421] width 160 height 43
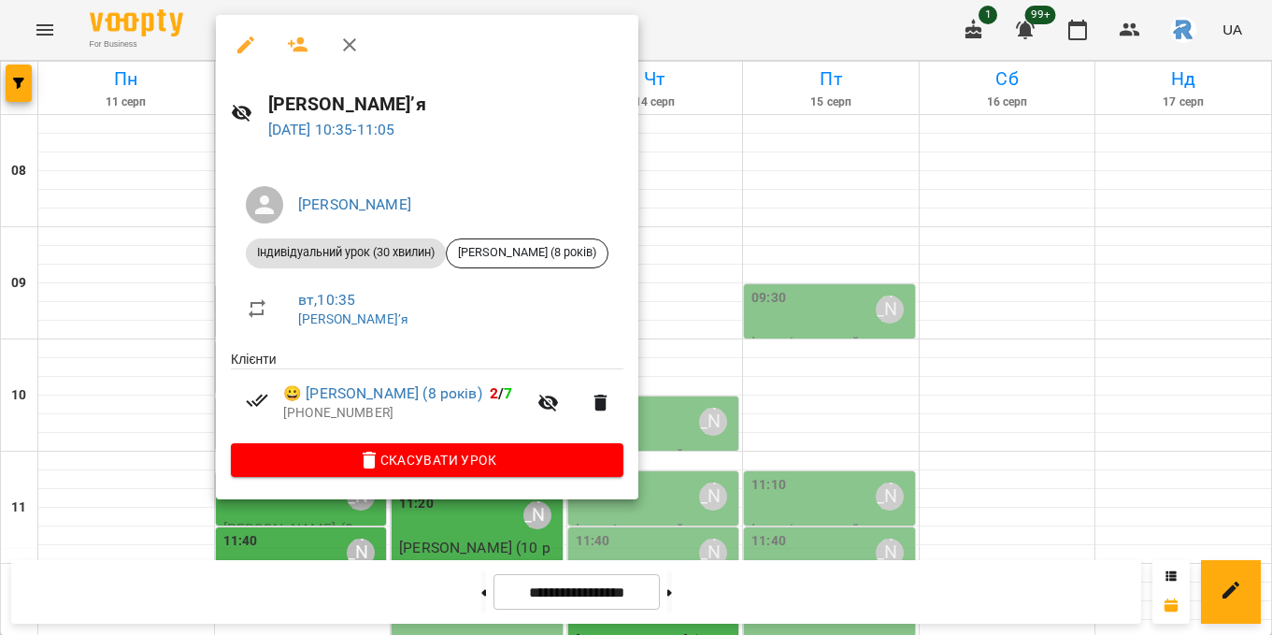
click at [50, 383] on div at bounding box center [636, 317] width 1272 height 635
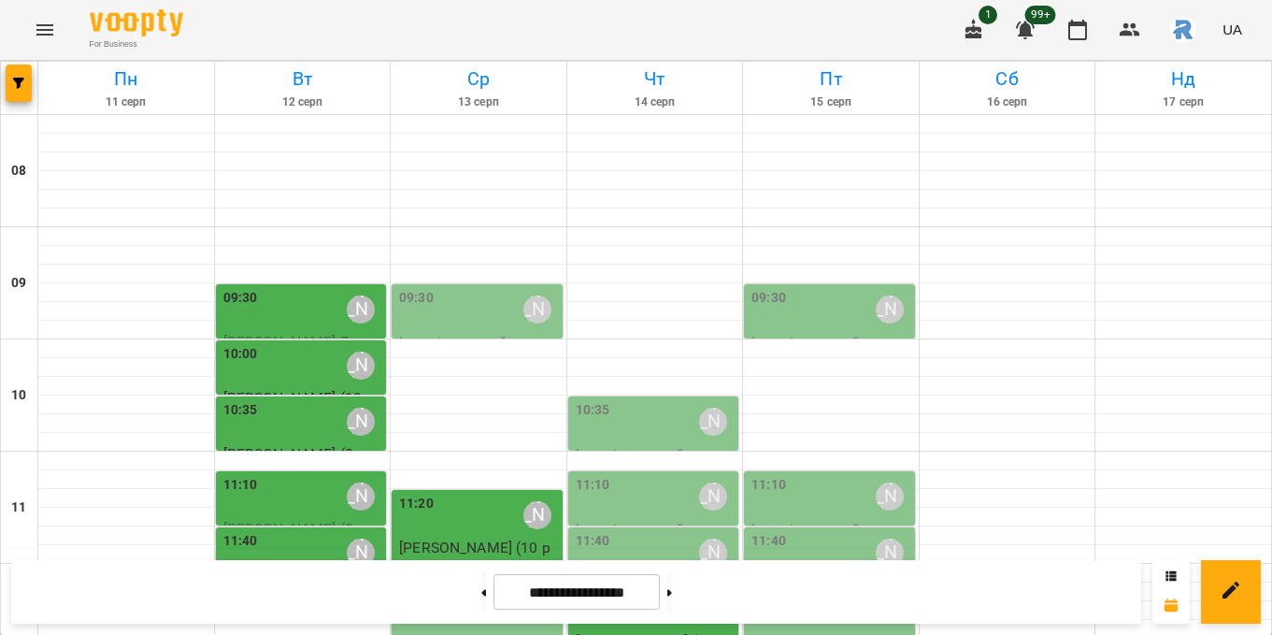
scroll to position [161, 0]
click at [268, 475] on div "11:10 [PERSON_NAME]" at bounding box center [303, 496] width 160 height 43
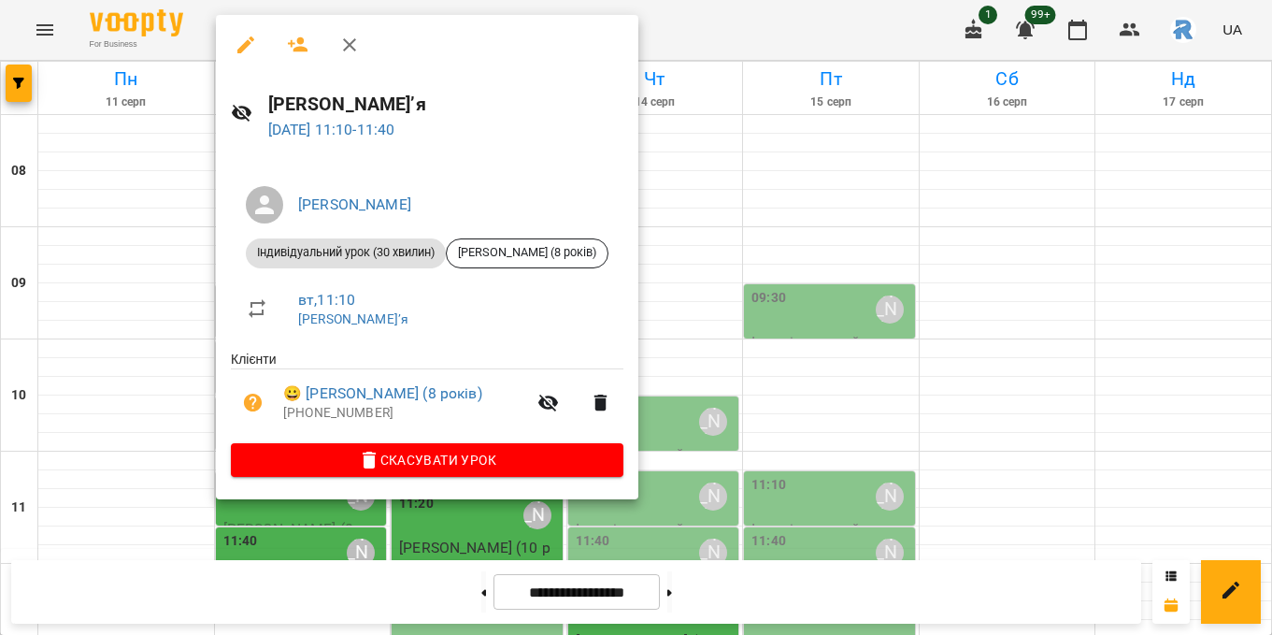
click at [77, 373] on div at bounding box center [636, 317] width 1272 height 635
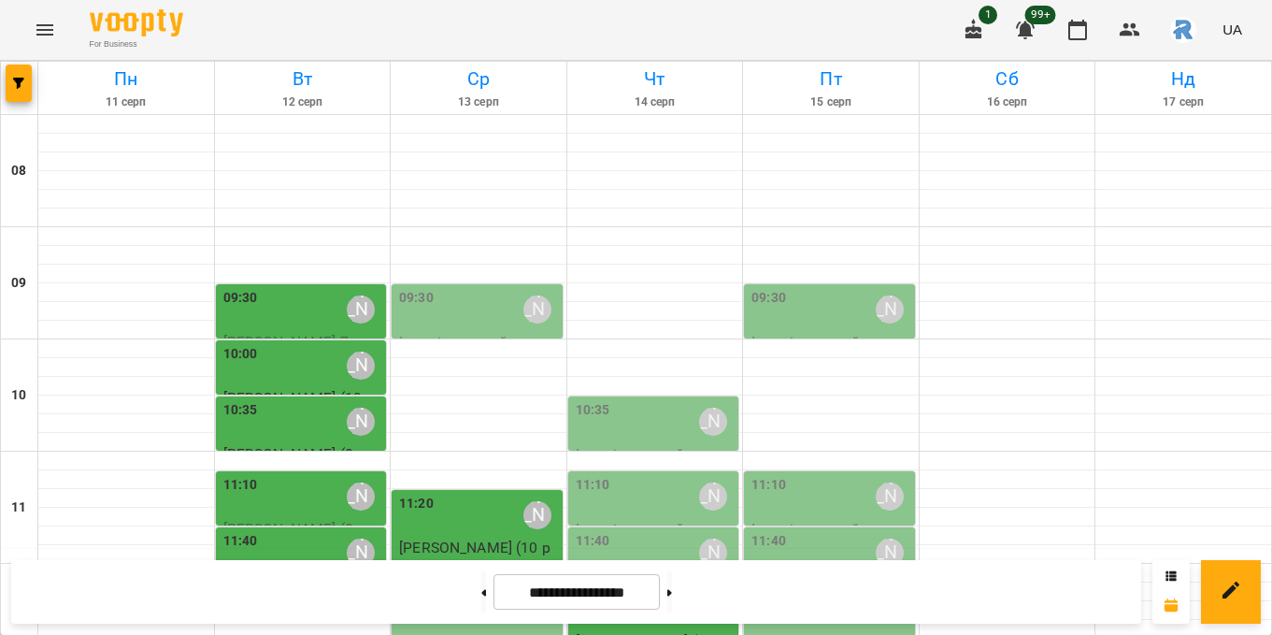
click at [258, 531] on div "11:40 [PERSON_NAME]" at bounding box center [303, 552] width 160 height 43
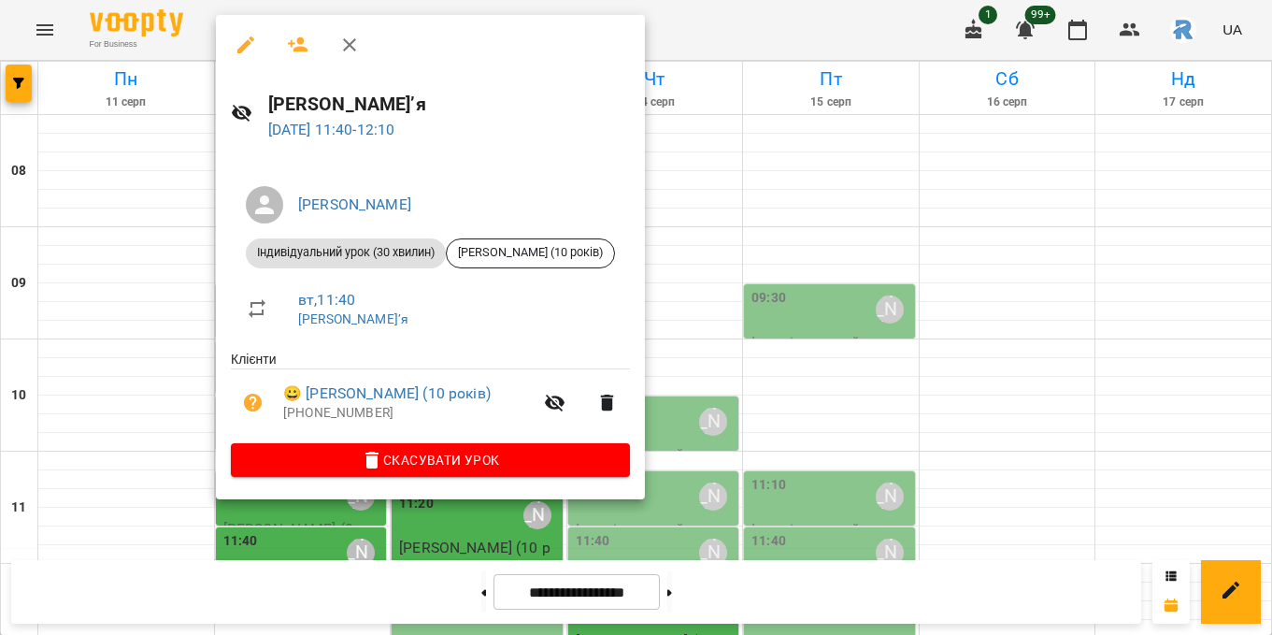
click at [107, 405] on div at bounding box center [636, 317] width 1272 height 635
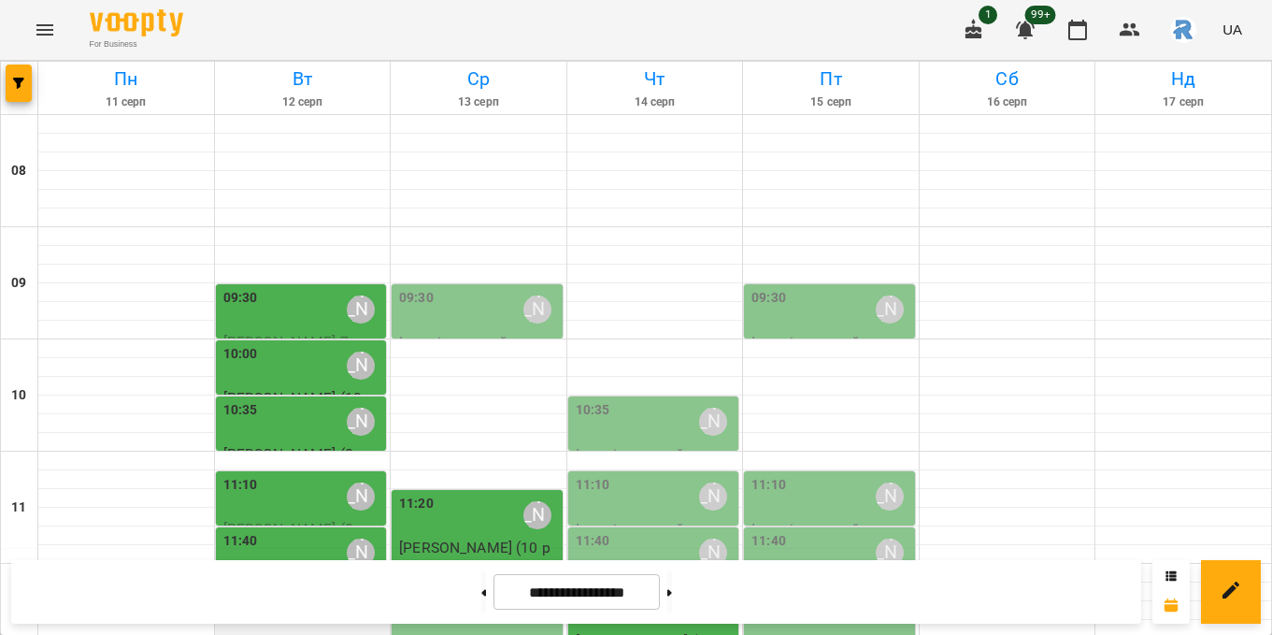
scroll to position [222, 0]
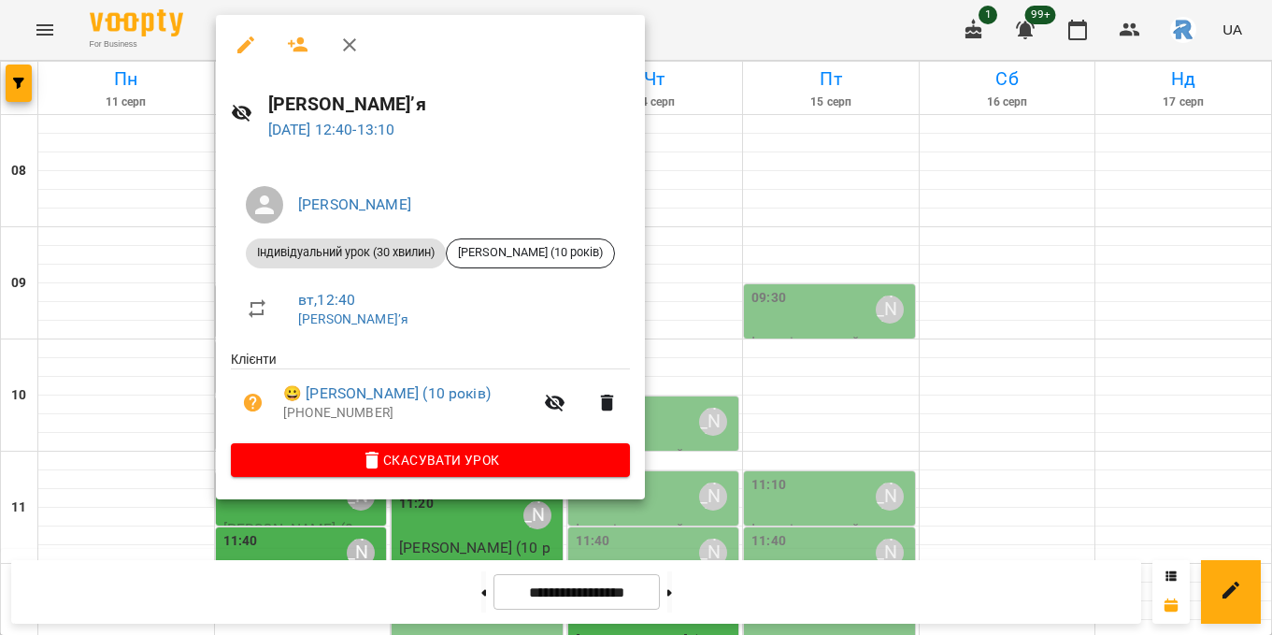
click at [102, 422] on div at bounding box center [636, 317] width 1272 height 635
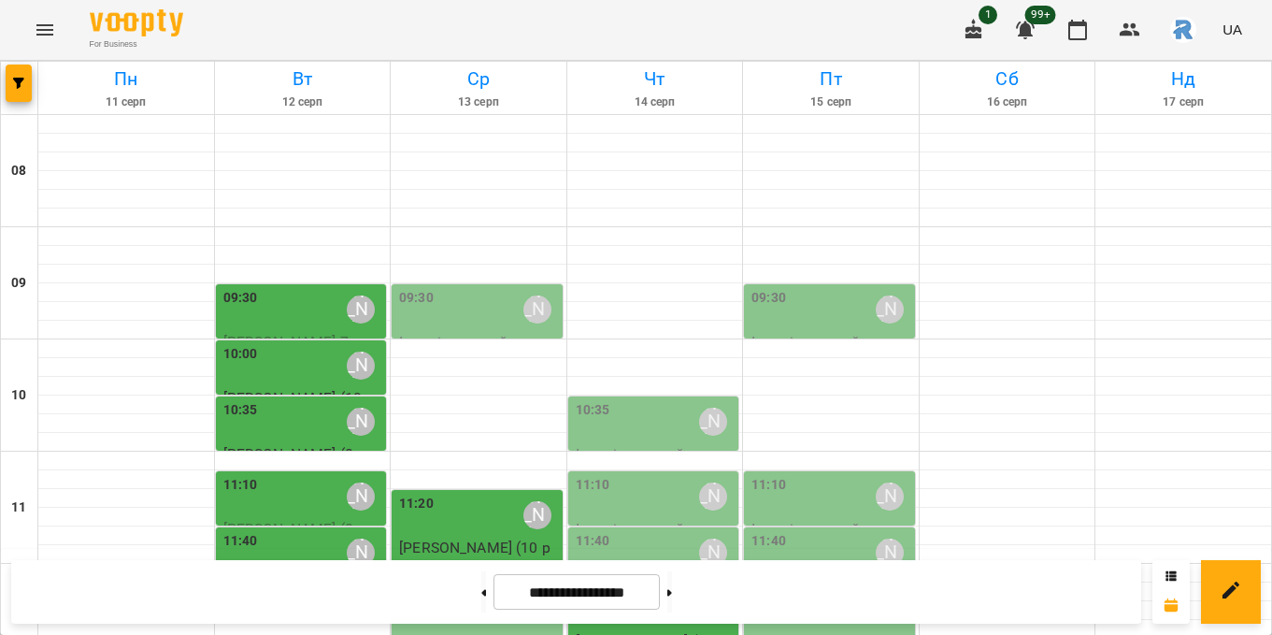
scroll to position [0, 0]
click at [23, 91] on button "button" at bounding box center [19, 82] width 26 height 37
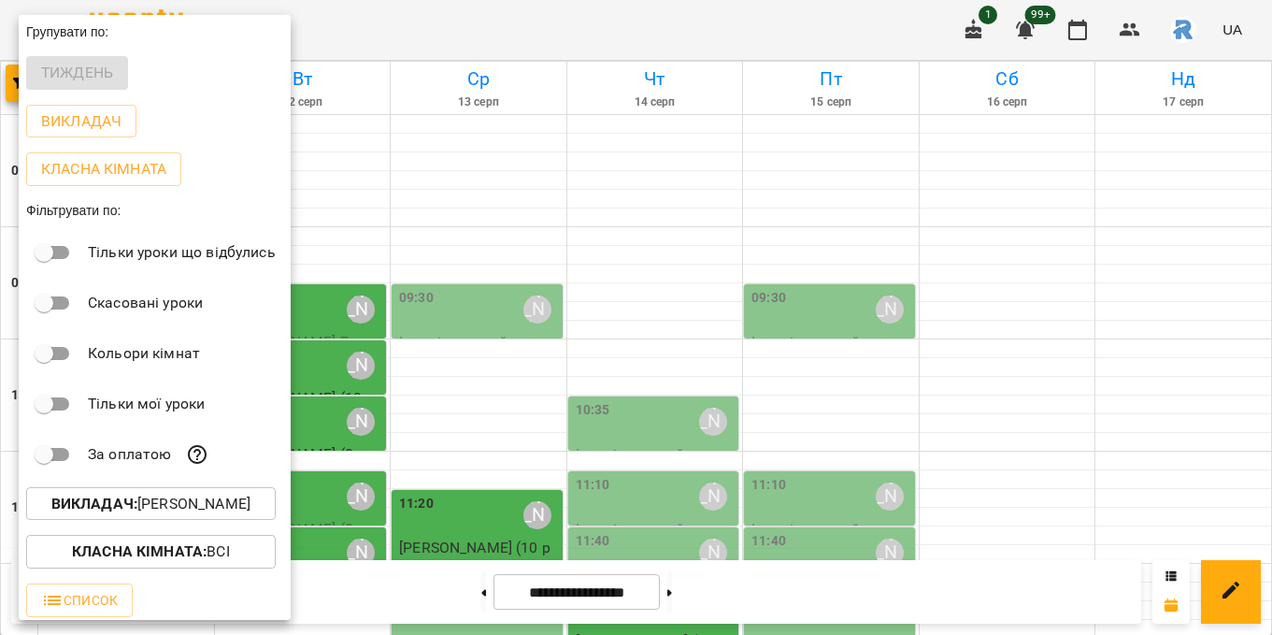
click at [553, 155] on div at bounding box center [636, 317] width 1272 height 635
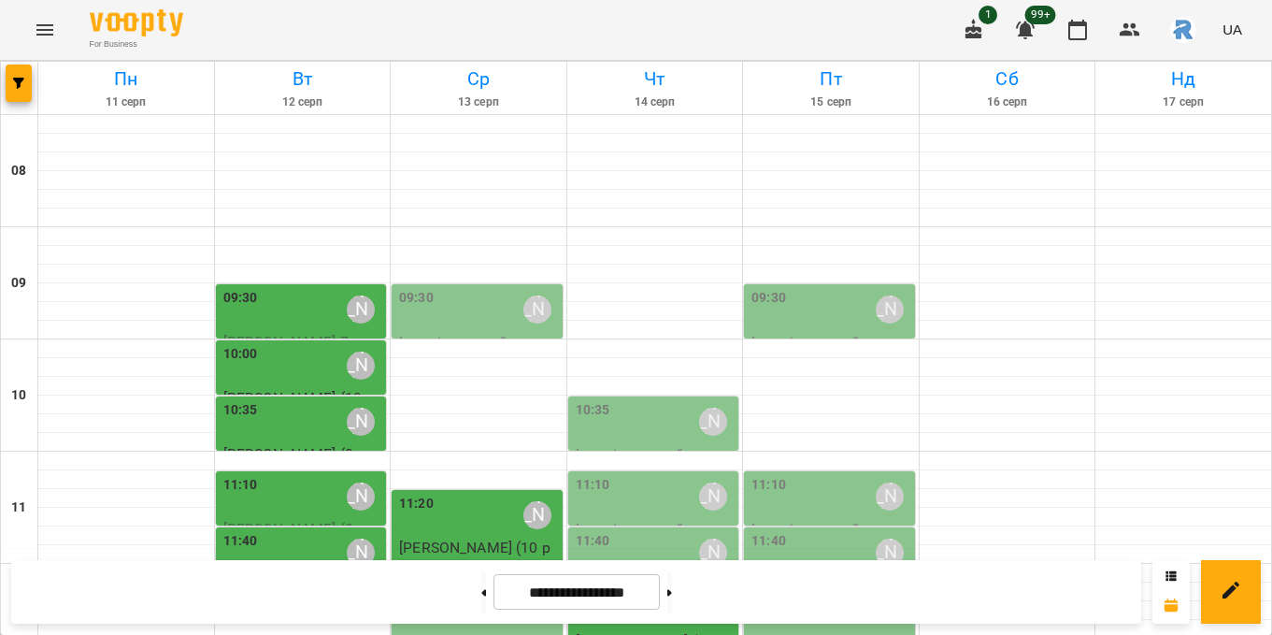
scroll to position [140, 0]
click at [6, 64] on button "button" at bounding box center [19, 82] width 26 height 37
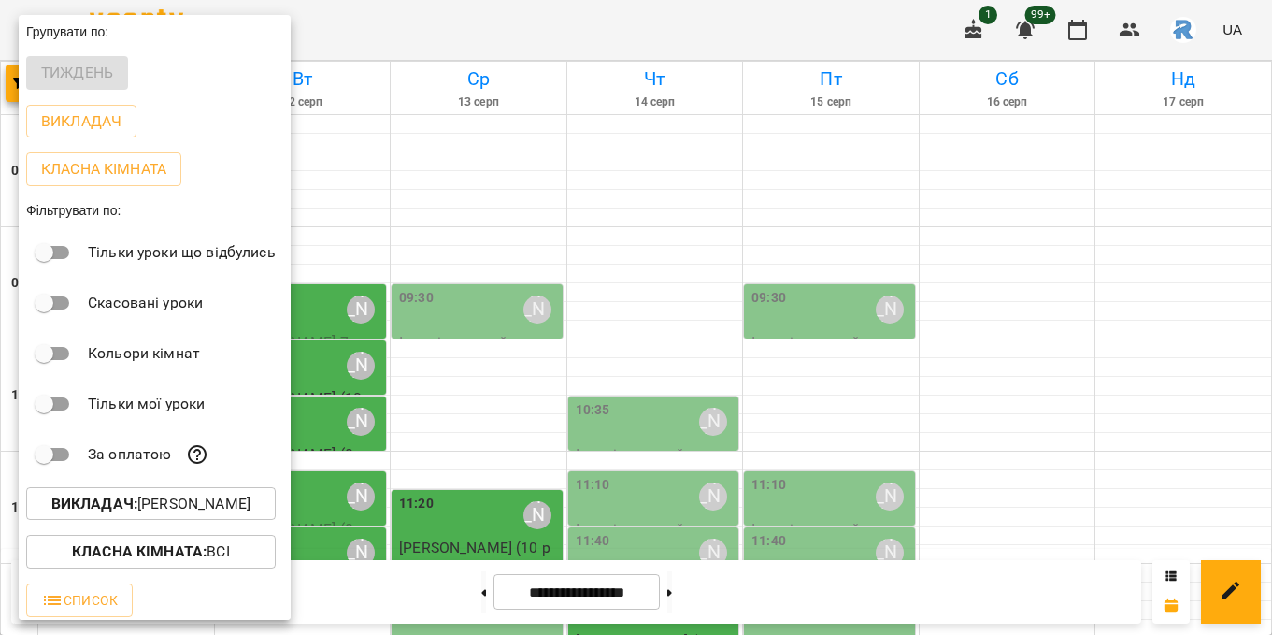
scroll to position [10, 0]
